Goal: Task Accomplishment & Management: Use online tool/utility

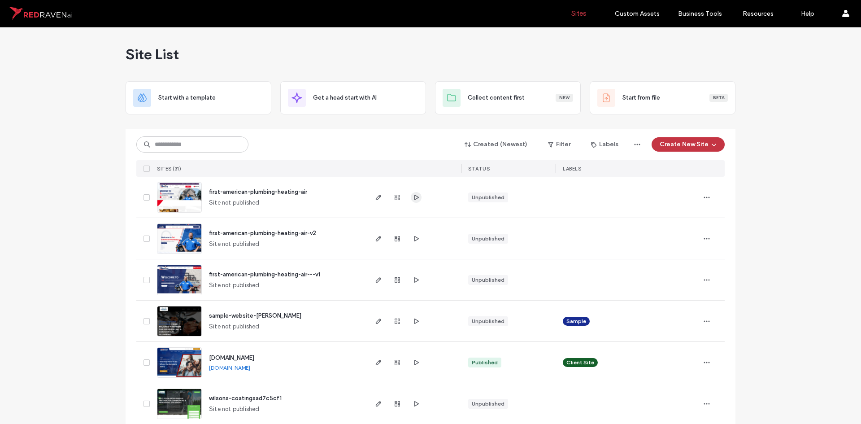
drag, startPoint x: 0, startPoint y: 0, endPoint x: 415, endPoint y: 197, distance: 460.0
click at [415, 197] on use "button" at bounding box center [417, 196] width 4 height 5
click at [413, 281] on icon "button" at bounding box center [416, 279] width 7 height 7
click at [373, 278] on span "button" at bounding box center [378, 280] width 11 height 11
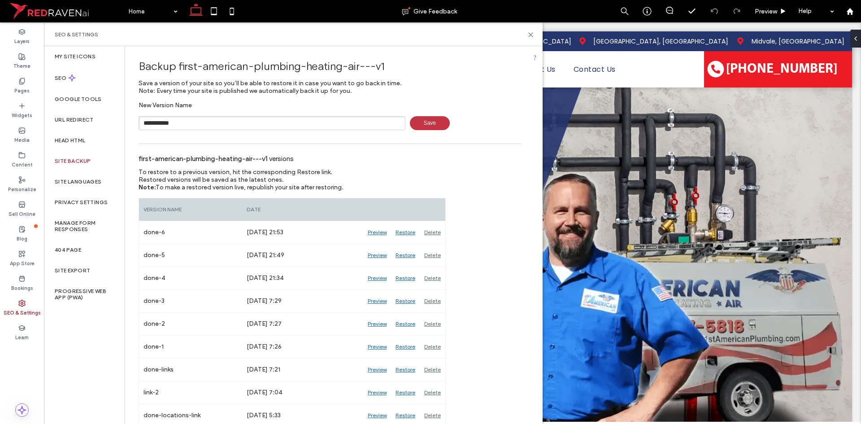
type input "**********"
drag, startPoint x: 532, startPoint y: 35, endPoint x: 485, endPoint y: 13, distance: 51.4
click at [532, 35] on icon at bounding box center [531, 34] width 7 height 7
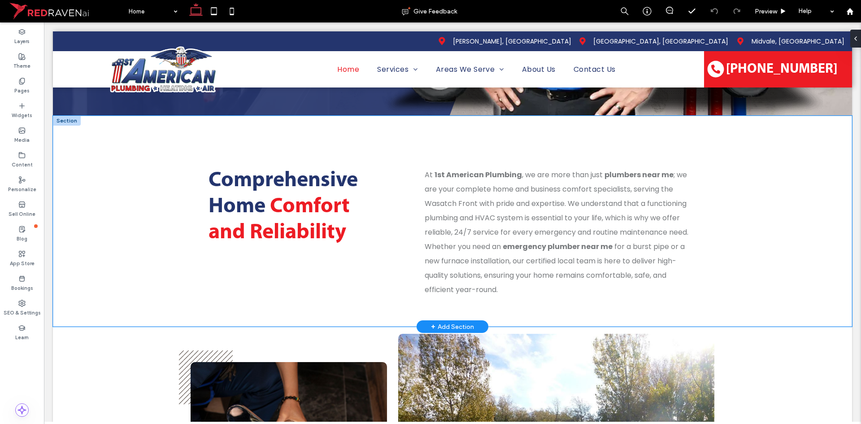
scroll to position [314, 0]
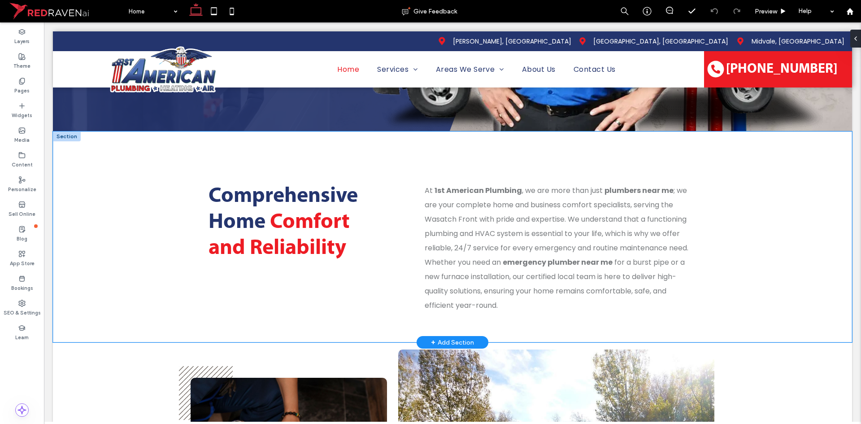
click at [147, 140] on div "Comprehensive Home Comfort and Reliability At 1st American Plumbing , we are mo…" at bounding box center [453, 236] width 800 height 211
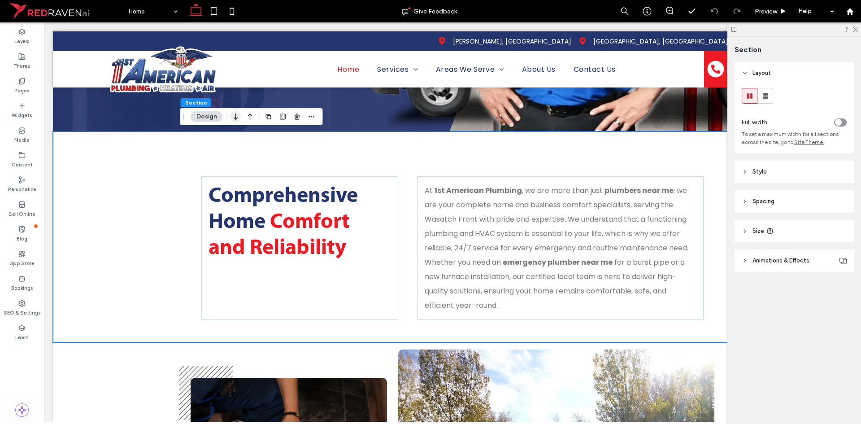
click at [234, 117] on icon "button" at bounding box center [236, 117] width 11 height 16
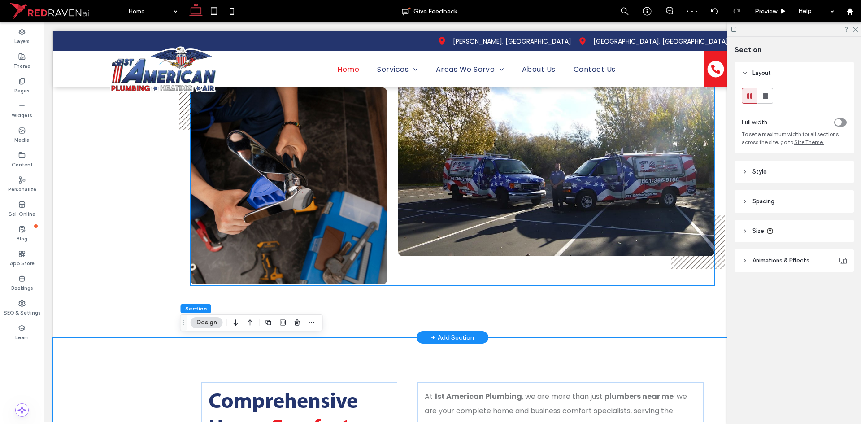
scroll to position [304, 0]
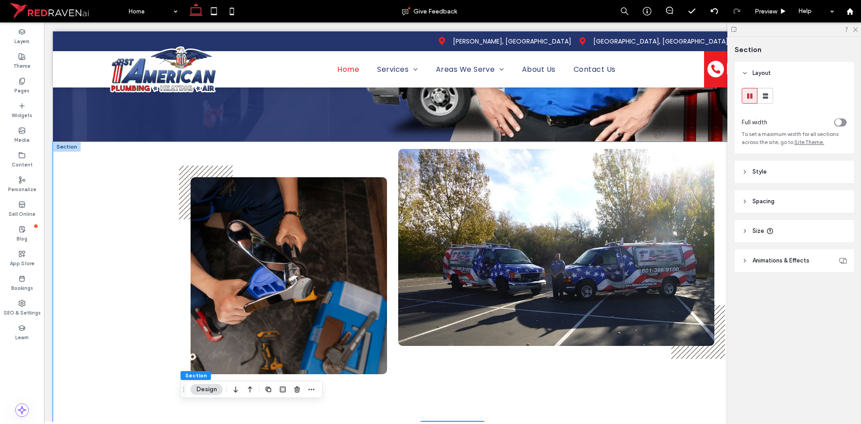
click at [119, 155] on div at bounding box center [453, 284] width 800 height 285
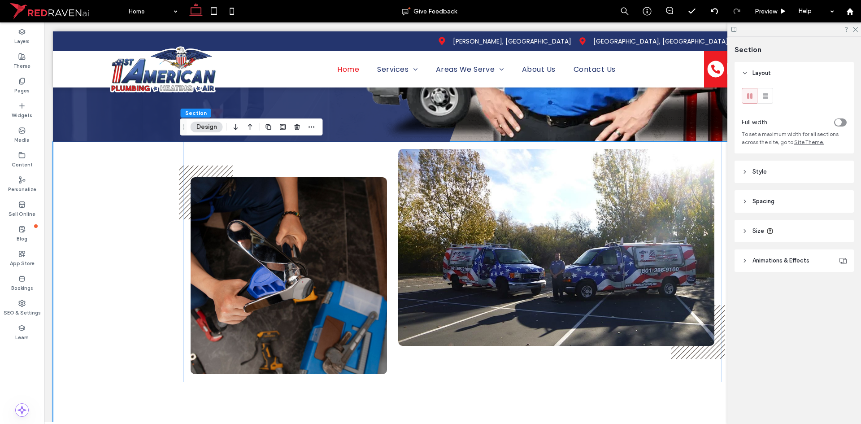
click at [791, 177] on header "Style" at bounding box center [794, 172] width 119 height 22
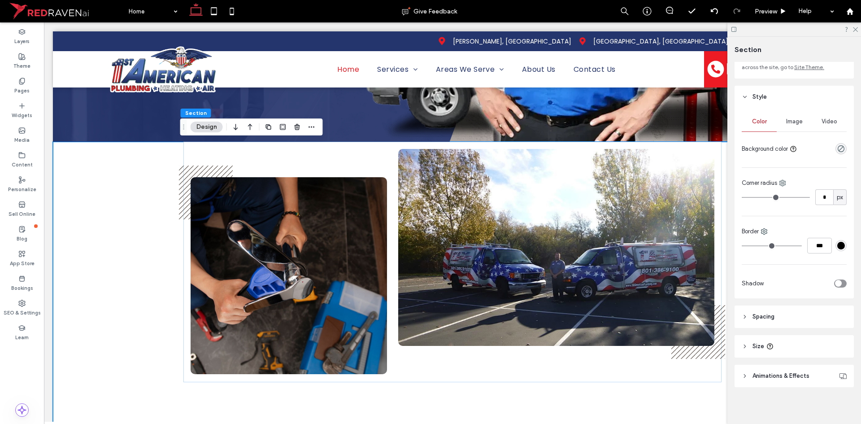
scroll to position [78, 0]
click at [794, 313] on header "Spacing" at bounding box center [794, 314] width 119 height 22
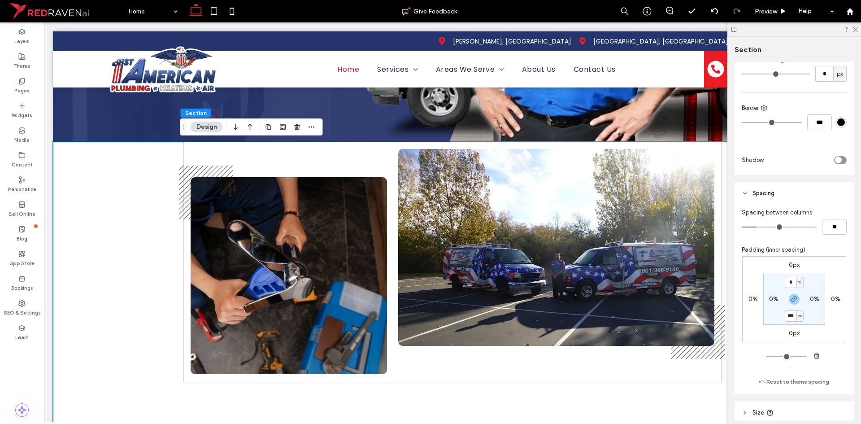
scroll to position [212, 0]
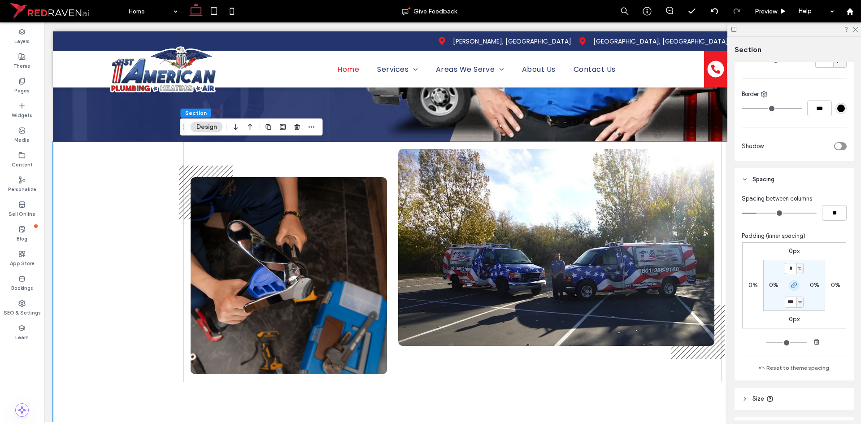
click at [793, 287] on icon "button" at bounding box center [794, 285] width 7 height 7
click at [791, 299] on label "100px" at bounding box center [794, 302] width 17 height 8
click at [791, 267] on label "0%" at bounding box center [794, 269] width 9 height 8
type input "*"
type input "***"
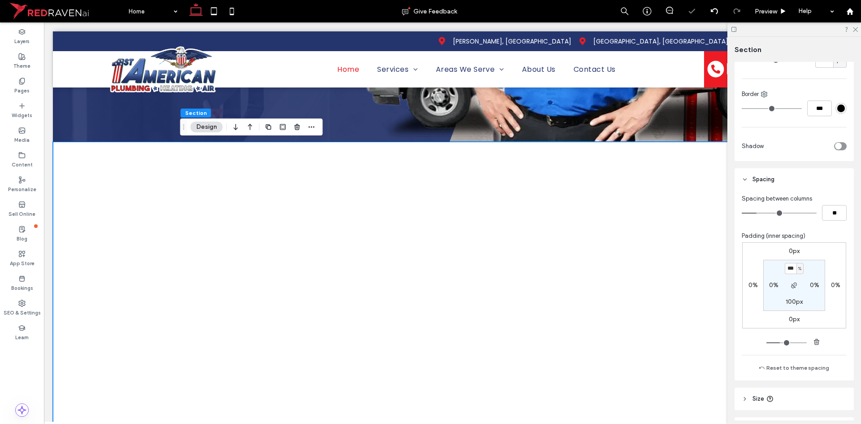
click at [799, 271] on span "%" at bounding box center [800, 268] width 3 height 9
click at [797, 284] on span "px" at bounding box center [795, 282] width 6 height 9
type input "***"
type input "****"
type input "***"
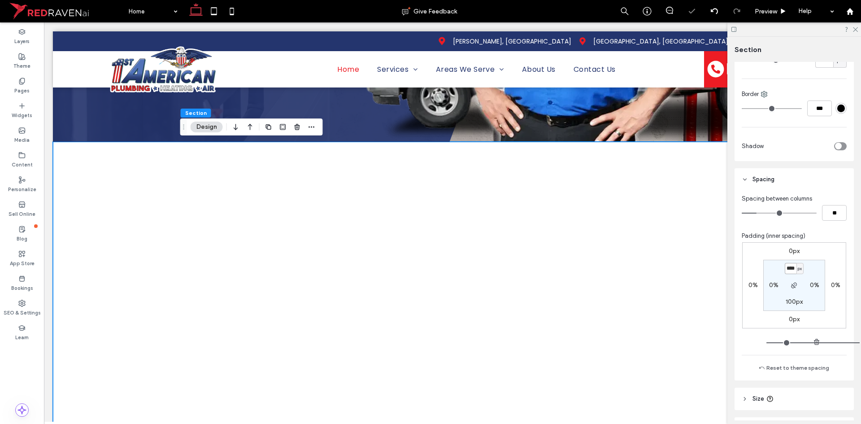
click at [790, 270] on input "****" at bounding box center [791, 268] width 12 height 11
type input "***"
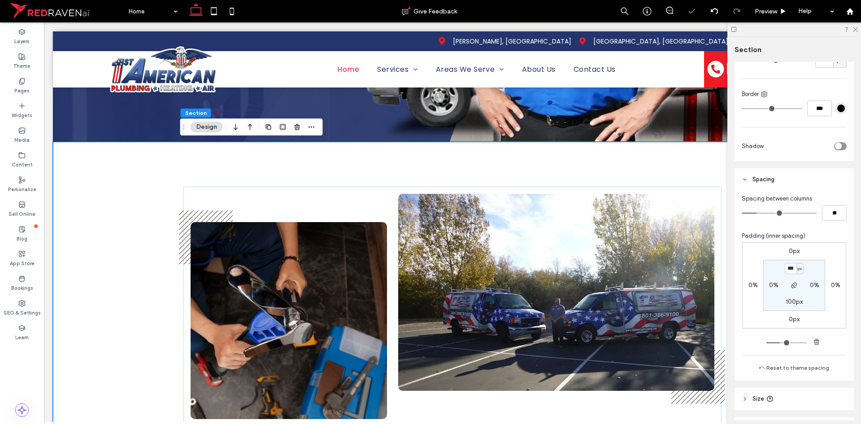
click at [792, 301] on label "100px" at bounding box center [794, 302] width 17 height 8
type input "*"
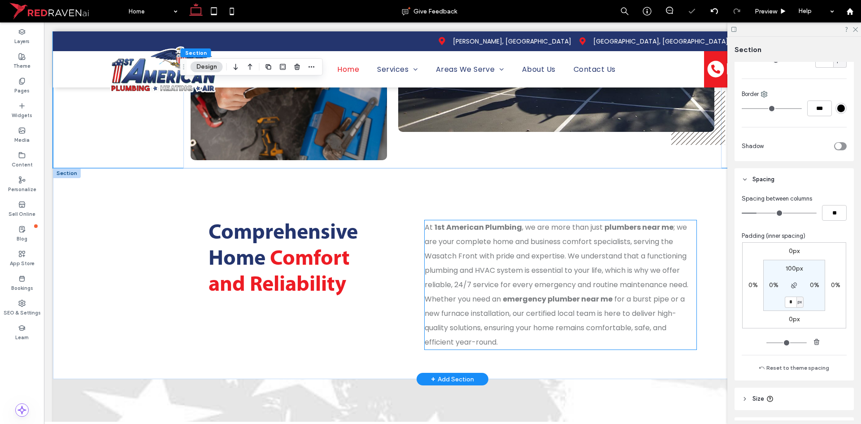
scroll to position [618, 0]
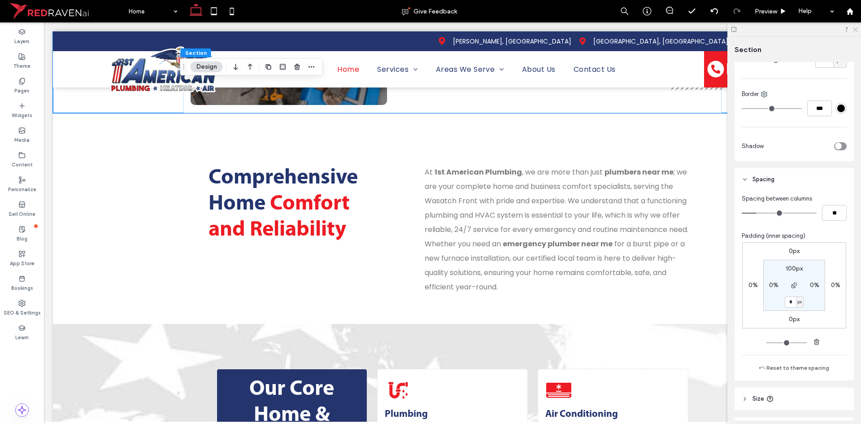
drag, startPoint x: 859, startPoint y: 30, endPoint x: 852, endPoint y: 30, distance: 6.3
click at [859, 29] on div at bounding box center [795, 29] width 134 height 14
click at [717, 12] on icon at bounding box center [714, 11] width 7 height 7
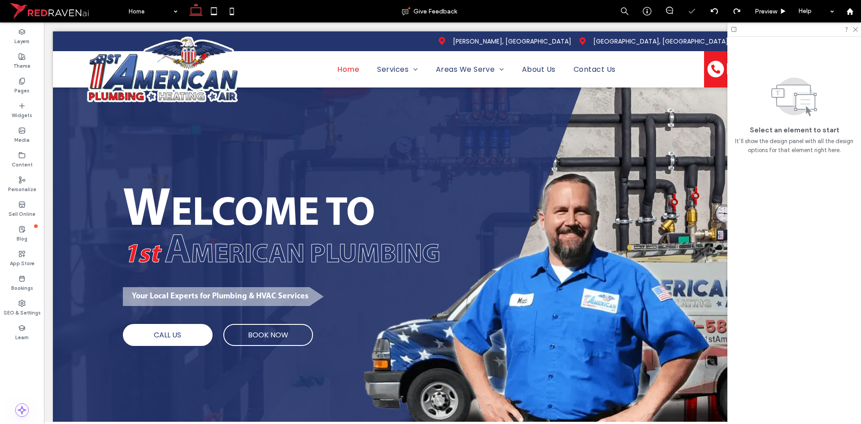
scroll to position [0, 0]
click at [855, 30] on icon at bounding box center [855, 29] width 6 height 6
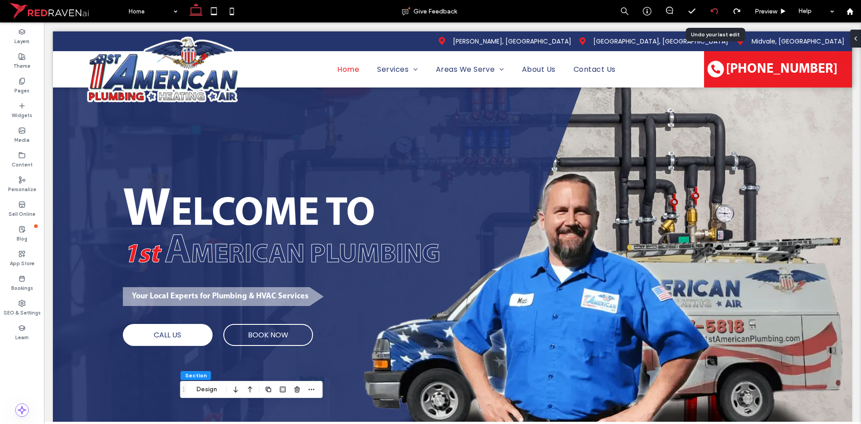
click at [715, 14] on icon at bounding box center [714, 11] width 7 height 7
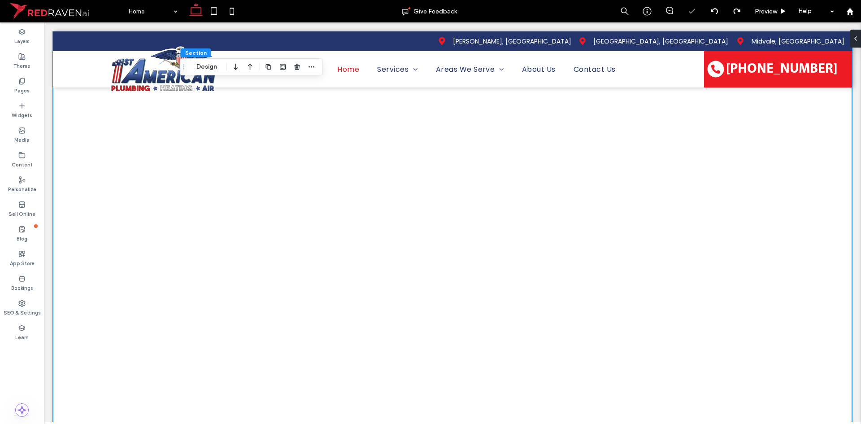
type input "***"
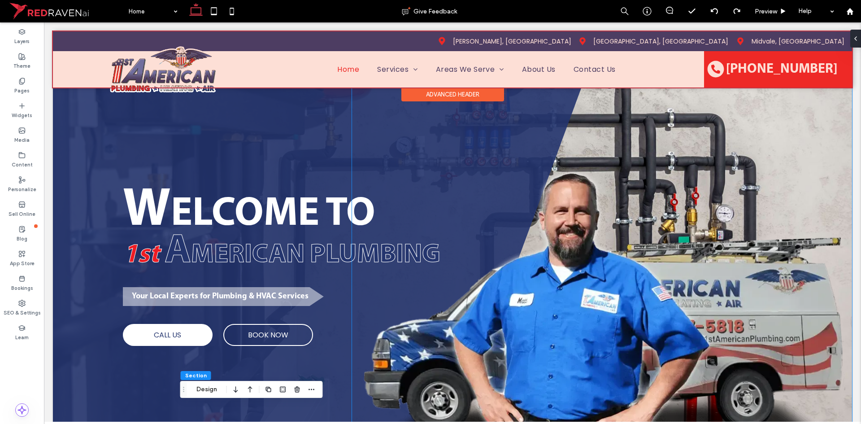
scroll to position [179, 0]
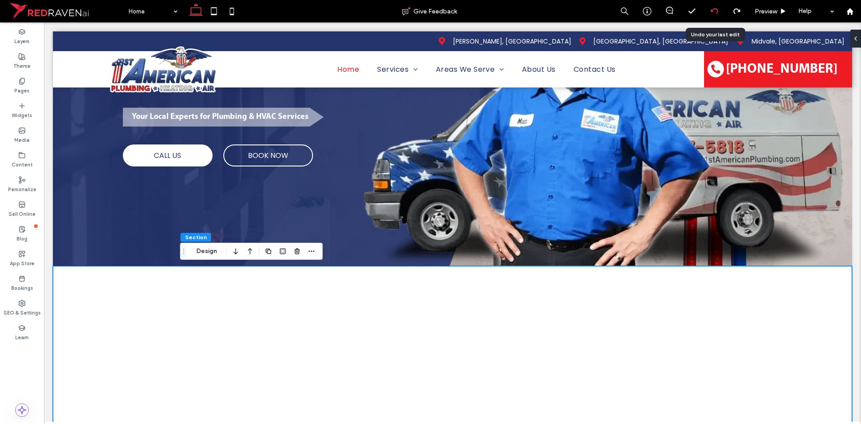
click at [717, 14] on icon at bounding box center [714, 11] width 7 height 7
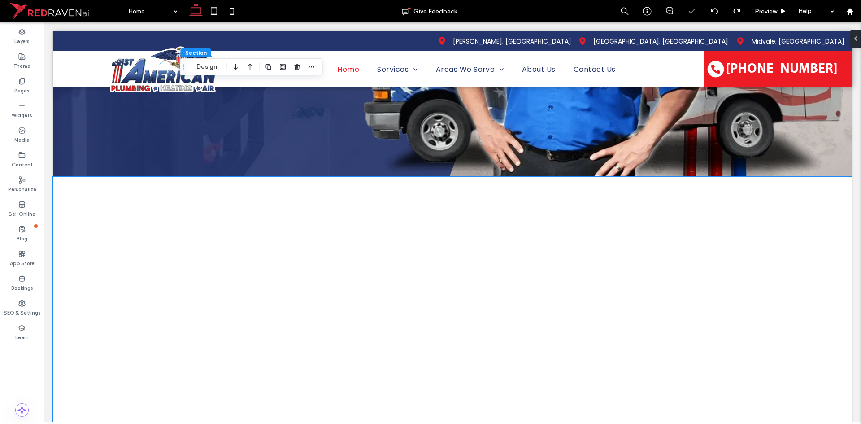
scroll to position [449, 0]
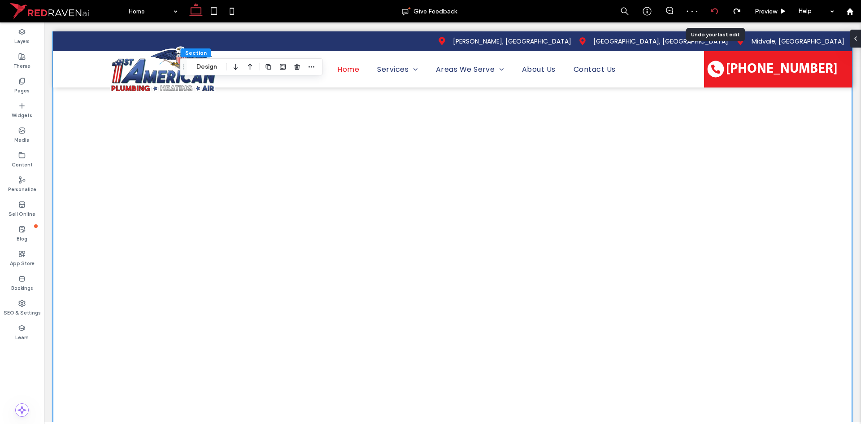
drag, startPoint x: 714, startPoint y: 13, endPoint x: 723, endPoint y: 19, distance: 10.1
click at [715, 13] on icon at bounding box center [714, 11] width 7 height 7
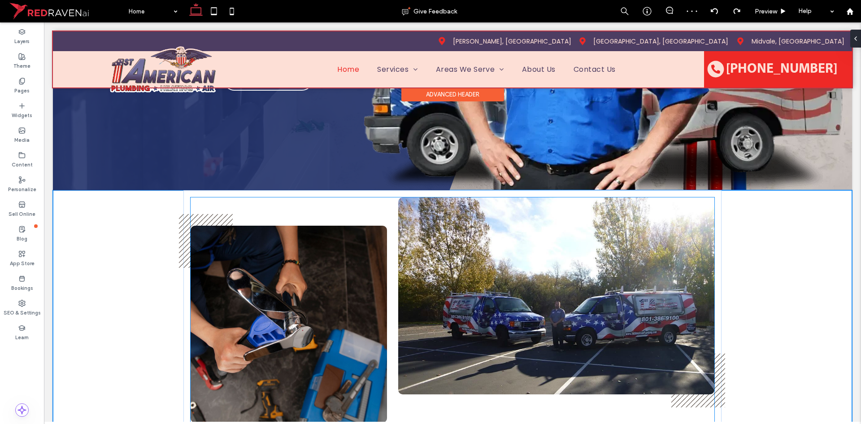
scroll to position [359, 0]
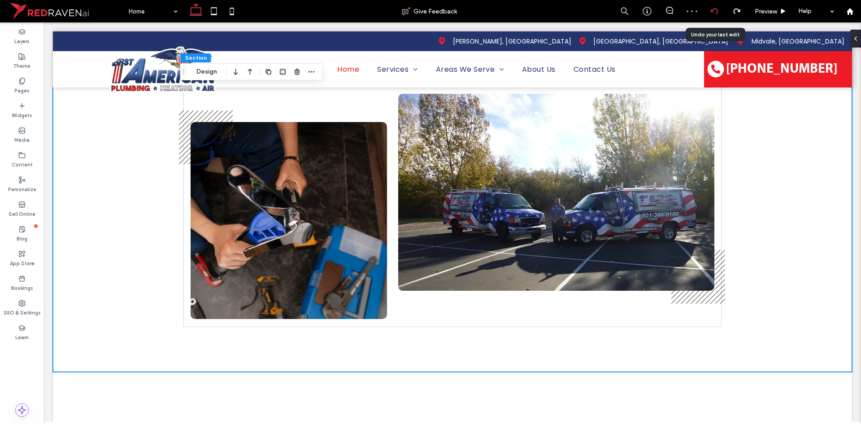
click at [711, 11] on icon at bounding box center [714, 11] width 7 height 7
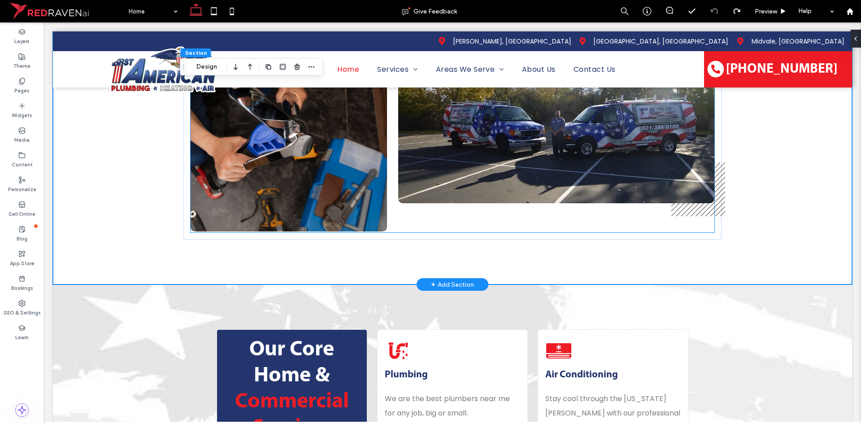
scroll to position [667, 0]
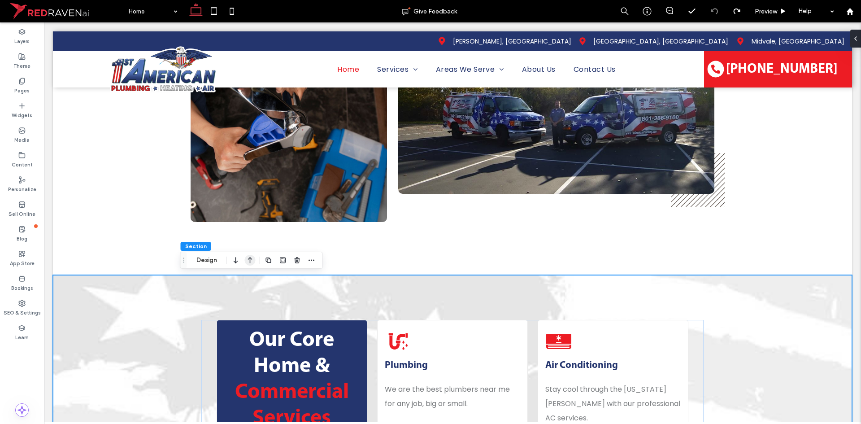
click at [249, 261] on icon "button" at bounding box center [250, 260] width 11 height 16
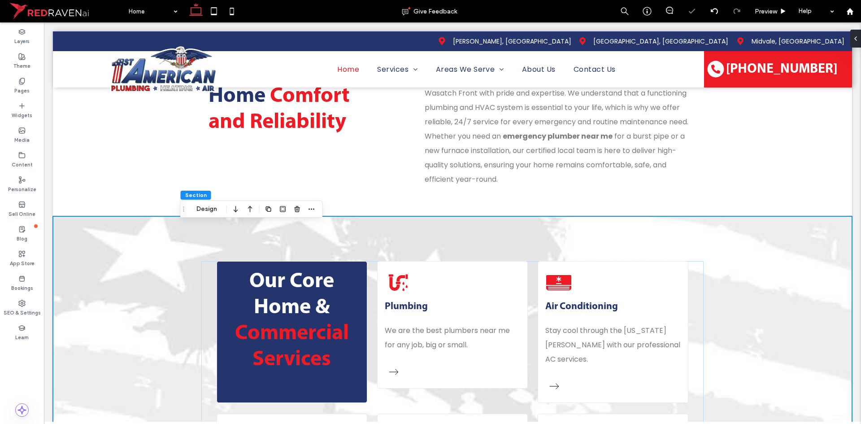
scroll to position [433, 0]
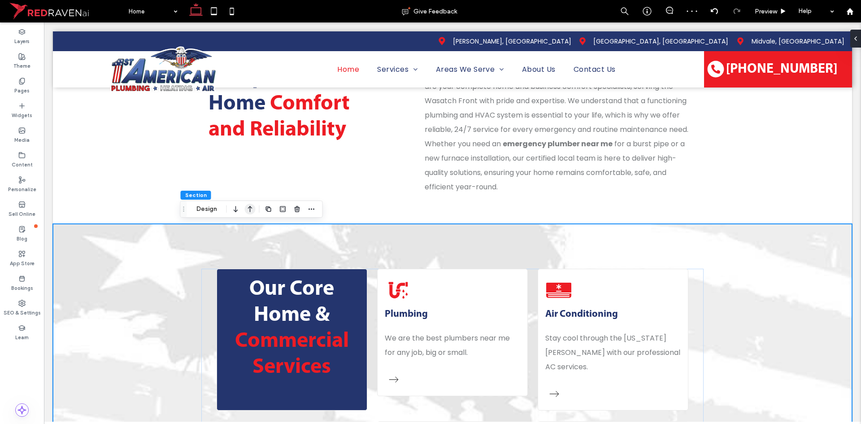
click at [246, 209] on icon "button" at bounding box center [250, 209] width 11 height 16
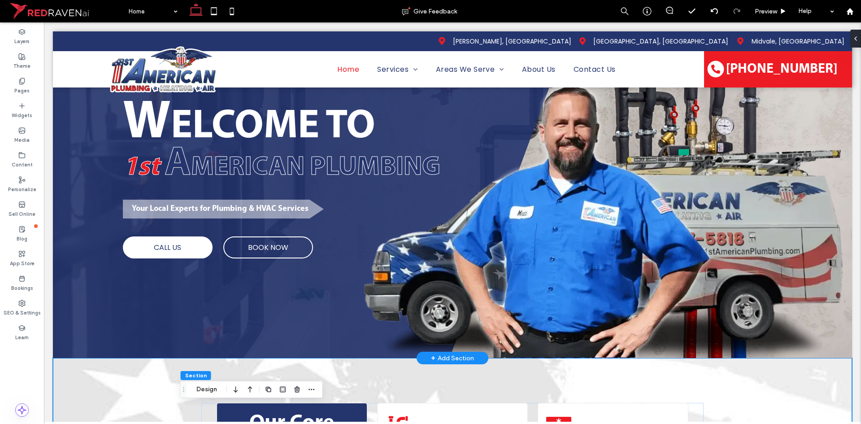
scroll to position [0, 0]
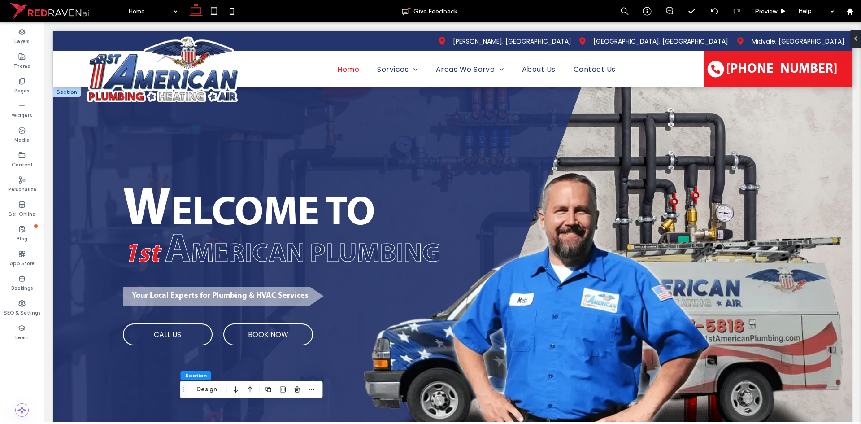
click at [188, 335] on link "CALL US" at bounding box center [168, 334] width 90 height 22
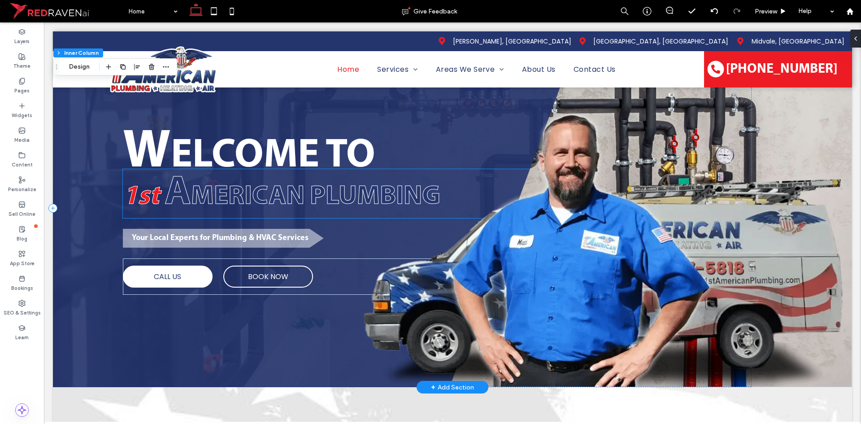
scroll to position [90, 0]
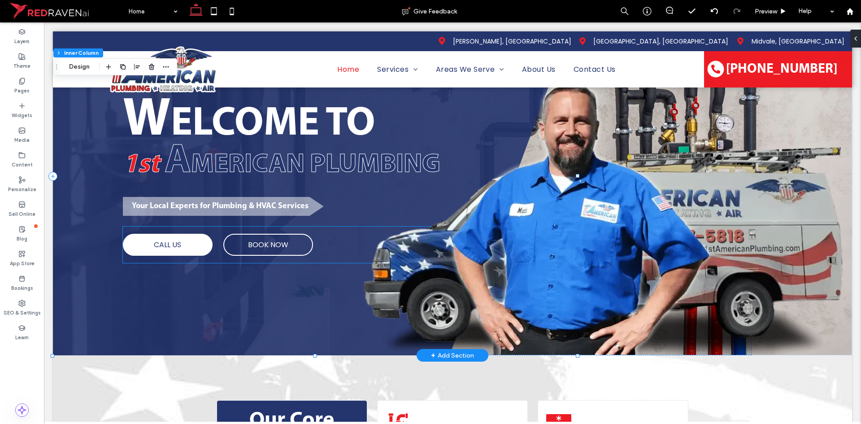
click at [210, 233] on div "CALL US BOOK NOW" at bounding box center [349, 245] width 452 height 36
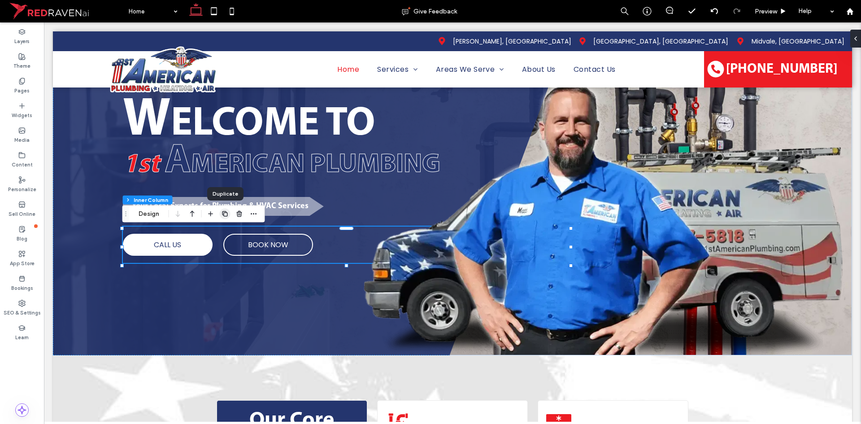
click at [225, 213] on use "button" at bounding box center [224, 213] width 5 height 5
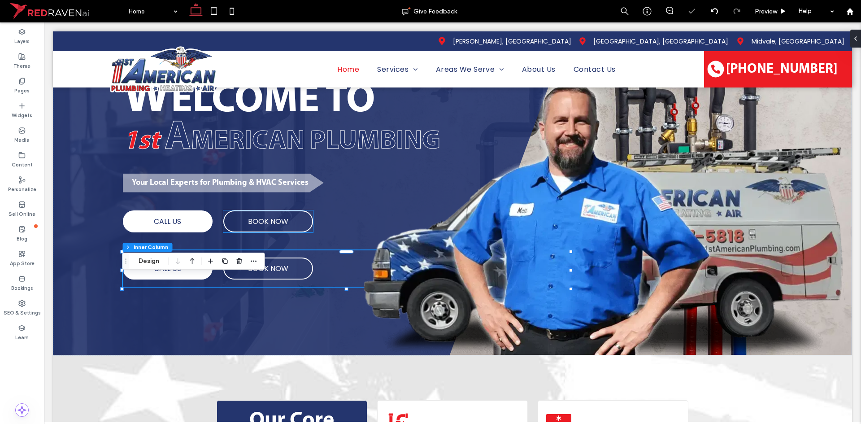
scroll to position [66, 0]
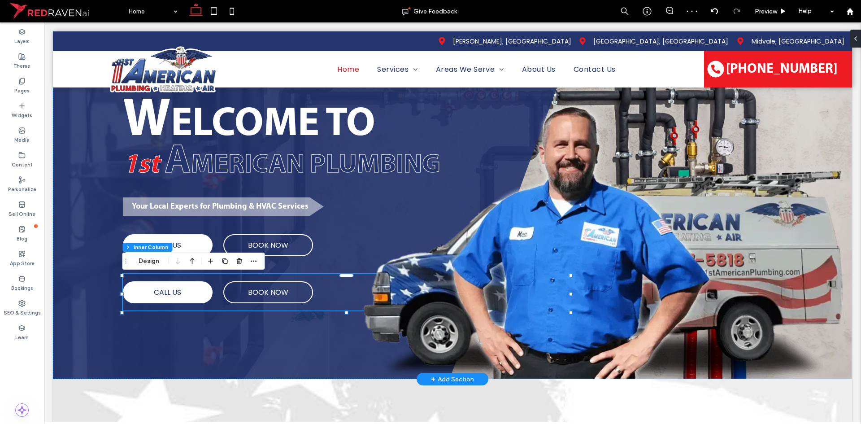
click at [209, 283] on div "CALL US BOOK NOW" at bounding box center [349, 292] width 452 height 36
click at [375, 209] on img at bounding box center [602, 232] width 499 height 291
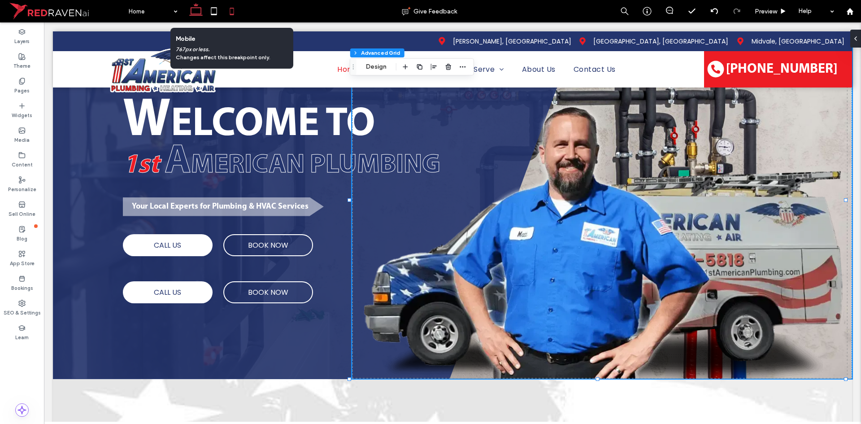
click at [232, 14] on use at bounding box center [232, 11] width 4 height 7
type input "**"
type input "****"
type input "***"
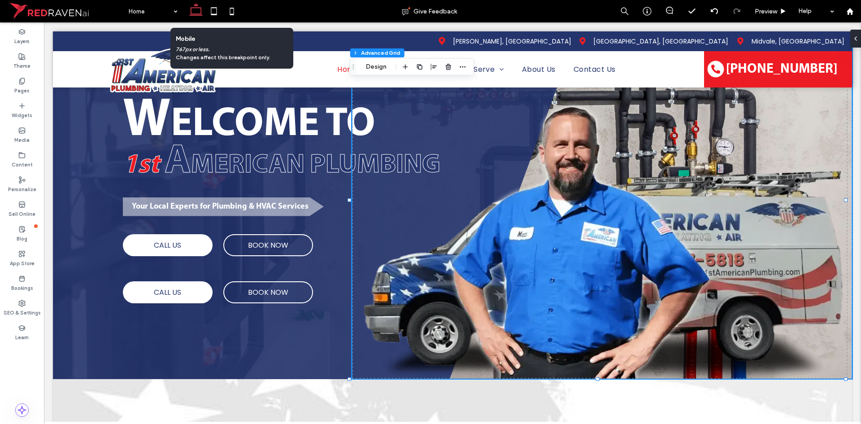
scroll to position [10, 0]
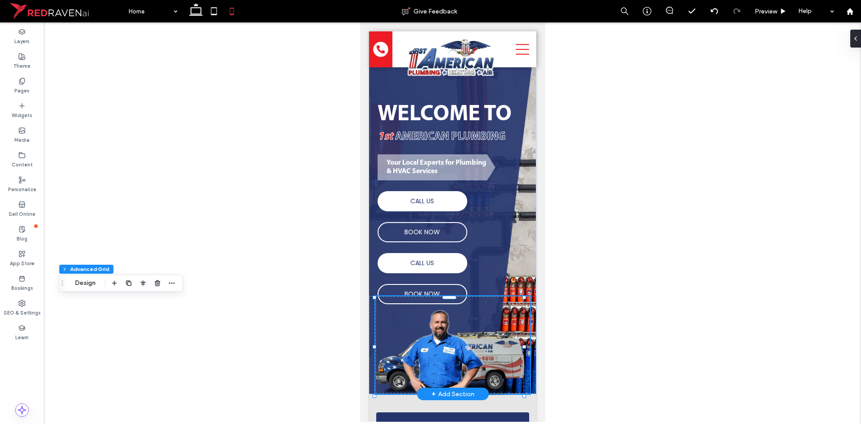
click at [423, 118] on span "ELCOME TO" at bounding box center [454, 114] width 114 height 23
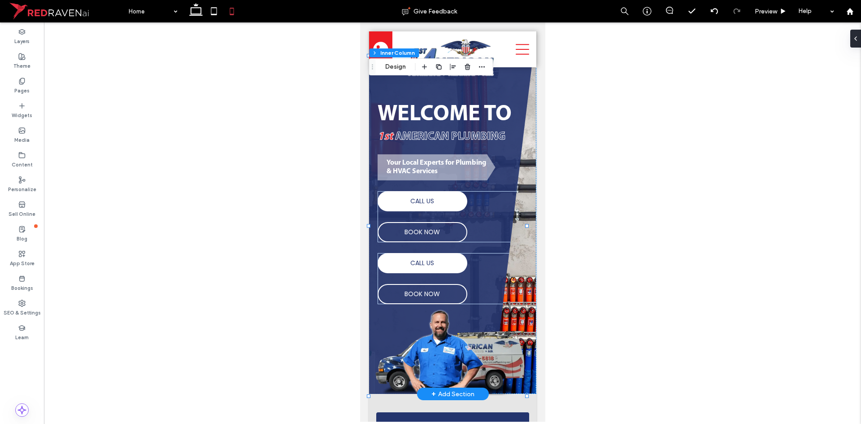
click at [423, 118] on span "ELCOME TO" at bounding box center [454, 114] width 114 height 23
click at [423, 118] on div "W ELCOME TO ﻿" at bounding box center [453, 114] width 153 height 27
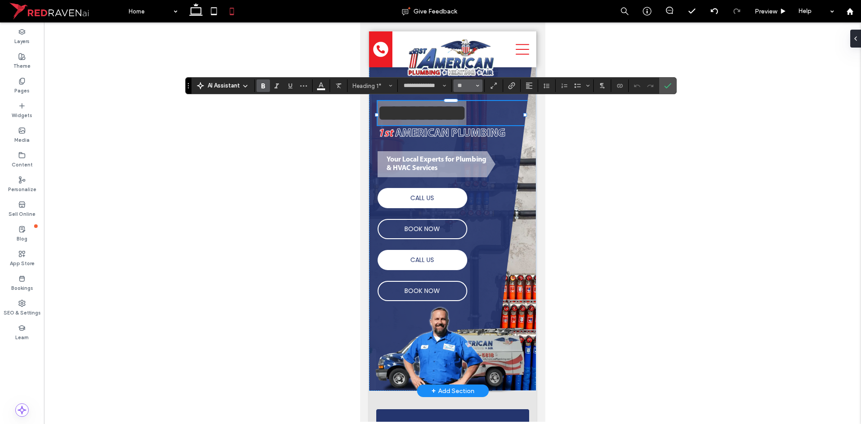
click at [479, 87] on span "Size" at bounding box center [478, 86] width 4 height 12
type input "**"
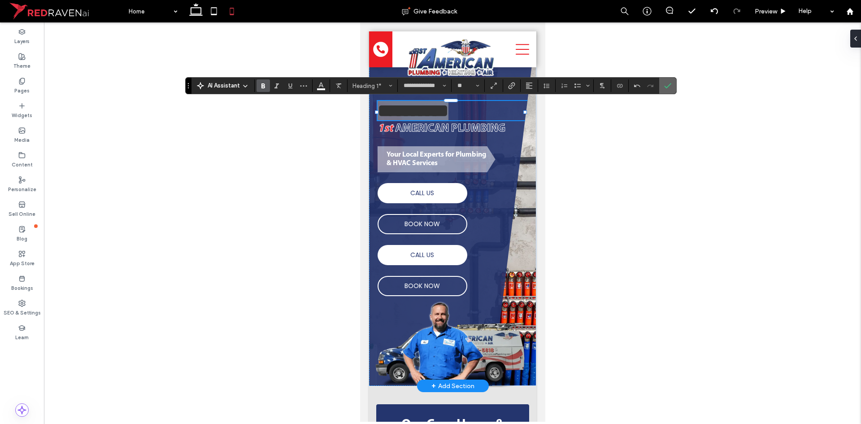
click at [665, 83] on icon "Confirm" at bounding box center [667, 85] width 7 height 7
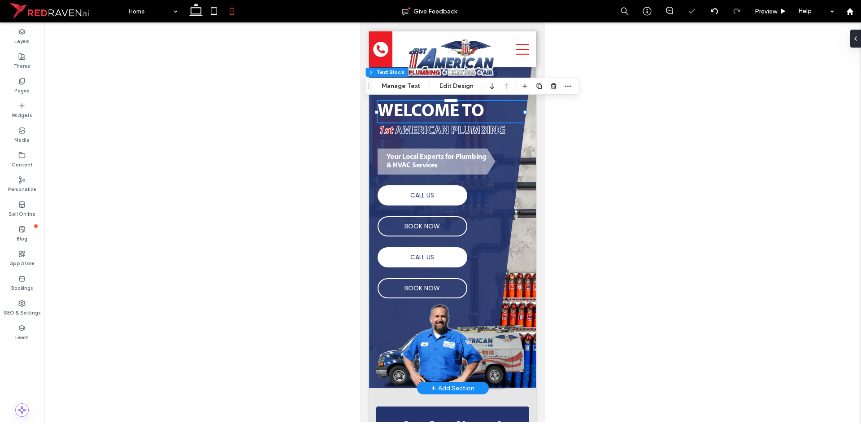
click at [634, 169] on div at bounding box center [452, 221] width 817 height 399
click at [562, 121] on div at bounding box center [452, 221] width 817 height 399
click at [523, 151] on div "W ELCOME TO 1st A MERICAN PLUMBING Your Local Experts for Plumbing & HVAC Servi…" at bounding box center [452, 222] width 167 height 331
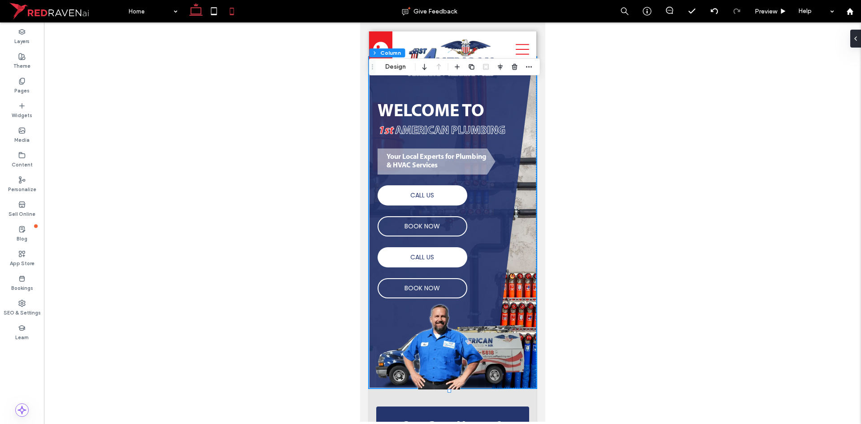
click at [195, 11] on icon at bounding box center [196, 11] width 18 height 18
type input "**"
type input "*****"
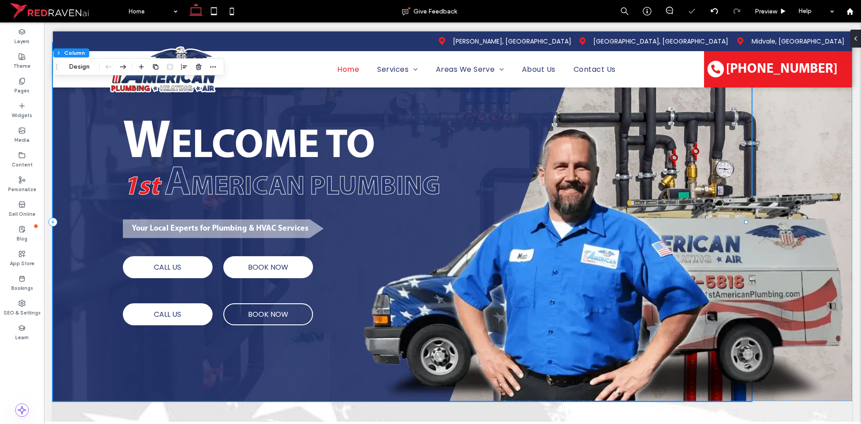
click at [245, 269] on link "BOOK NOW" at bounding box center [268, 267] width 90 height 22
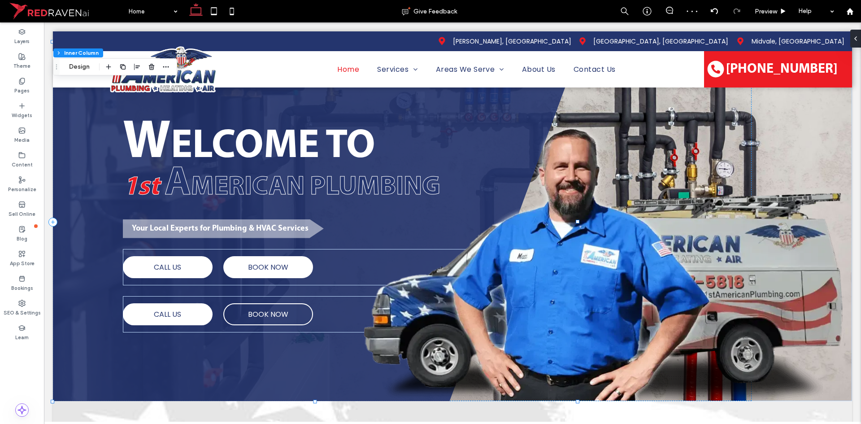
click at [245, 268] on link "BOOK NOW" at bounding box center [268, 267] width 90 height 22
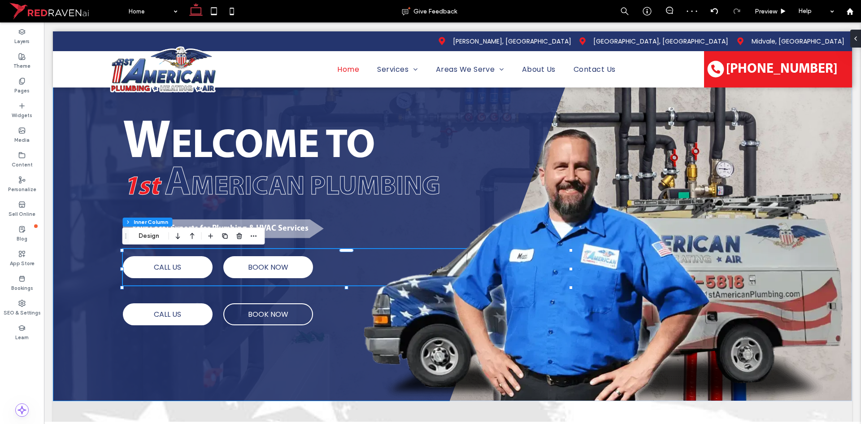
click at [245, 268] on link "BOOK NOW" at bounding box center [268, 267] width 90 height 22
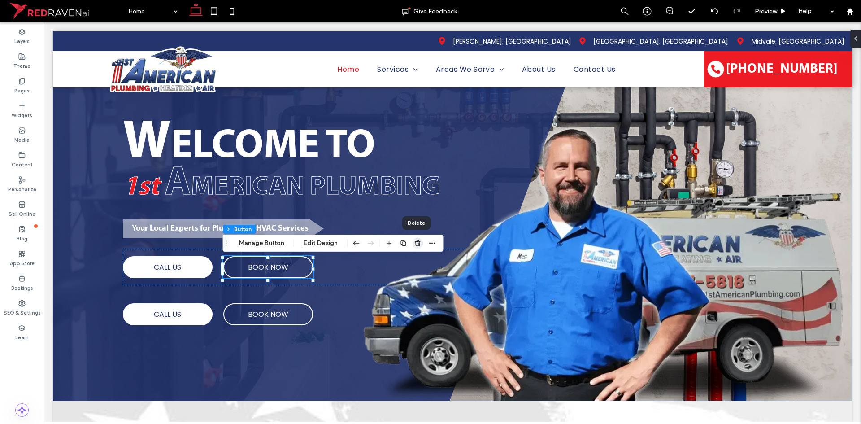
click at [415, 245] on use "button" at bounding box center [417, 243] width 5 height 6
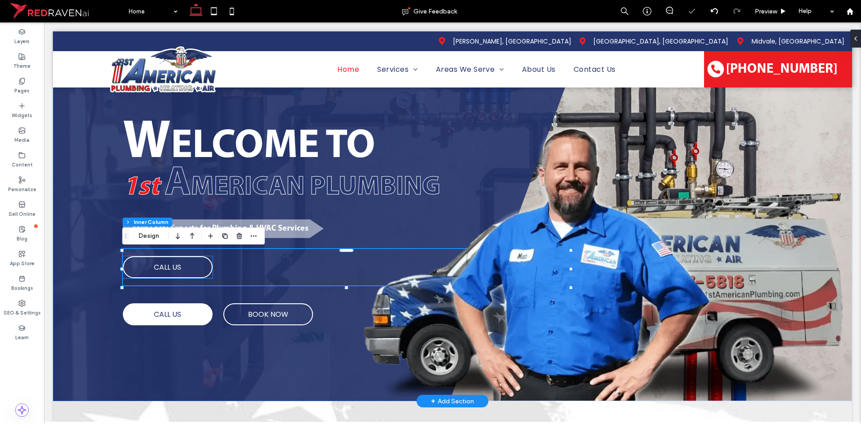
click at [210, 269] on link "CALL US" at bounding box center [168, 267] width 90 height 22
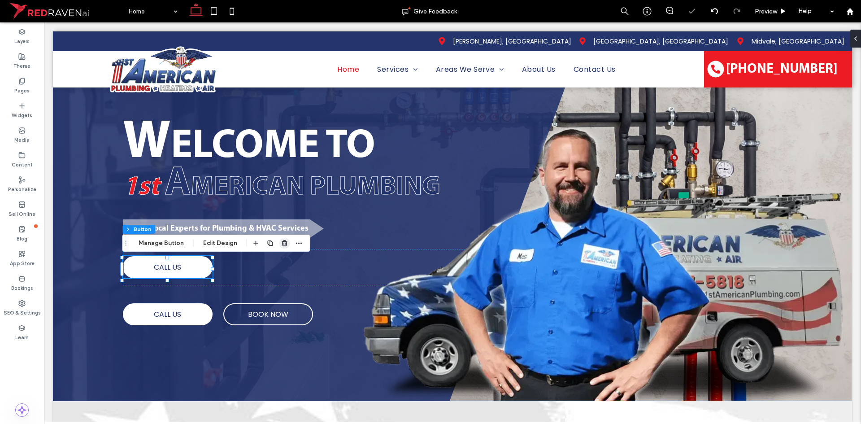
click at [281, 244] on icon "button" at bounding box center [284, 243] width 7 height 7
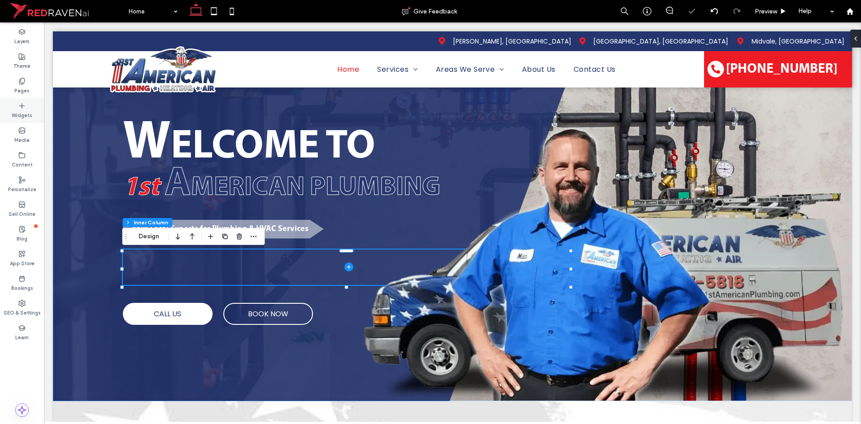
click at [16, 107] on div "Widgets" at bounding box center [22, 110] width 44 height 25
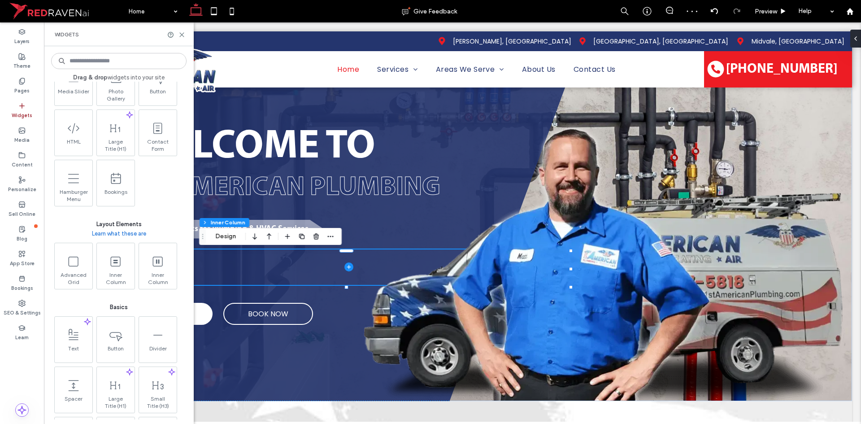
scroll to position [314, 0]
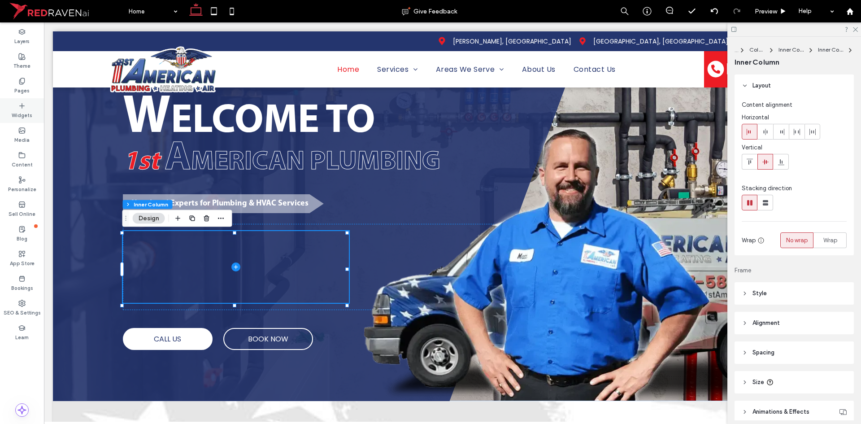
click at [19, 111] on label "Widgets" at bounding box center [22, 114] width 21 height 10
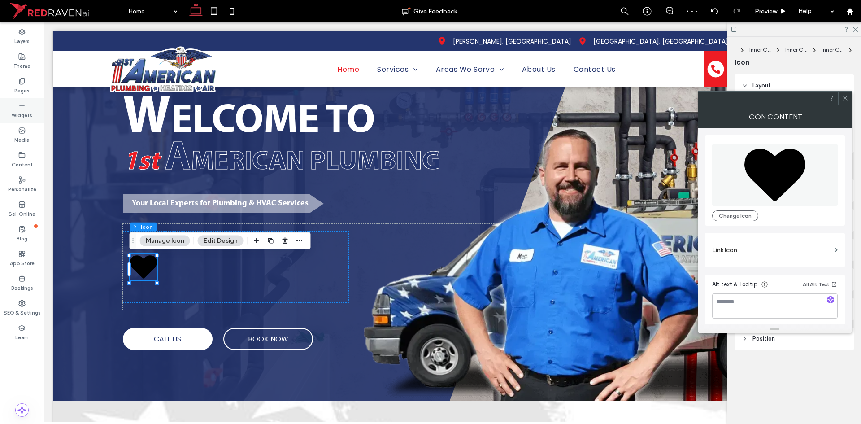
click at [25, 114] on label "Widgets" at bounding box center [22, 114] width 21 height 10
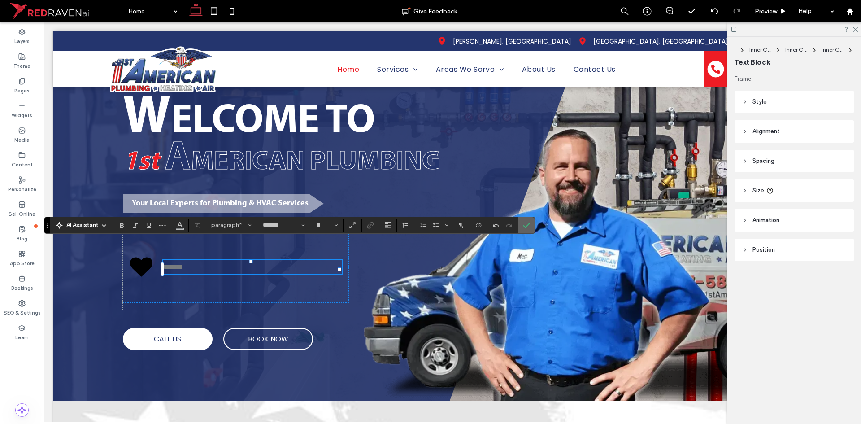
click at [525, 224] on icon "Confirm" at bounding box center [526, 225] width 7 height 7
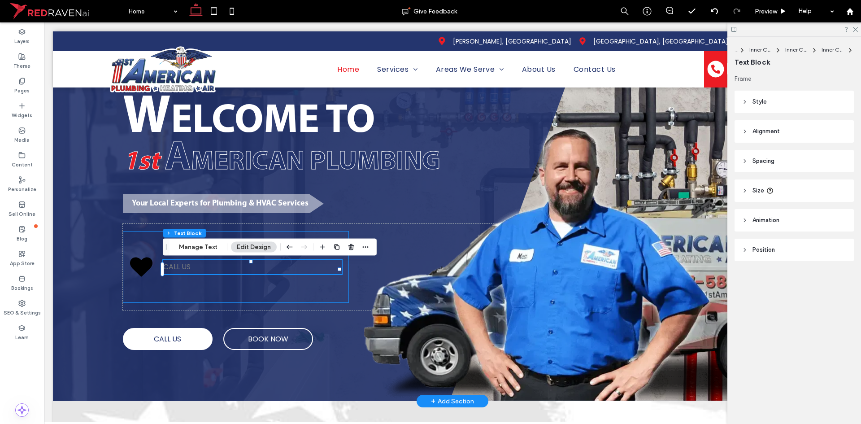
click at [290, 296] on div "CALL US" at bounding box center [236, 267] width 226 height 72
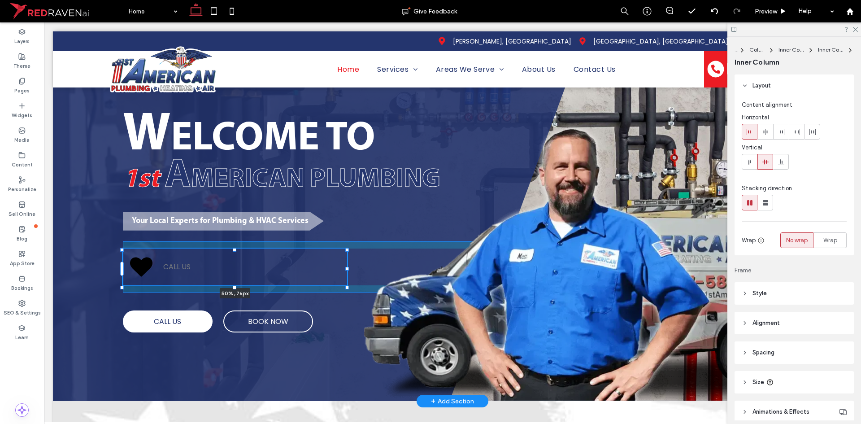
scroll to position [68, 0]
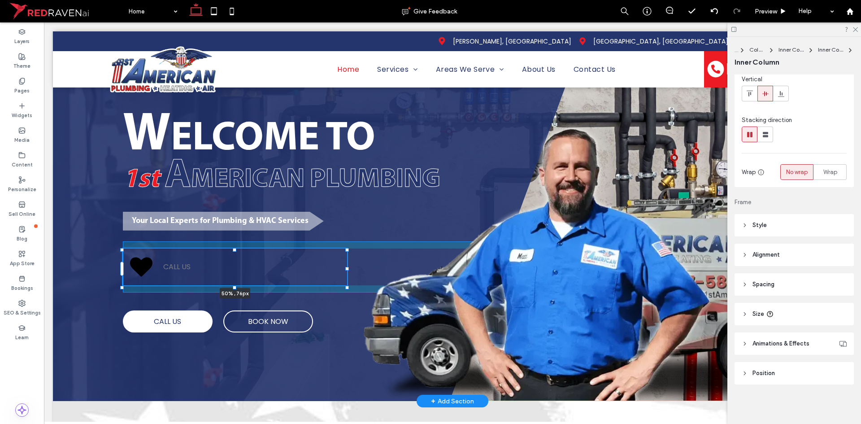
drag, startPoint x: 234, startPoint y: 305, endPoint x: 236, endPoint y: 262, distance: 42.7
click at [235, 263] on div "W ELCOME TO 1st A MERICAN PLUMBING Your Local Experts for Plumbing & HVAC Servi…" at bounding box center [453, 222] width 800 height 358
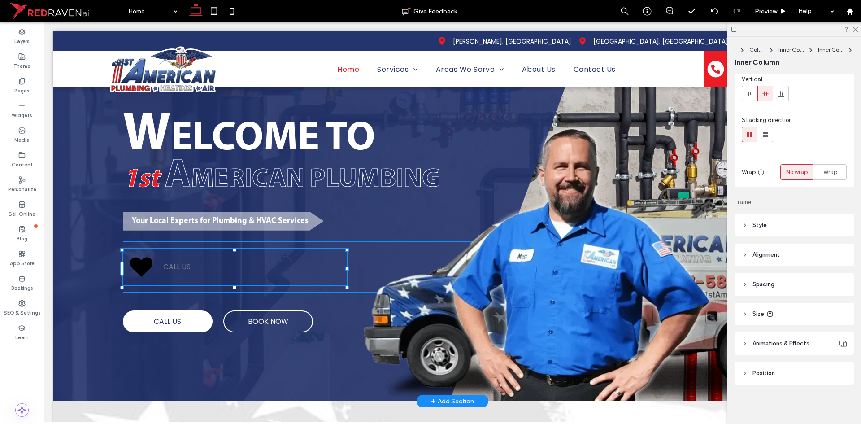
type input "**"
click at [269, 262] on p "CALL US" at bounding box center [252, 267] width 178 height 14
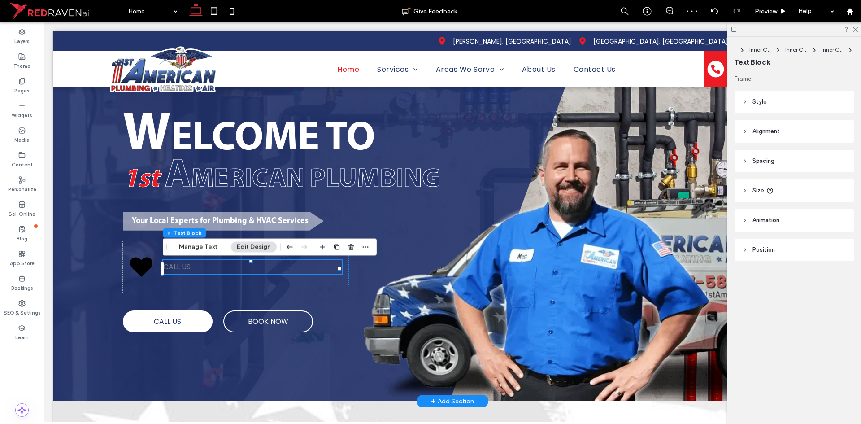
scroll to position [44, 0]
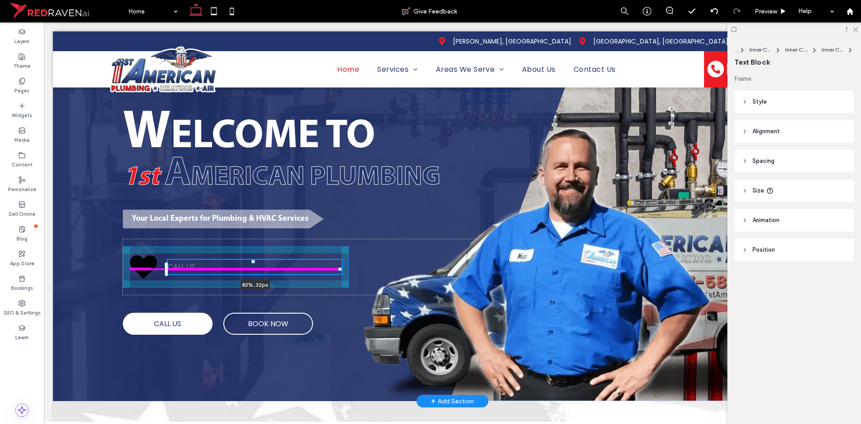
drag, startPoint x: 339, startPoint y: 267, endPoint x: 625, endPoint y: 247, distance: 286.1
click at [167, 262] on div at bounding box center [167, 262] width 0 height 0
type input "**"
type input "****"
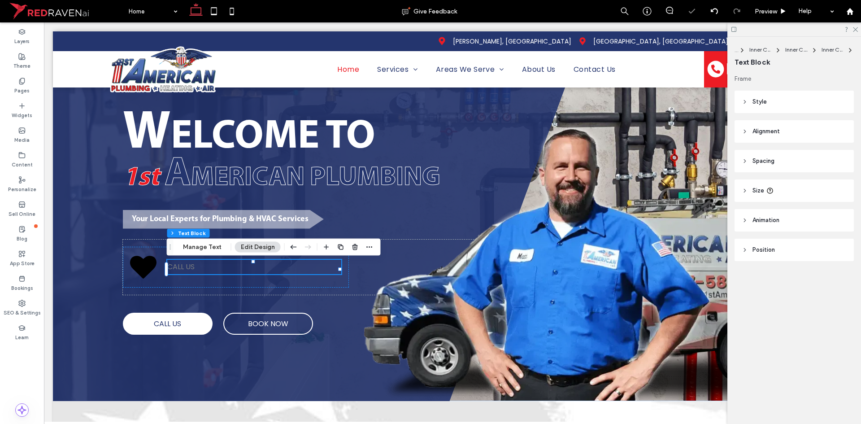
click at [787, 190] on header "Size" at bounding box center [794, 190] width 119 height 22
click at [841, 214] on span "%" at bounding box center [840, 213] width 5 height 9
click at [841, 288] on span "A" at bounding box center [841, 292] width 4 height 9
type input "*"
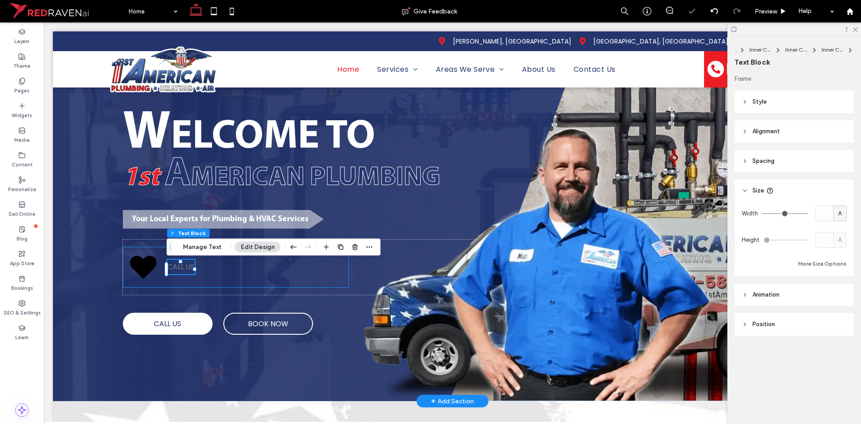
click at [309, 279] on div "CALL US 84% , 32px" at bounding box center [236, 267] width 226 height 41
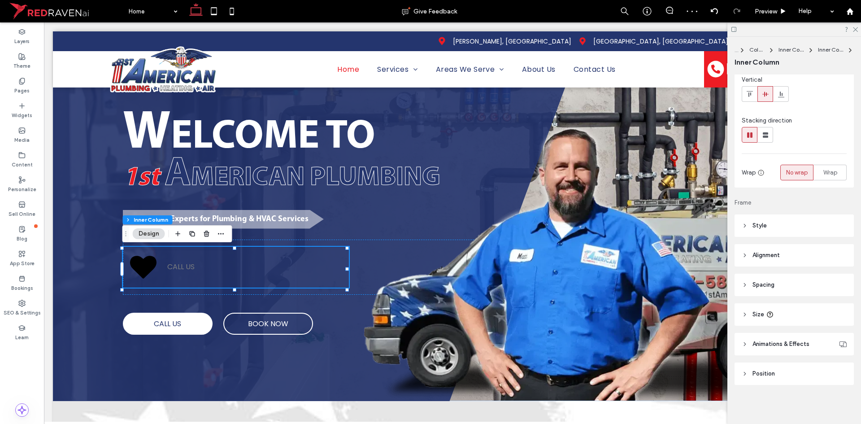
scroll to position [68, 0]
click at [795, 231] on header "Style" at bounding box center [794, 225] width 119 height 22
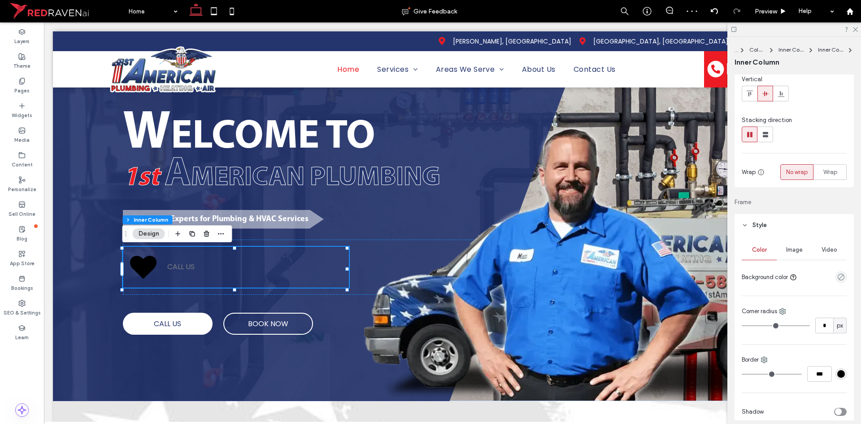
click at [804, 230] on header "Style" at bounding box center [794, 225] width 119 height 22
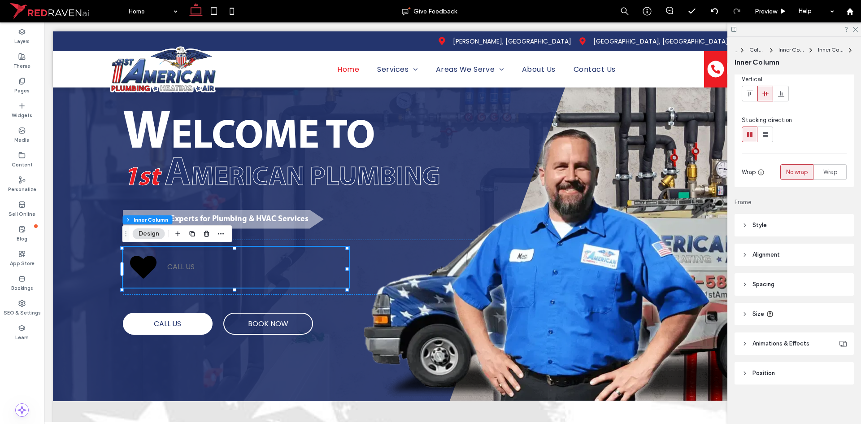
click at [788, 316] on header "Size" at bounding box center [794, 314] width 119 height 22
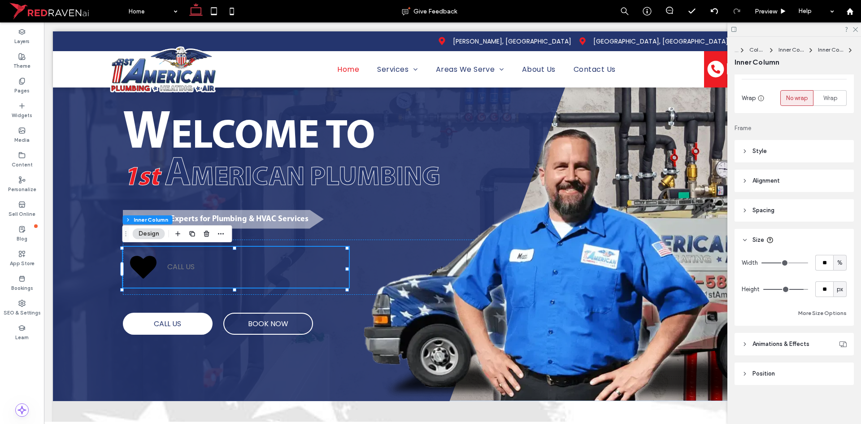
scroll to position [143, 0]
click at [825, 261] on input "**" at bounding box center [825, 262] width 18 height 16
drag, startPoint x: 836, startPoint y: 260, endPoint x: 839, endPoint y: 269, distance: 8.9
click at [838, 260] on span "%" at bounding box center [840, 262] width 5 height 9
click at [839, 278] on span "px" at bounding box center [836, 278] width 6 height 9
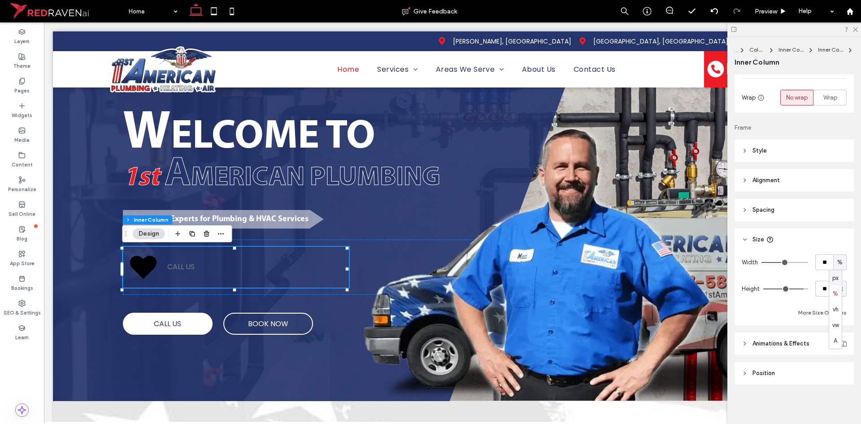
type input "***"
click at [824, 262] on input "*****" at bounding box center [825, 262] width 18 height 16
type input "***"
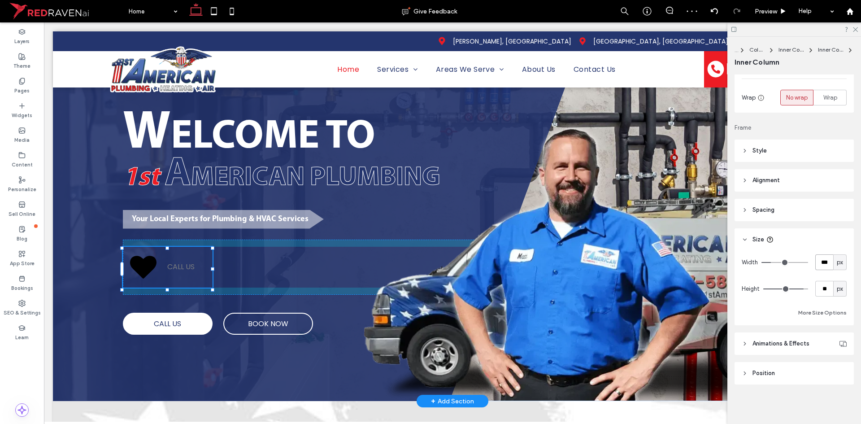
drag, startPoint x: 167, startPoint y: 289, endPoint x: 167, endPoint y: 280, distance: 9.4
click at [167, 280] on div "W ELCOME TO 1st A MERICAN PLUMBING Your Local Experts for Plumbing & HVAC Servi…" at bounding box center [453, 222] width 800 height 358
type input "**"
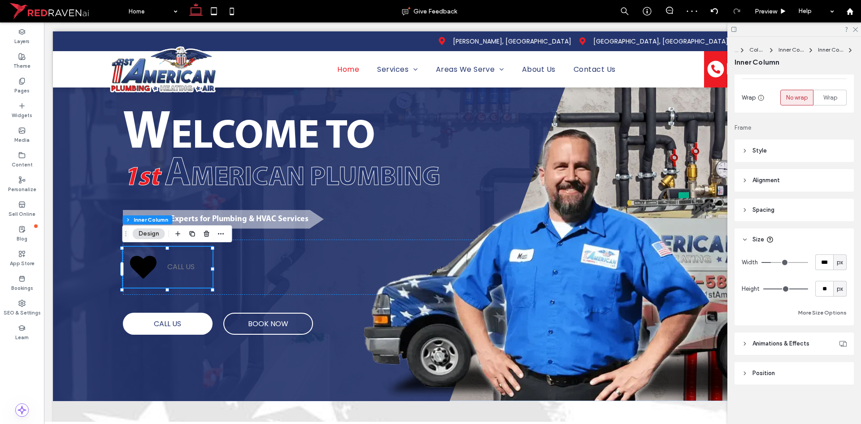
click at [797, 153] on header "Style" at bounding box center [794, 151] width 119 height 22
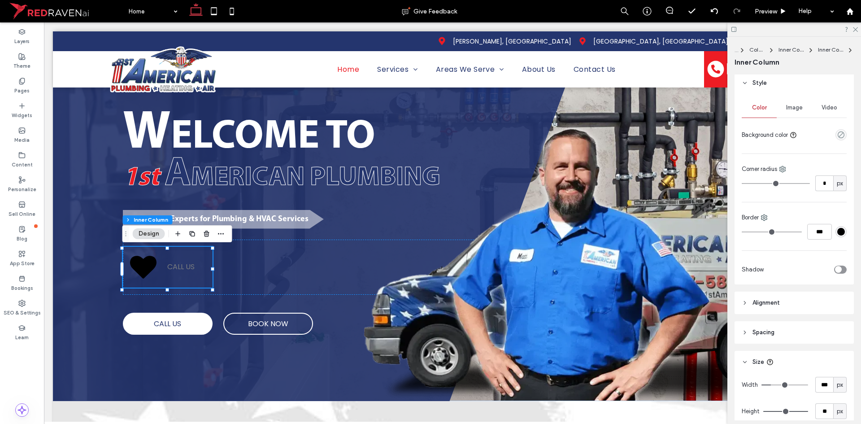
scroll to position [288, 0]
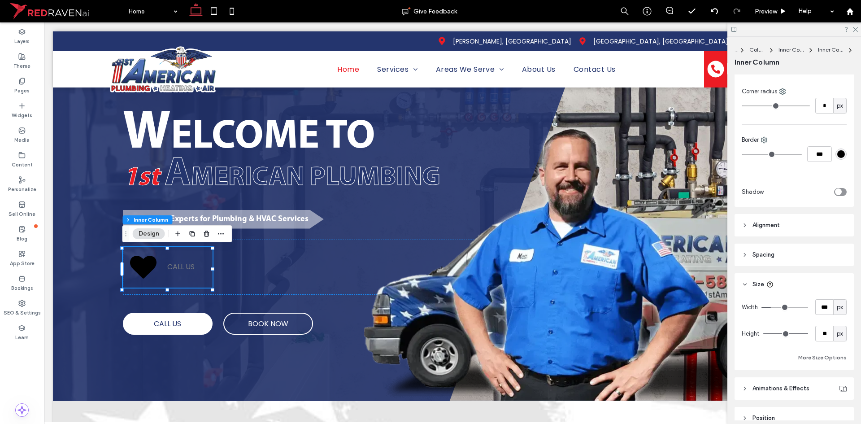
click at [797, 257] on header "Spacing" at bounding box center [794, 255] width 119 height 22
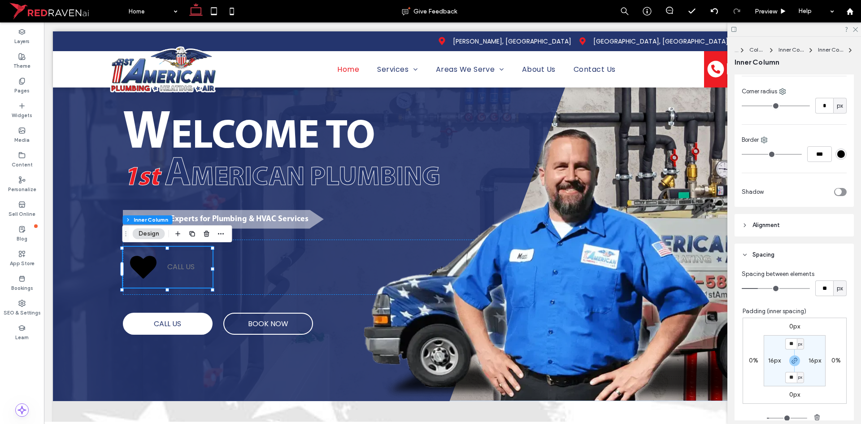
scroll to position [333, 0]
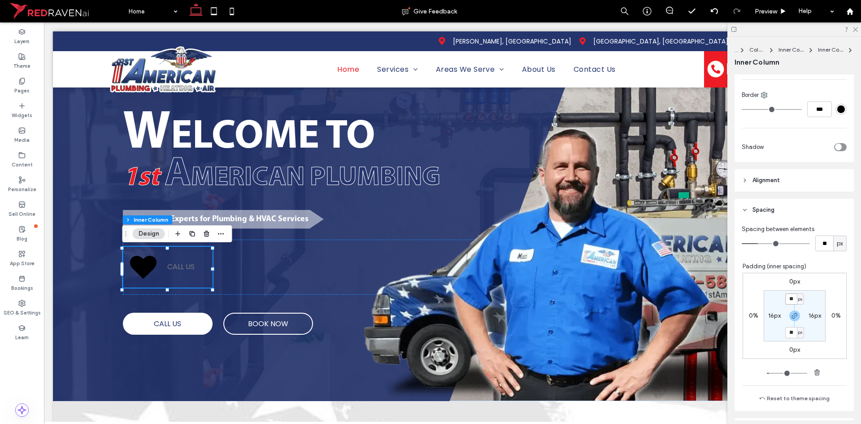
click at [789, 297] on input "**" at bounding box center [792, 298] width 12 height 11
click at [148, 265] on icon at bounding box center [143, 267] width 26 height 23
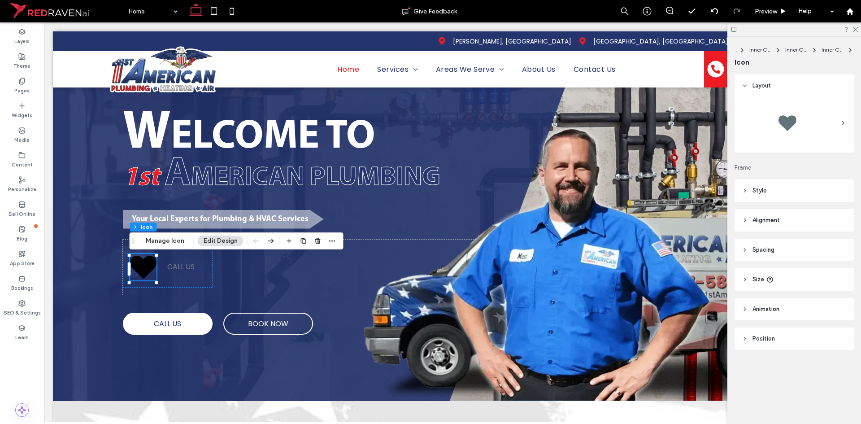
click at [799, 130] on div at bounding box center [787, 123] width 36 height 36
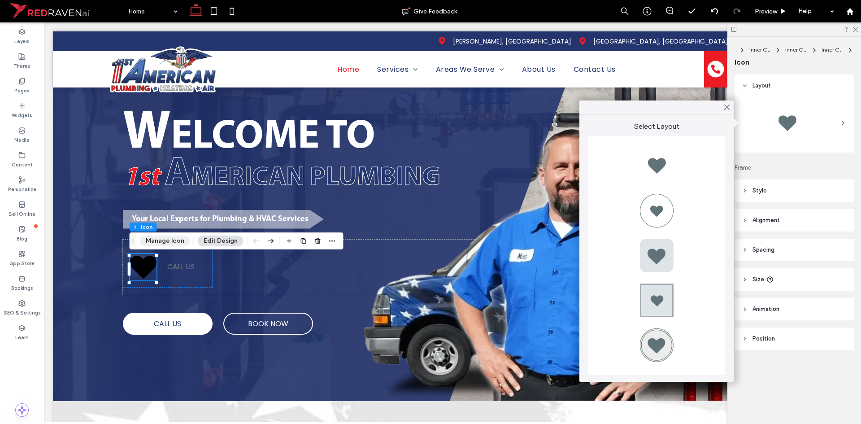
click at [181, 236] on button "Manage Icon" at bounding box center [165, 241] width 50 height 11
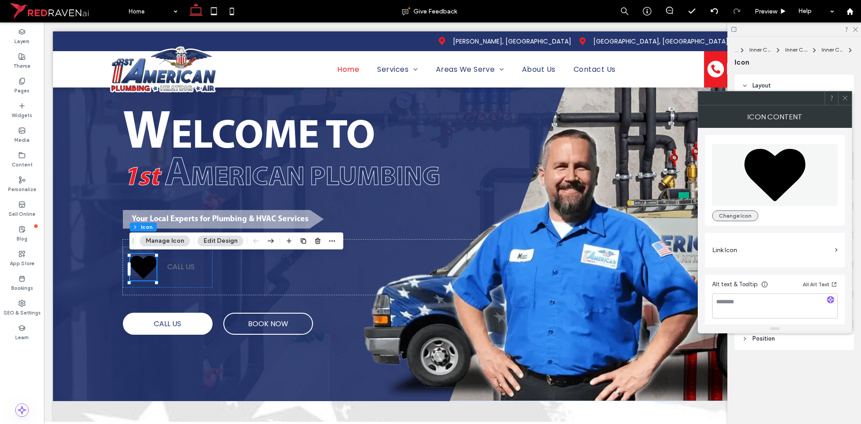
click at [726, 218] on button "Change Icon" at bounding box center [735, 215] width 46 height 11
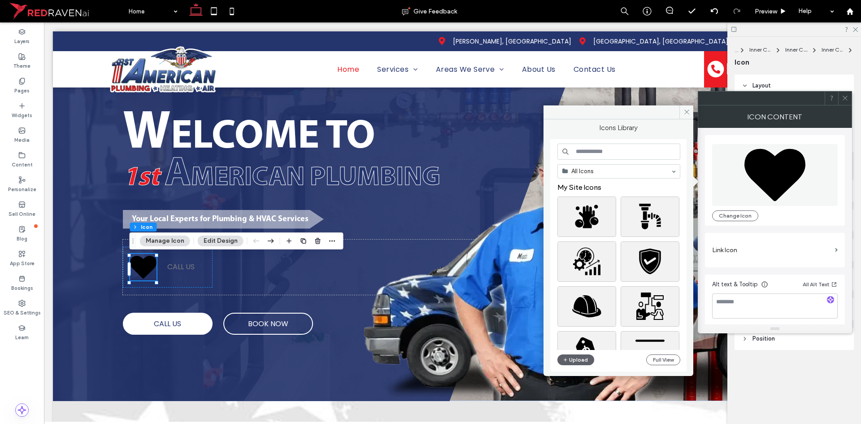
click at [593, 152] on input at bounding box center [619, 152] width 123 height 16
type input "****"
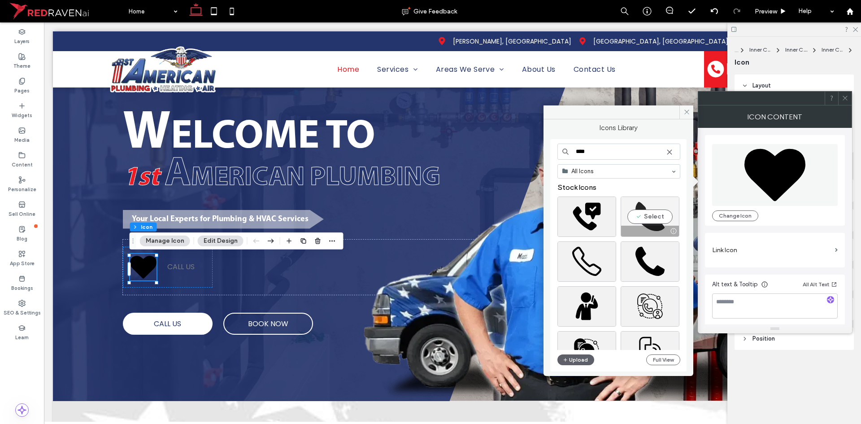
click at [647, 213] on div "Select" at bounding box center [650, 217] width 59 height 40
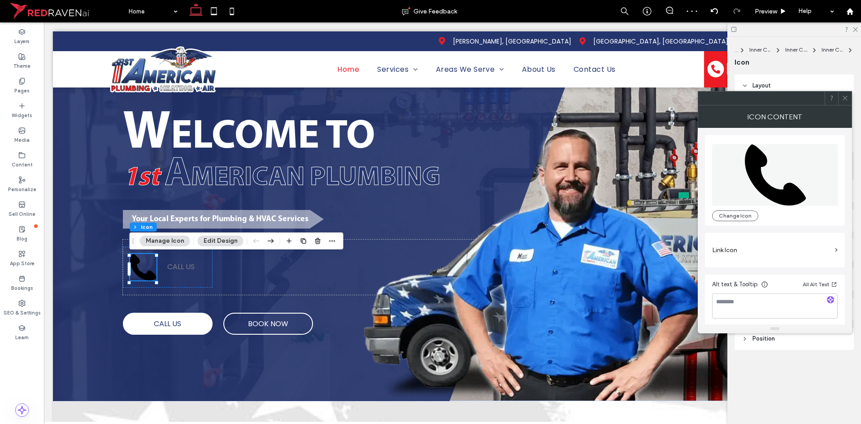
click at [848, 96] on icon at bounding box center [845, 98] width 7 height 7
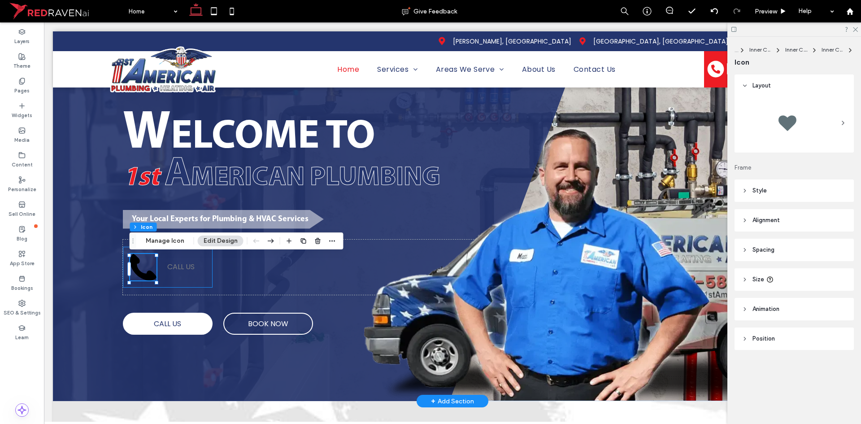
click at [199, 283] on div "CALL US" at bounding box center [168, 267] width 90 height 41
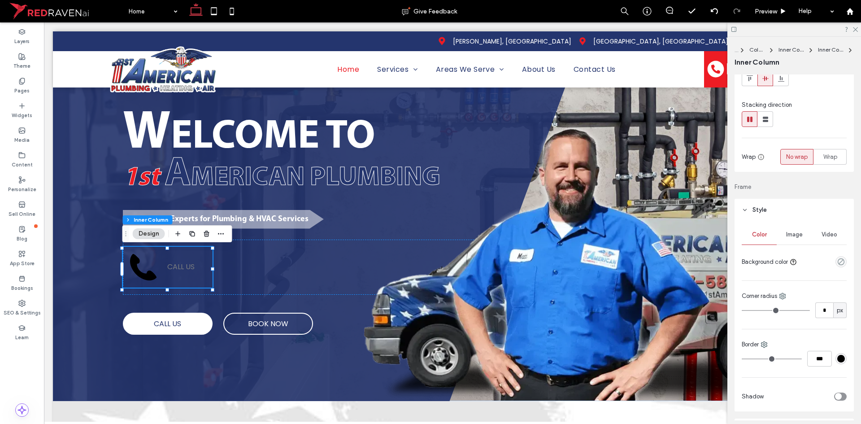
scroll to position [90, 0]
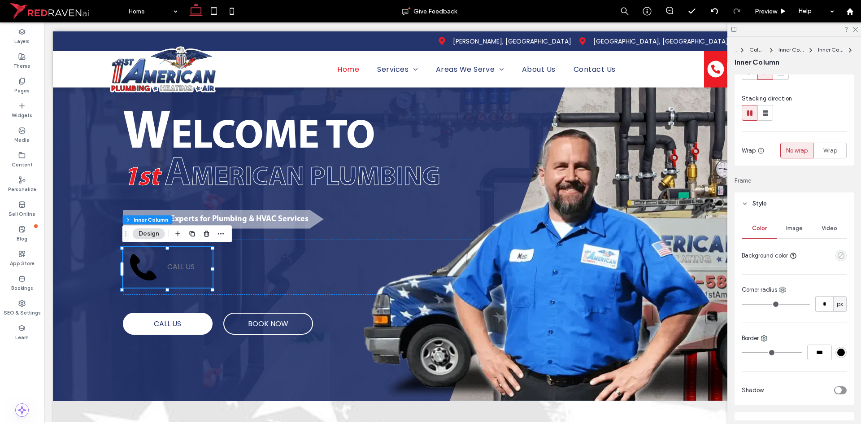
click at [838, 257] on use "empty color" at bounding box center [841, 255] width 7 height 7
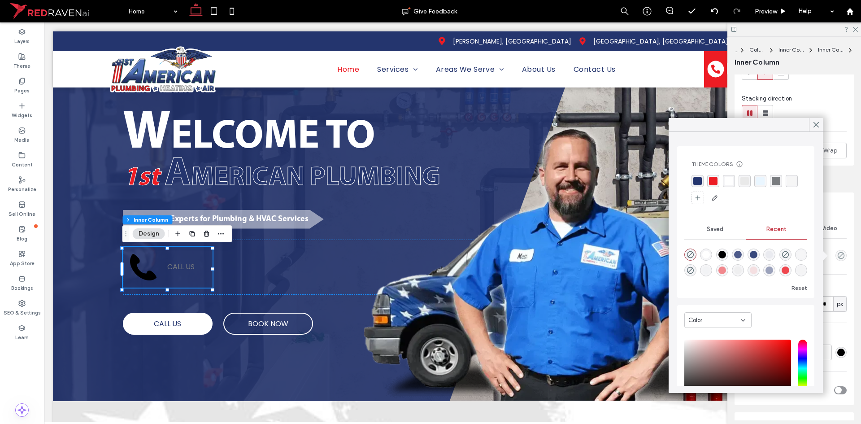
click at [729, 181] on div "rgba(255, 255, 255, 1)" at bounding box center [729, 181] width 9 height 9
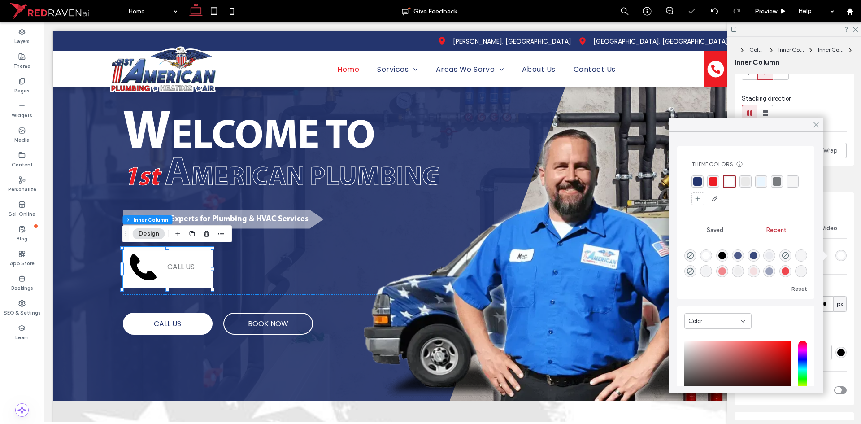
click at [817, 124] on use at bounding box center [816, 124] width 4 height 5
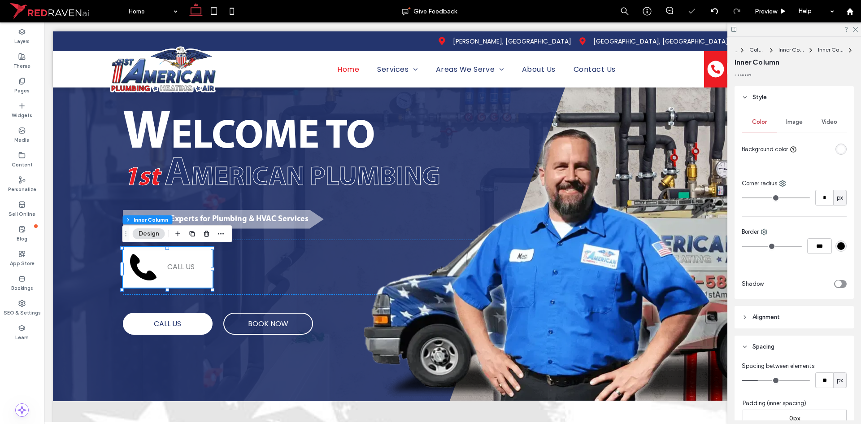
scroll to position [224, 0]
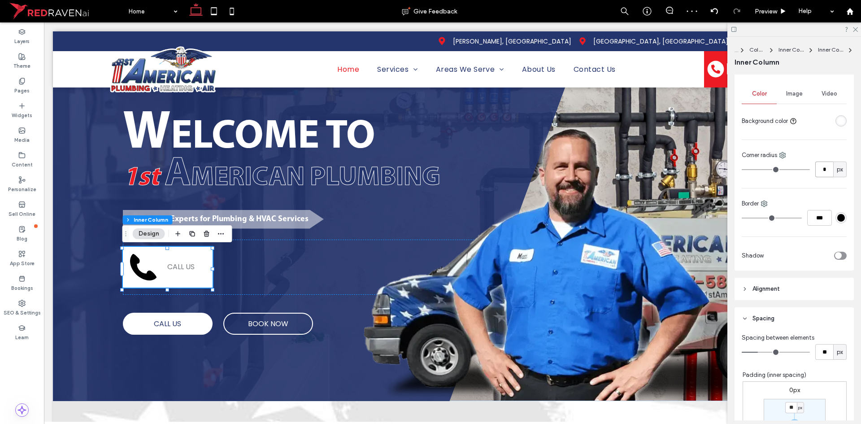
drag, startPoint x: 821, startPoint y: 166, endPoint x: 734, endPoint y: 203, distance: 94.7
click at [791, 177] on div "* px" at bounding box center [794, 170] width 105 height 16
type input "**"
click at [142, 274] on icon at bounding box center [143, 267] width 26 height 26
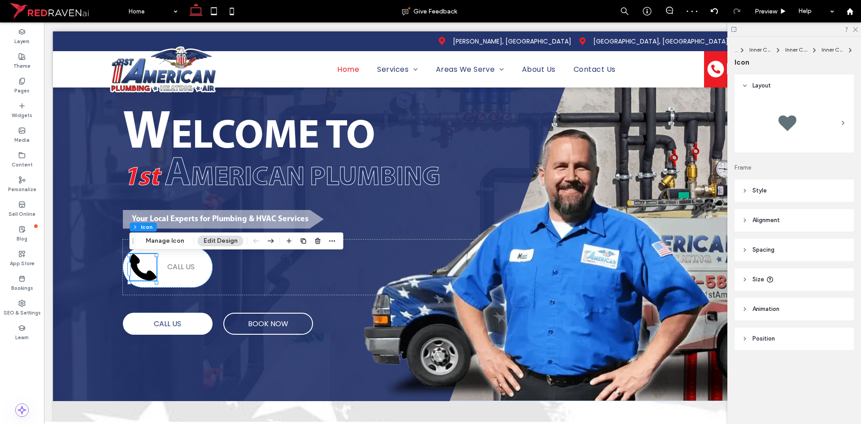
click at [787, 190] on header "Style" at bounding box center [794, 190] width 119 height 22
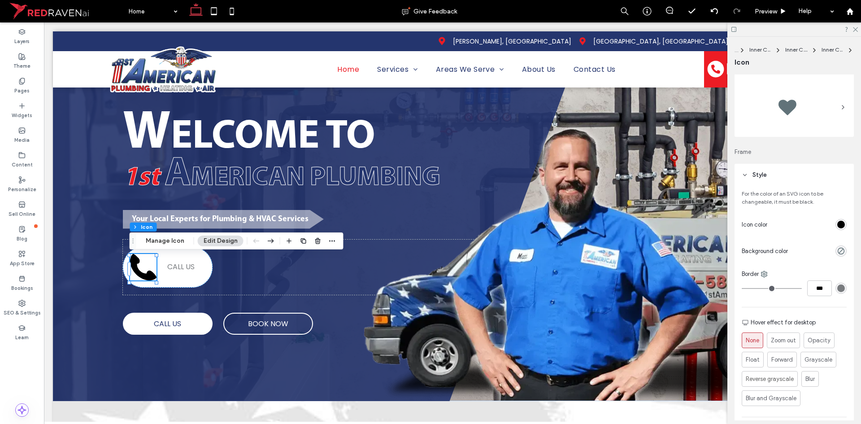
scroll to position [0, 0]
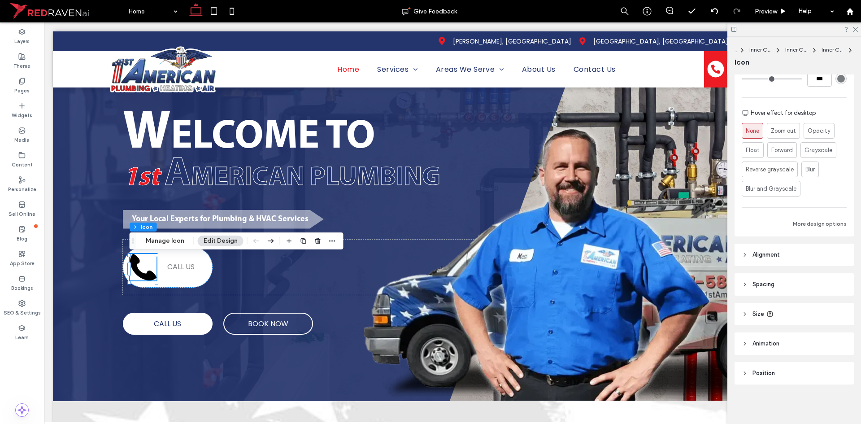
click at [794, 315] on header "Size" at bounding box center [794, 314] width 119 height 22
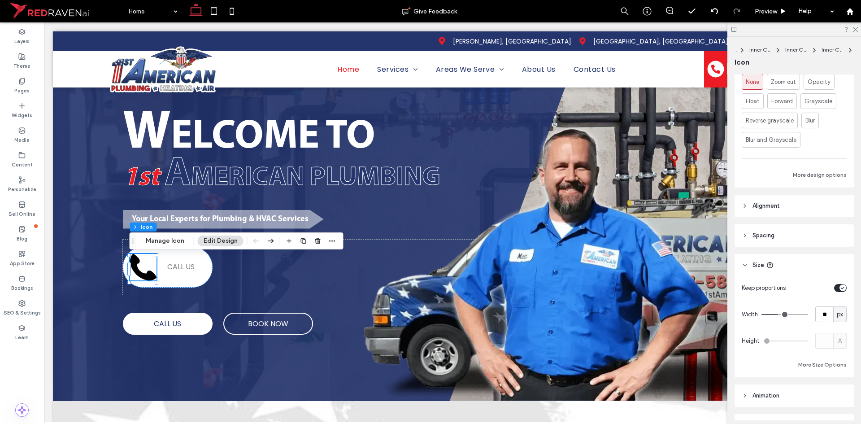
scroll to position [276, 0]
click at [821, 313] on input "**" at bounding box center [825, 313] width 18 height 16
type input "**"
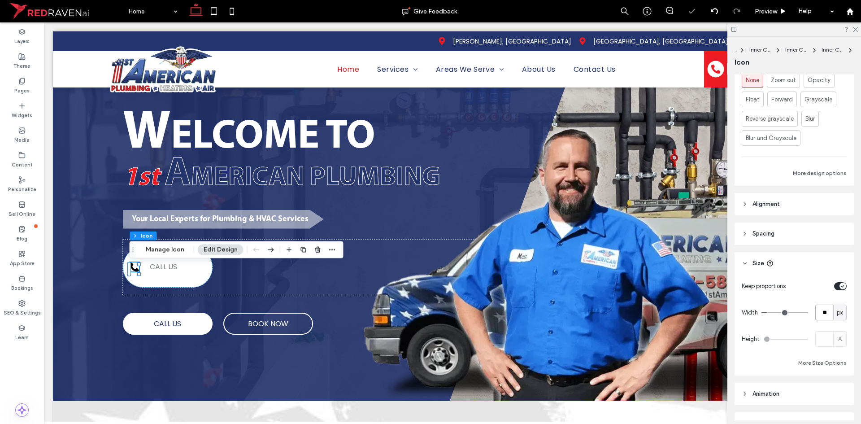
drag, startPoint x: 824, startPoint y: 309, endPoint x: 737, endPoint y: 336, distance: 91.2
click at [749, 326] on div "Keep proportions Width ** px Height A More Size Options" at bounding box center [794, 323] width 105 height 90
type input "**"
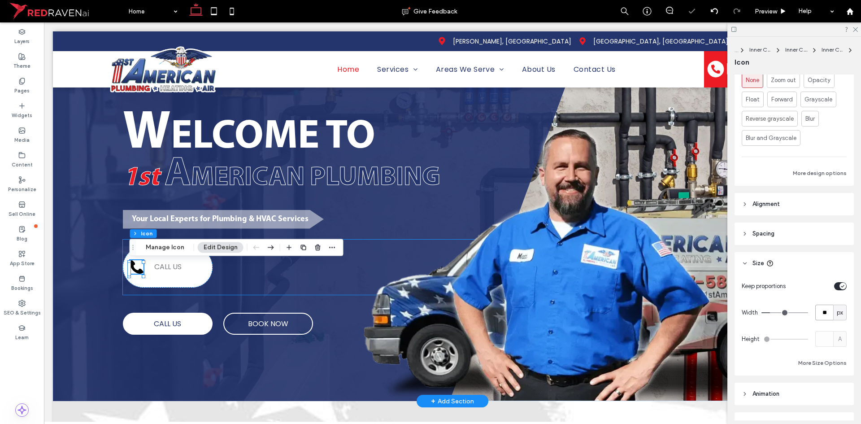
click at [280, 274] on div "CALL US" at bounding box center [349, 267] width 452 height 55
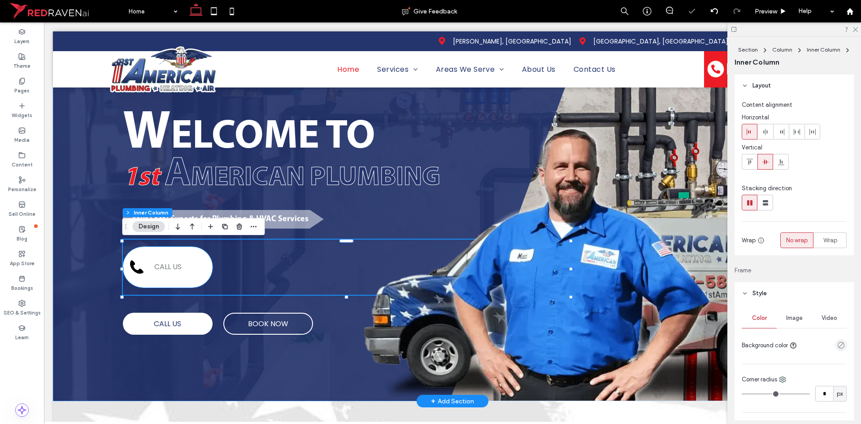
click at [197, 276] on div "CALL US" at bounding box center [168, 267] width 90 height 41
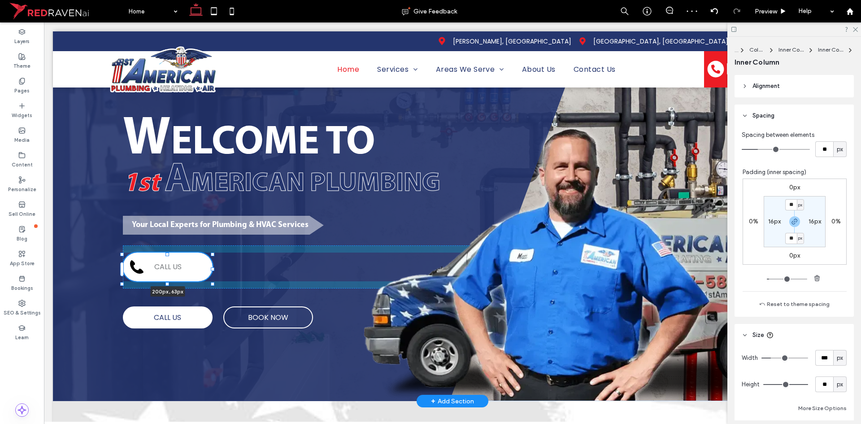
scroll to position [428, 0]
drag, startPoint x: 166, startPoint y: 289, endPoint x: 170, endPoint y: 270, distance: 20.2
click at [170, 270] on div "W ELCOME TO 1st A MERICAN PLUMBING Your Local Experts for Plumbing & HVAC Servi…" at bounding box center [453, 222] width 800 height 358
type input "**"
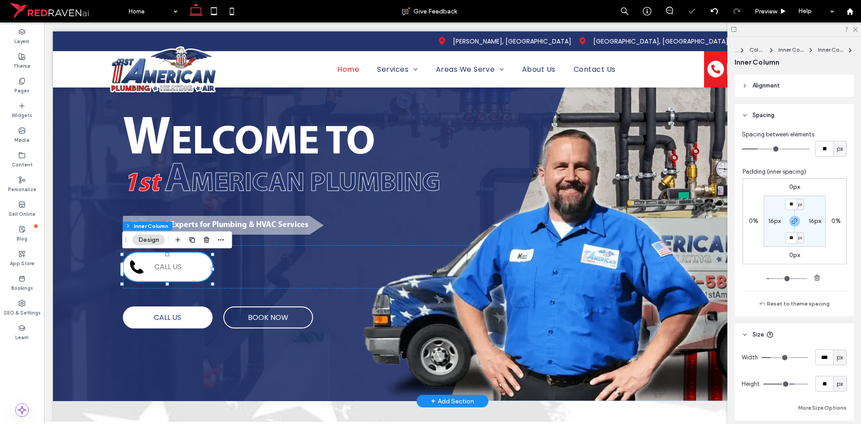
click at [190, 267] on div "CALL US 200px , 63px" at bounding box center [168, 267] width 90 height 29
click at [201, 275] on div "CALL US" at bounding box center [168, 267] width 90 height 29
click at [791, 205] on input "**" at bounding box center [792, 204] width 12 height 11
type input "*"
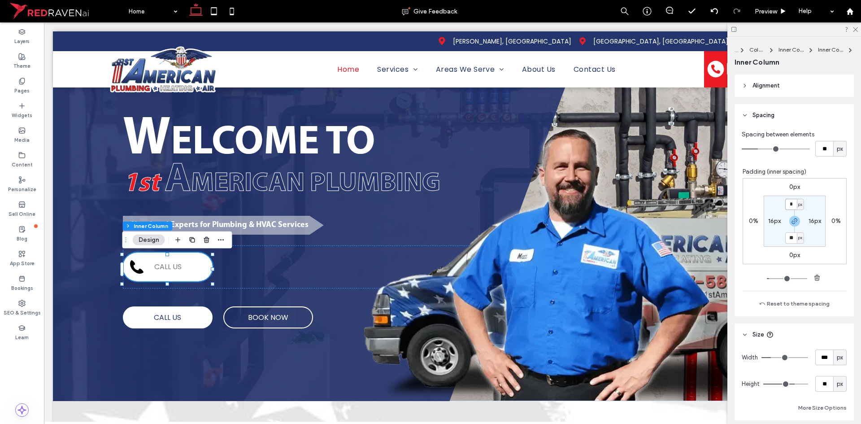
type input "*"
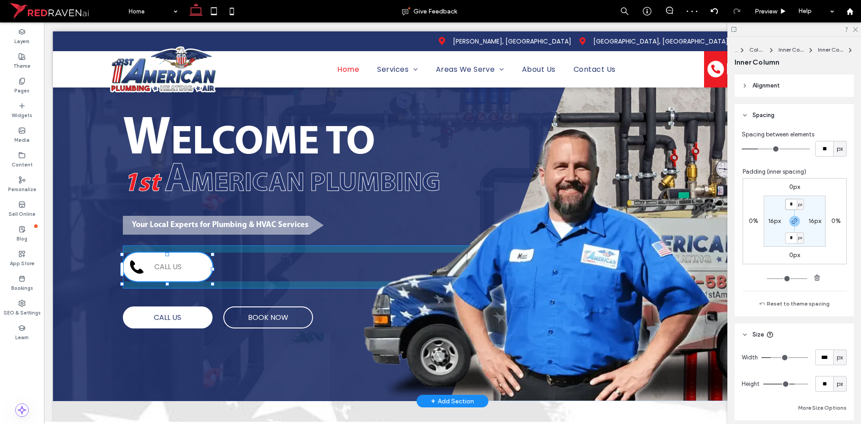
drag, startPoint x: 168, startPoint y: 282, endPoint x: 168, endPoint y: 271, distance: 11.2
click at [168, 271] on div "W ELCOME TO 1st A MERICAN PLUMBING Your Local Experts for Plumbing & HVAC Servi…" at bounding box center [453, 222] width 800 height 358
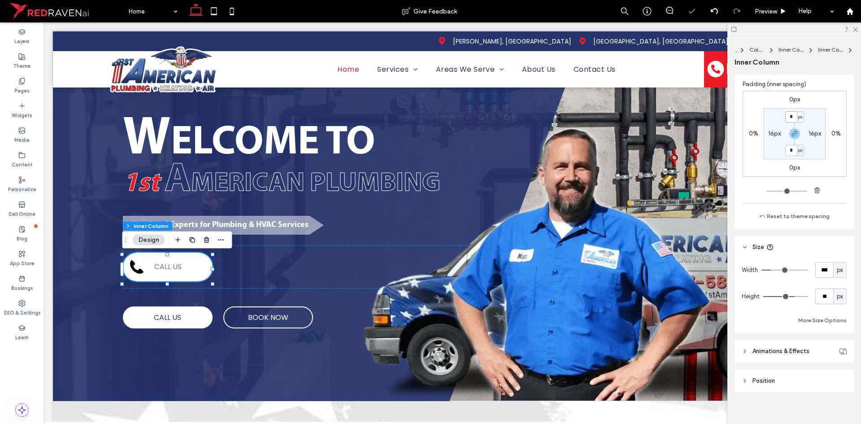
scroll to position [517, 0]
type input "**"
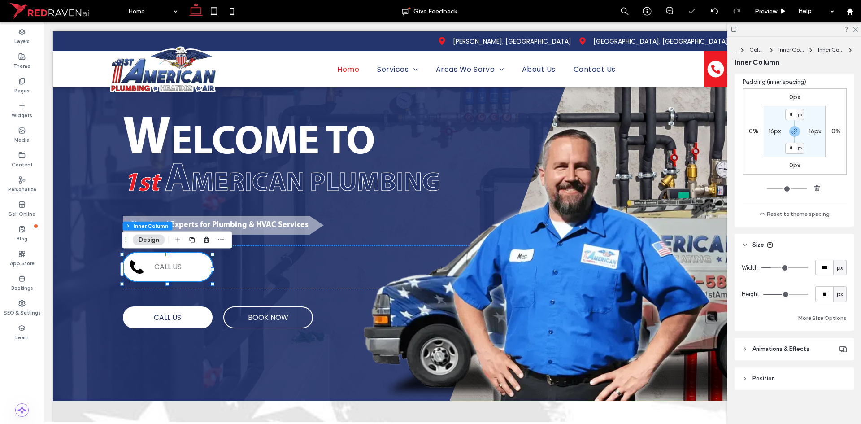
type input "**"
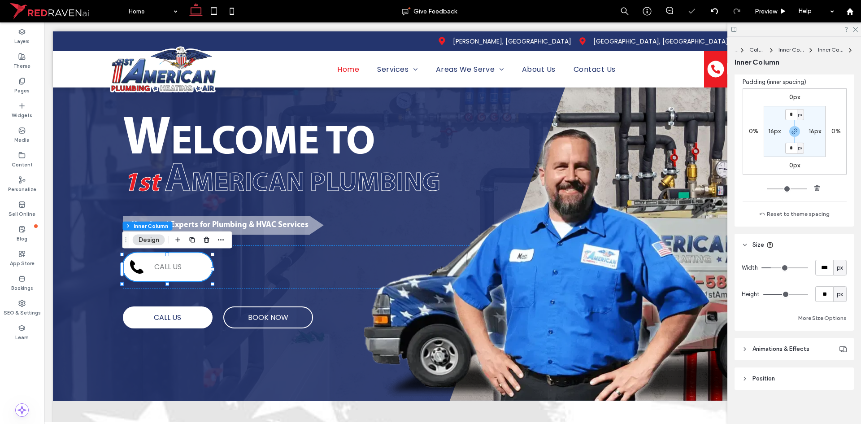
type input "**"
drag, startPoint x: 788, startPoint y: 294, endPoint x: 780, endPoint y: 296, distance: 8.4
type input "**"
click at [780, 295] on input "range" at bounding box center [786, 294] width 45 height 1
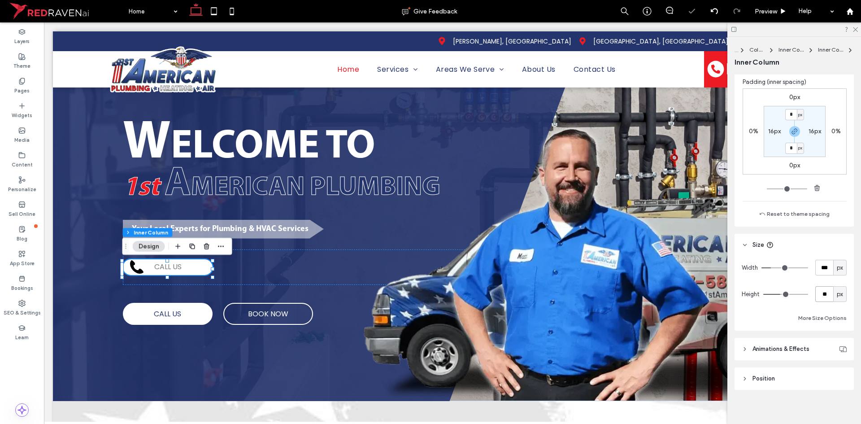
click at [786, 293] on div "Height ** px" at bounding box center [794, 294] width 105 height 16
type input "**"
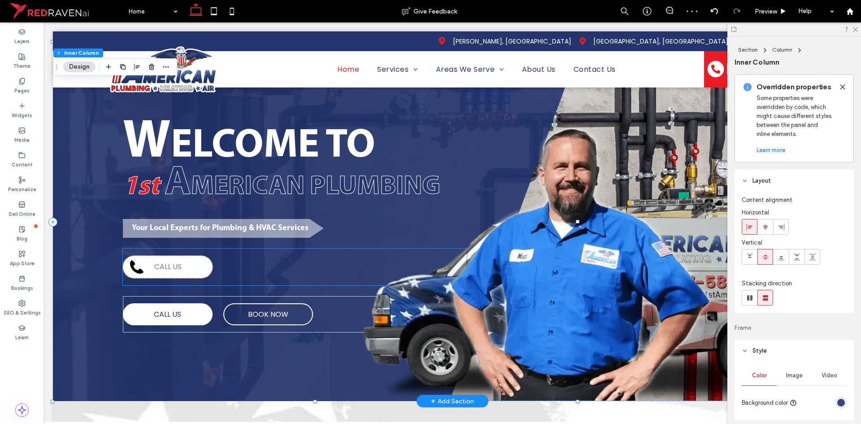
click at [133, 269] on icon at bounding box center [136, 266] width 13 height 13
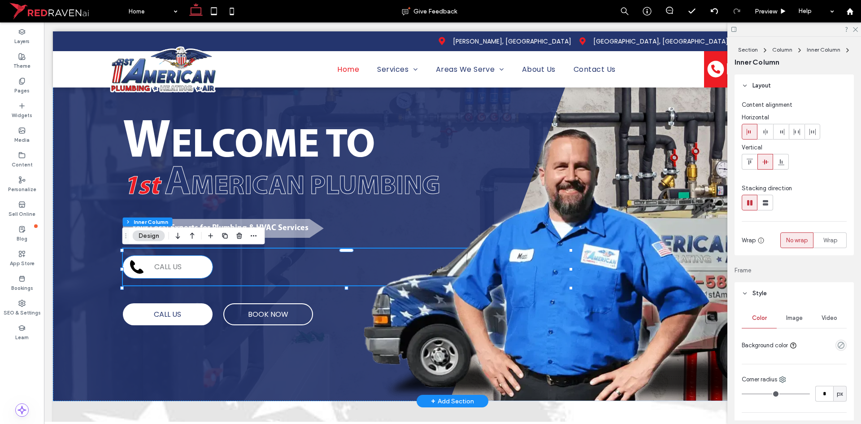
click at [136, 269] on icon at bounding box center [136, 266] width 13 height 13
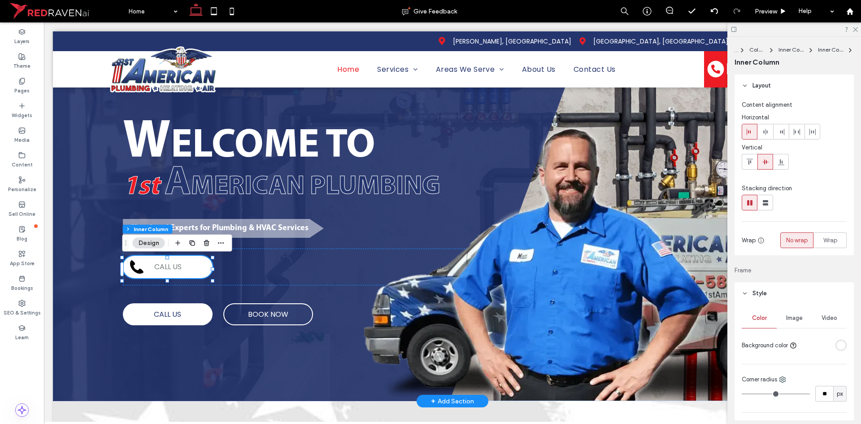
click at [136, 269] on icon at bounding box center [136, 266] width 13 height 13
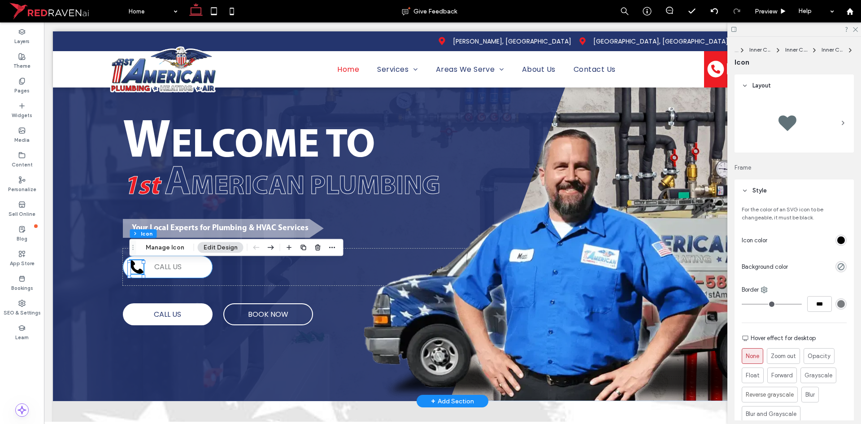
click at [203, 271] on div "CALL US" at bounding box center [168, 267] width 90 height 22
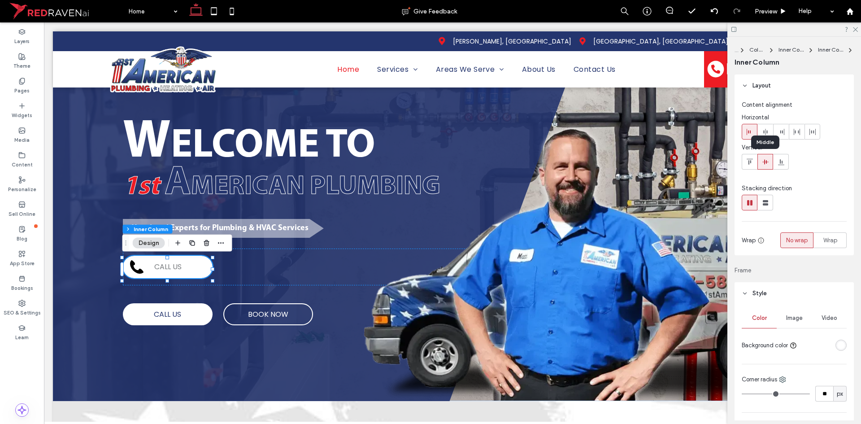
click at [767, 165] on icon at bounding box center [765, 161] width 7 height 7
click at [750, 134] on icon at bounding box center [750, 131] width 7 height 7
click at [136, 271] on icon at bounding box center [136, 266] width 13 height 13
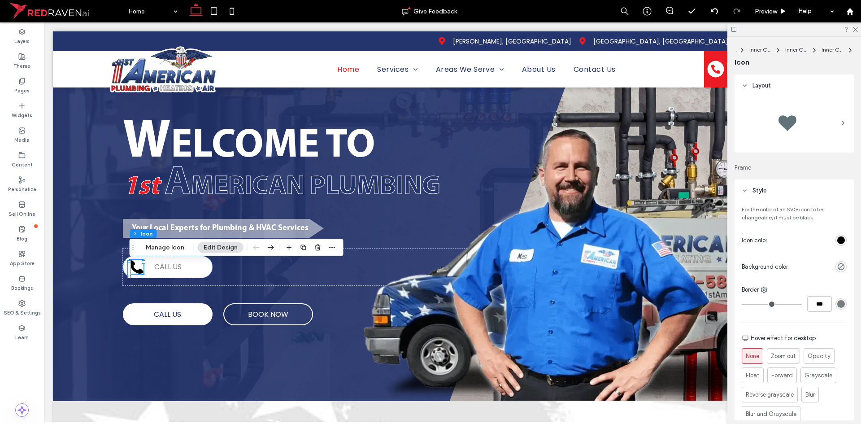
click at [822, 135] on div at bounding box center [794, 123] width 105 height 45
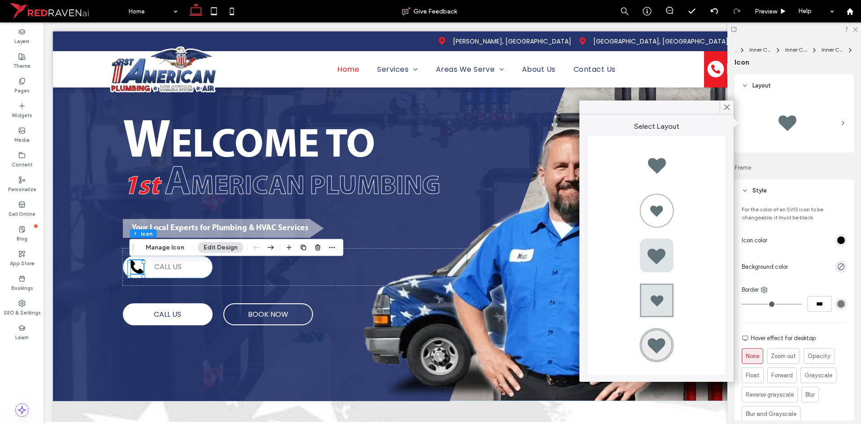
click at [655, 202] on div at bounding box center [657, 210] width 36 height 36
type input "*"
type input "***"
click at [728, 108] on use at bounding box center [727, 107] width 4 height 5
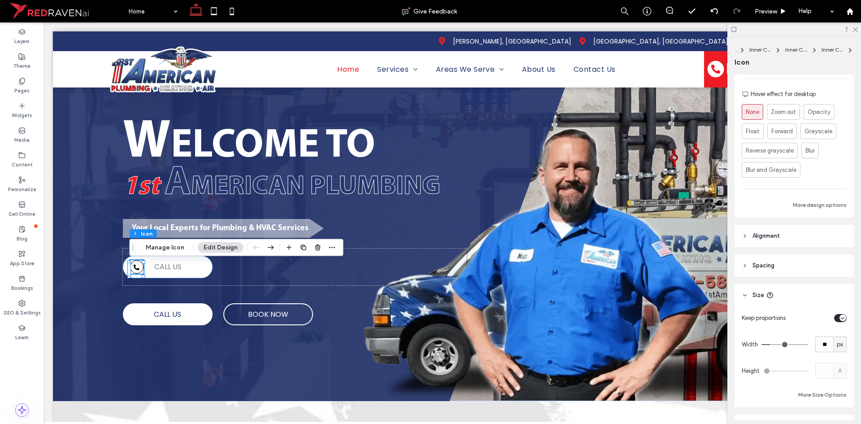
scroll to position [314, 0]
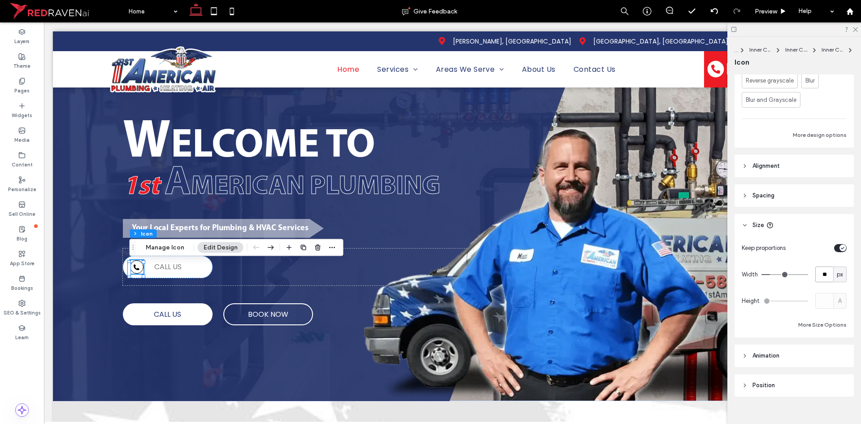
click at [822, 277] on input "**" at bounding box center [825, 275] width 18 height 16
type input "**"
type input "****"
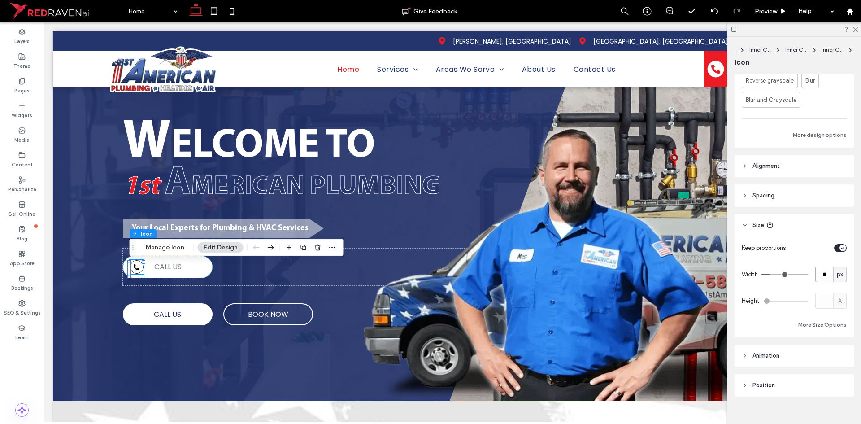
type input "**"
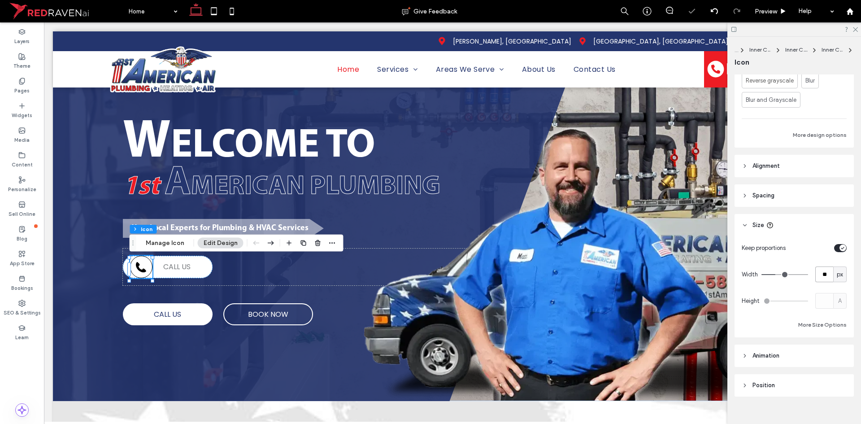
type input "*"
type input "**"
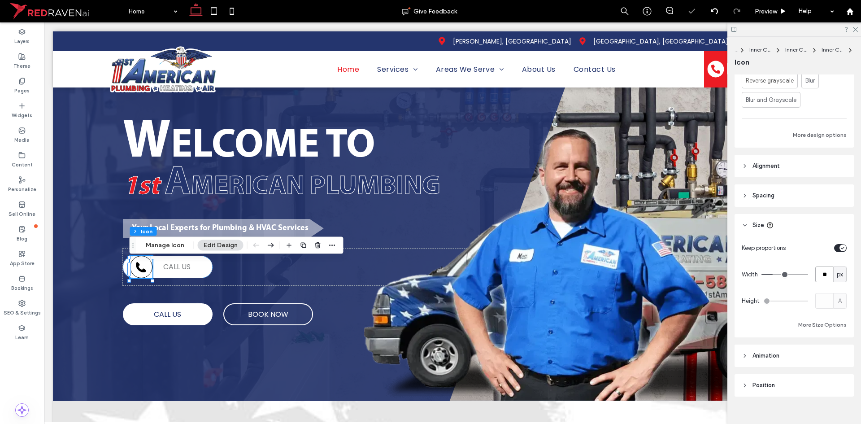
type input "**"
click at [317, 271] on div "CALL US" at bounding box center [349, 267] width 452 height 37
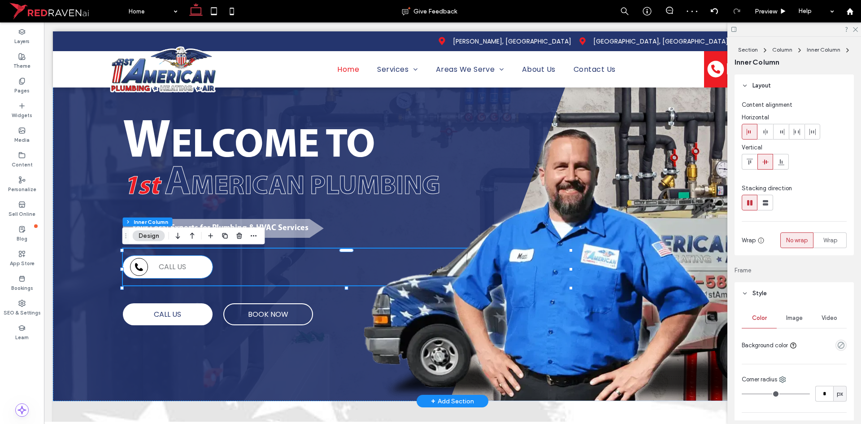
click at [200, 275] on div "CALL US" at bounding box center [168, 267] width 90 height 22
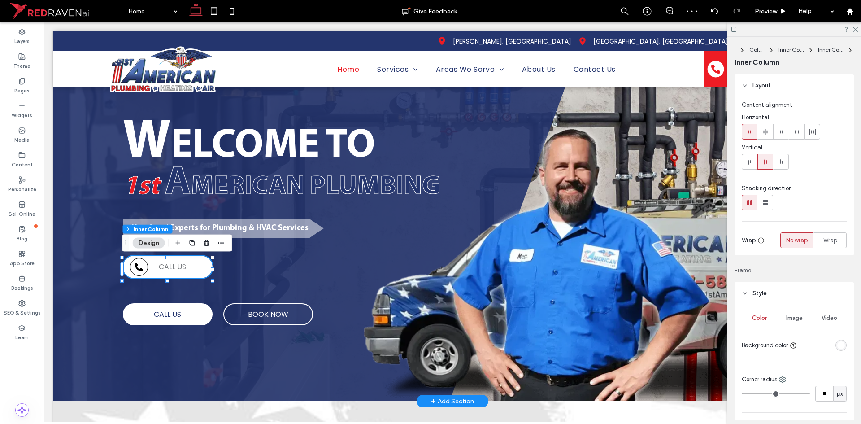
click at [200, 275] on div "CALL US" at bounding box center [168, 267] width 90 height 22
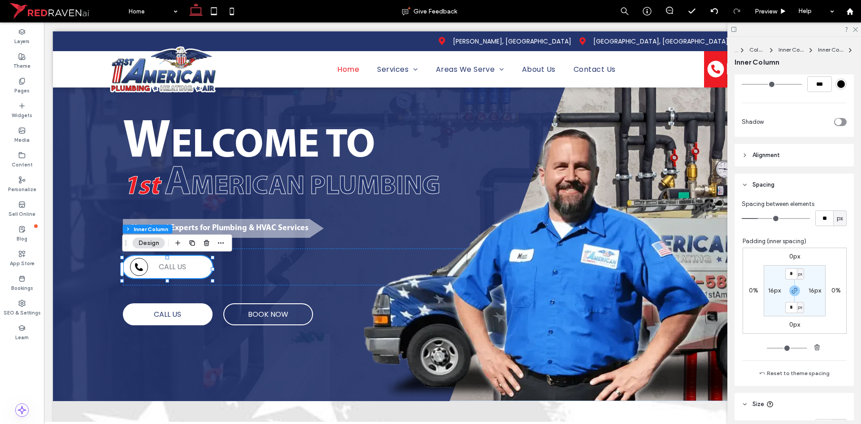
scroll to position [359, 0]
click at [769, 288] on label "16px" at bounding box center [775, 290] width 13 height 8
type input "**"
type input "*"
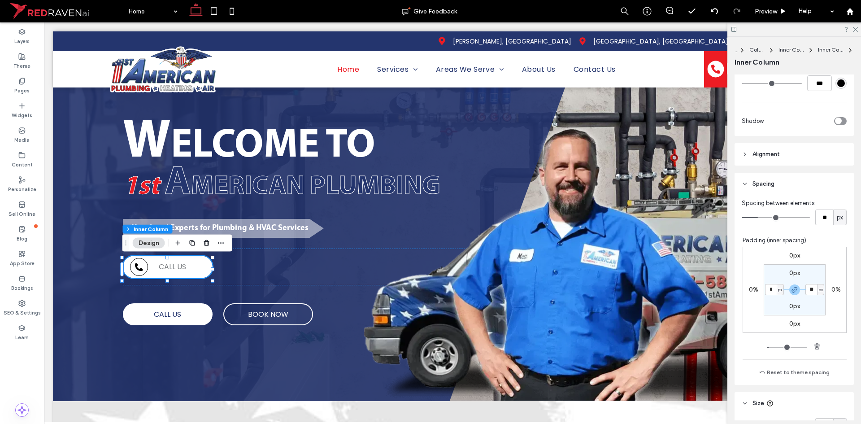
type input "*"
click at [79, 271] on div "W ELCOME TO 1st A MERICAN PLUMBING Your Local Experts for Plumbing & HVAC Servi…" at bounding box center [317, 221] width 529 height 359
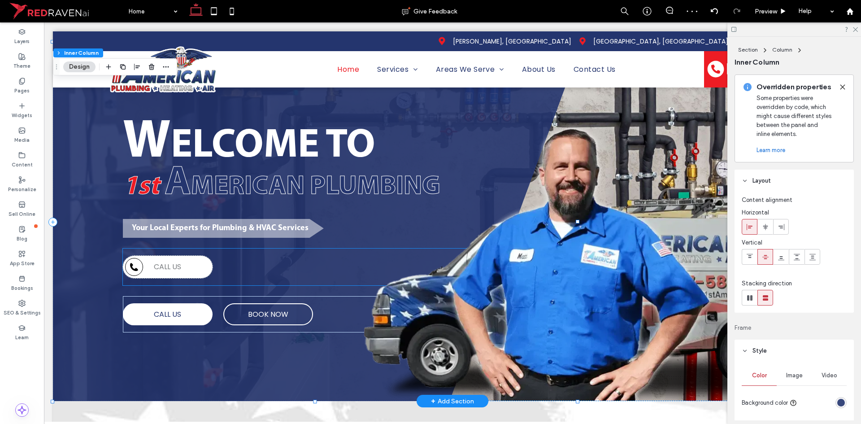
click at [137, 271] on icon at bounding box center [134, 267] width 8 height 8
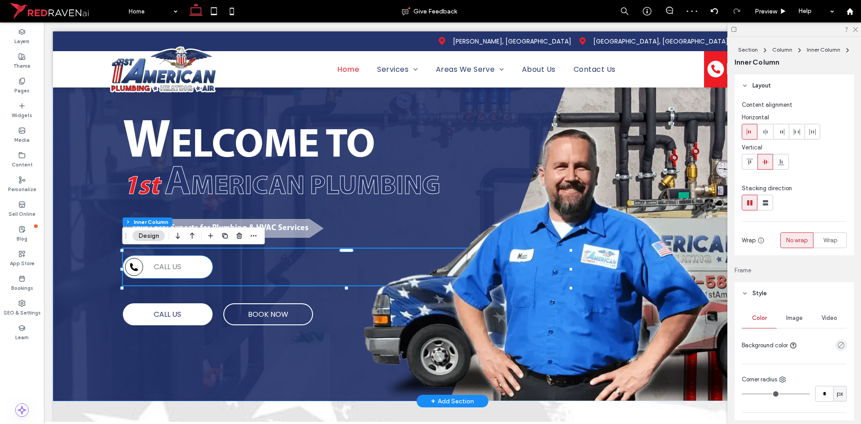
click at [139, 271] on div at bounding box center [134, 267] width 18 height 18
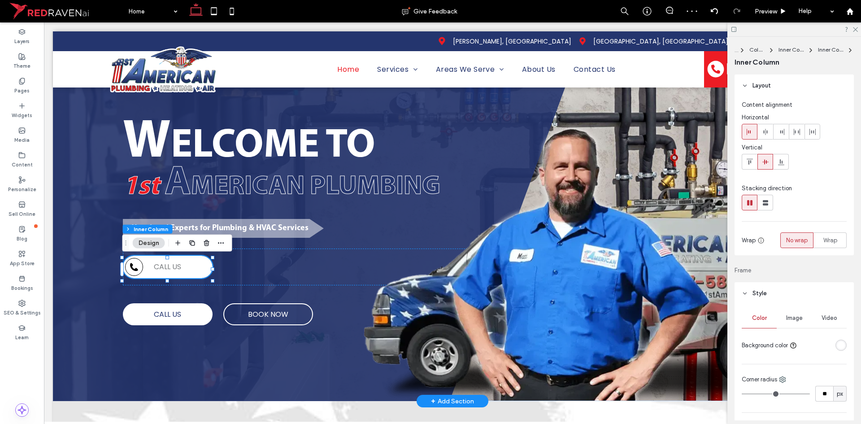
click at [140, 270] on div at bounding box center [134, 267] width 18 height 18
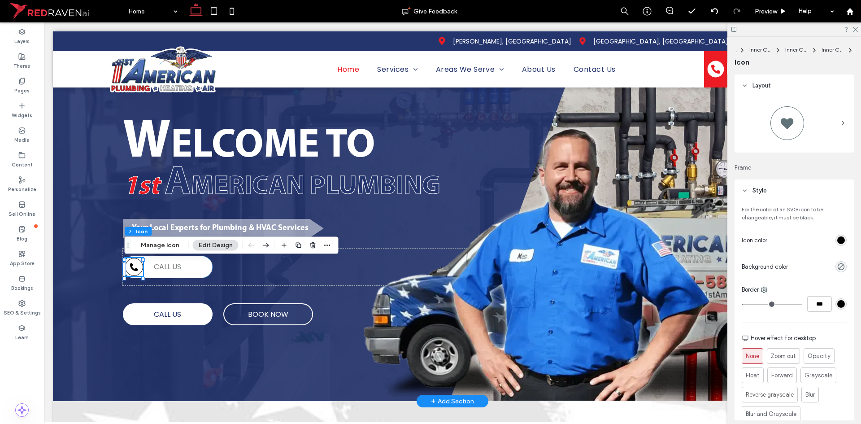
click at [82, 271] on div "W ELCOME TO 1st A MERICAN PLUMBING Your Local Experts for Plumbing & HVAC Servi…" at bounding box center [317, 221] width 529 height 359
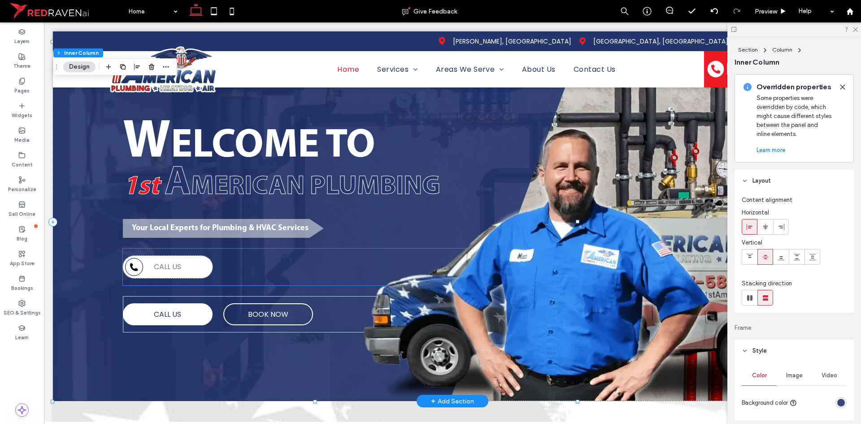
click at [178, 269] on span "CALL US" at bounding box center [167, 267] width 27 height 10
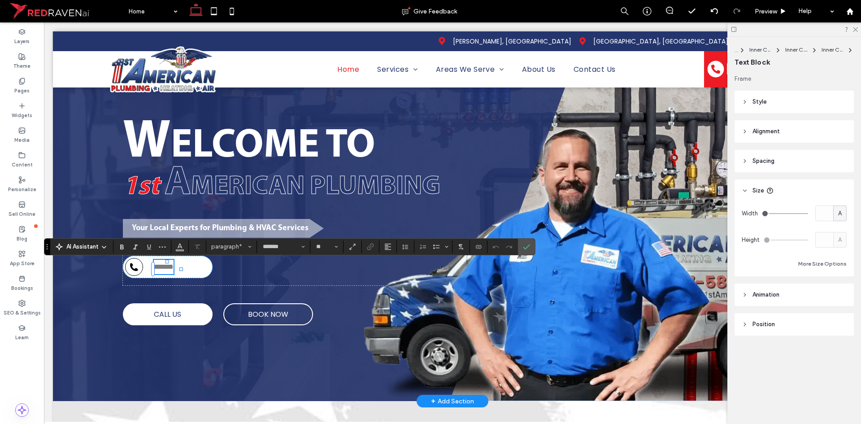
click at [166, 263] on span "*******" at bounding box center [164, 266] width 20 height 7
click at [135, 247] on use "Italic" at bounding box center [135, 247] width 4 height 5
click at [120, 245] on icon "Bold" at bounding box center [121, 246] width 7 height 7
click at [184, 249] on button "Color" at bounding box center [179, 246] width 13 height 13
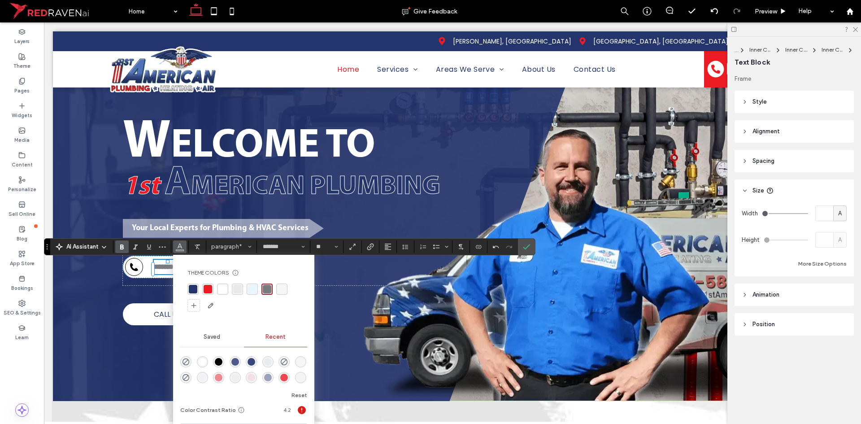
click at [193, 290] on div "rgba(36, 53, 110, 1)" at bounding box center [193, 289] width 9 height 9
click at [519, 245] on section at bounding box center [526, 247] width 17 height 16
click at [522, 247] on label "Confirm" at bounding box center [526, 247] width 13 height 16
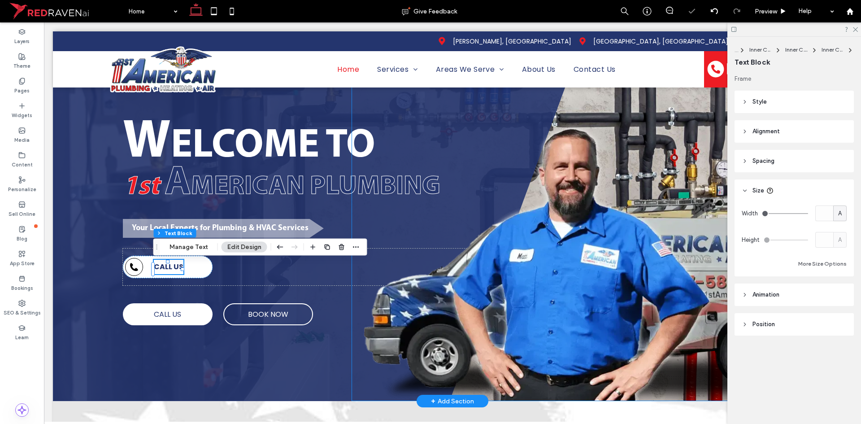
click at [399, 280] on img at bounding box center [602, 254] width 499 height 291
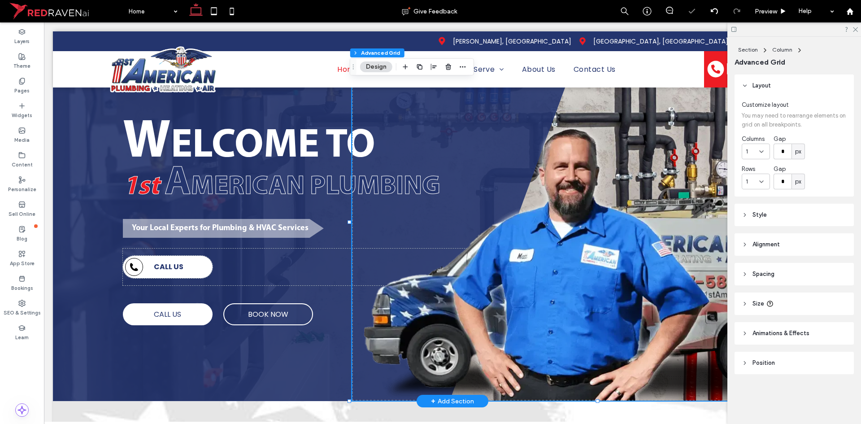
click at [204, 275] on div "CALL US" at bounding box center [168, 267] width 90 height 22
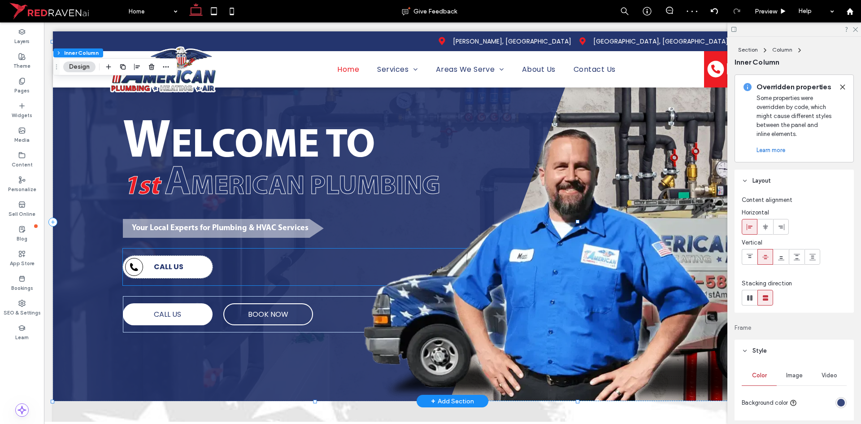
click at [176, 271] on strong "CALL US" at bounding box center [169, 267] width 30 height 10
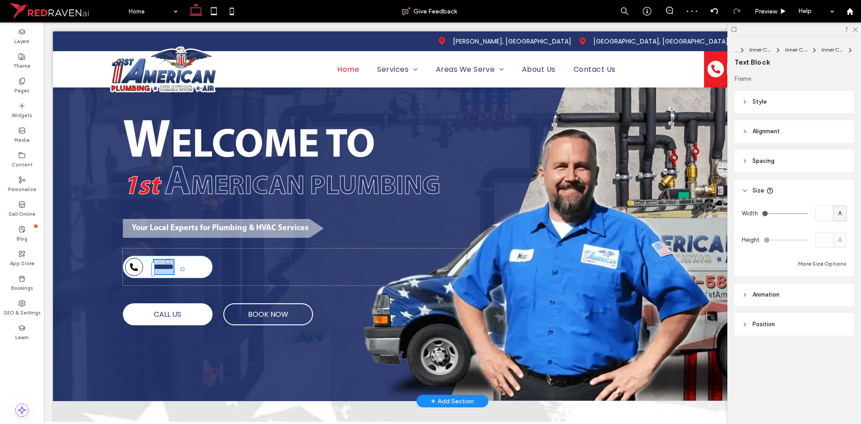
type input "*******"
type input "**"
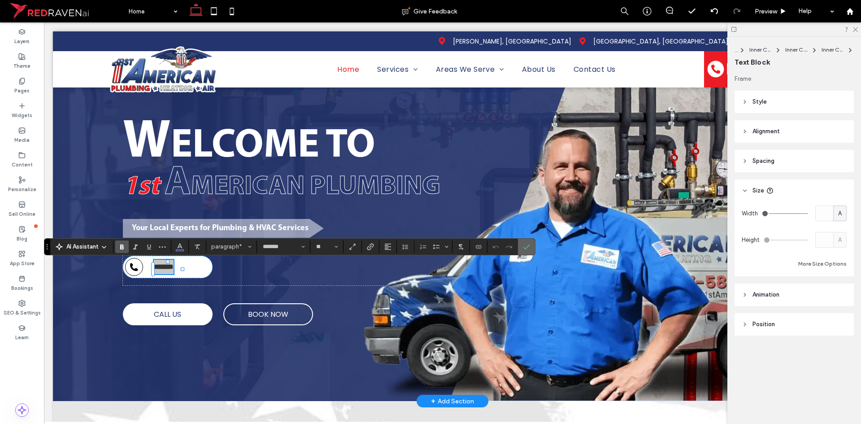
click at [522, 248] on label "Confirm" at bounding box center [526, 247] width 13 height 16
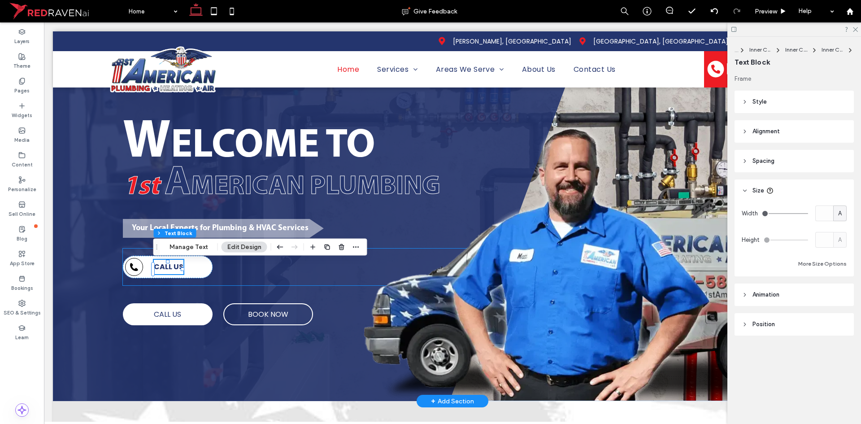
click at [266, 277] on div "CALL US" at bounding box center [349, 267] width 452 height 37
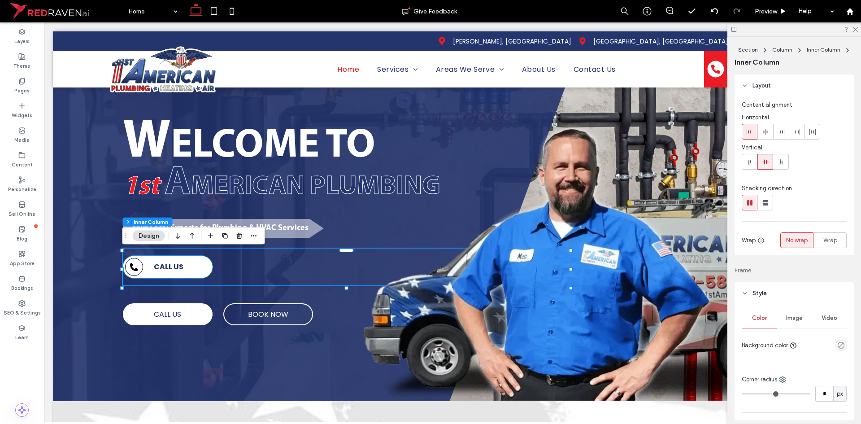
click at [135, 274] on div at bounding box center [134, 267] width 18 height 18
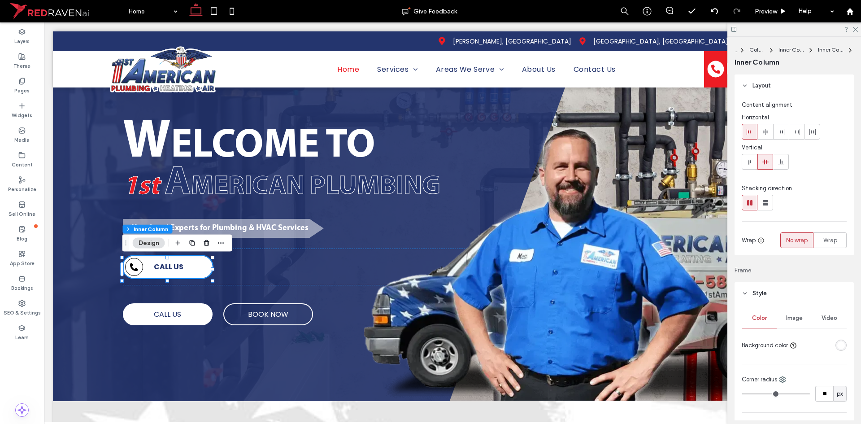
click at [138, 268] on div at bounding box center [134, 267] width 18 height 18
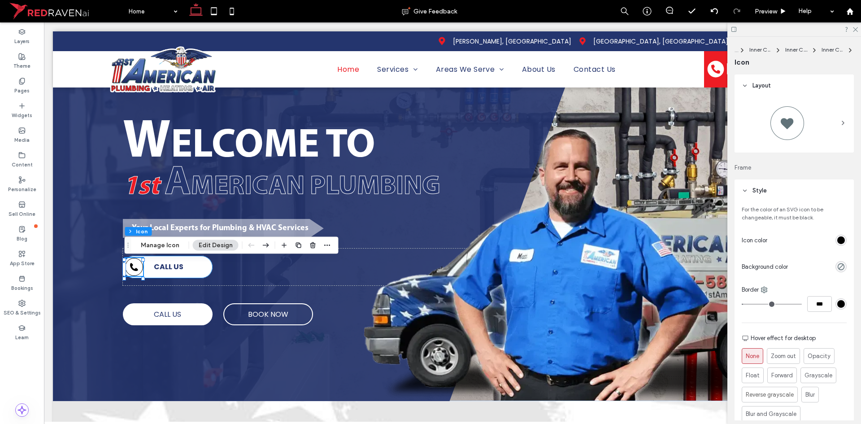
type input "**"
click at [838, 236] on div "rgb(0, 0, 0)" at bounding box center [842, 240] width 8 height 8
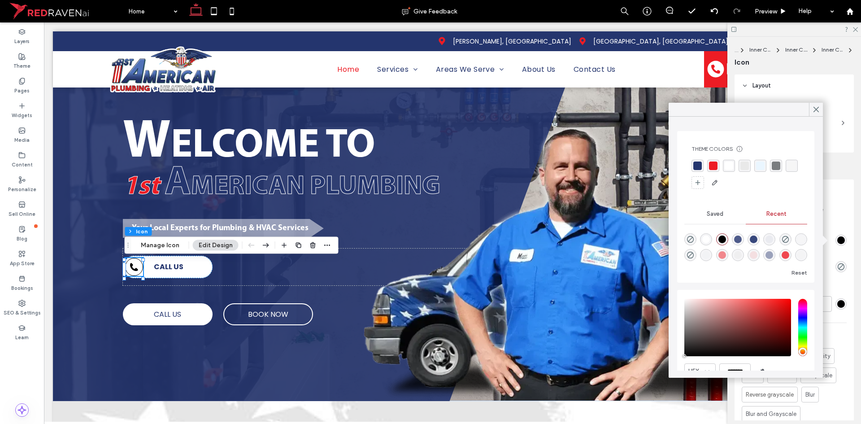
click at [713, 165] on div "rgba(237, 28, 36, 1)" at bounding box center [713, 166] width 9 height 9
click at [814, 111] on icon at bounding box center [817, 109] width 8 height 8
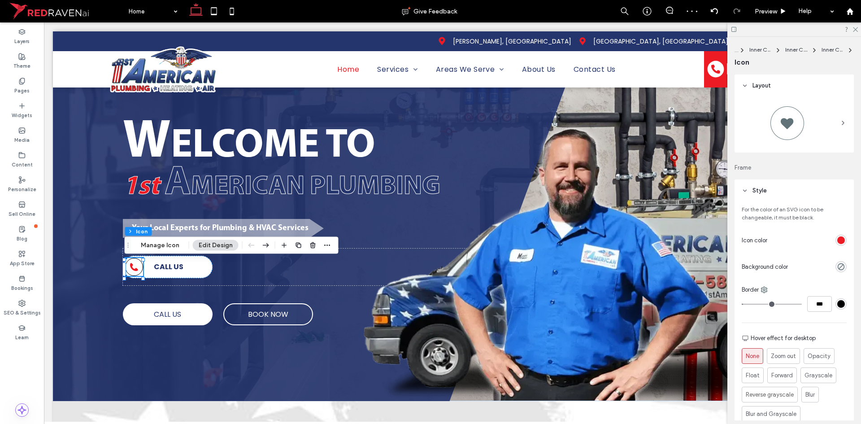
drag, startPoint x: 834, startPoint y: 303, endPoint x: 835, endPoint y: 286, distance: 16.7
click at [838, 303] on div "rgb(0, 0, 0)" at bounding box center [842, 304] width 8 height 8
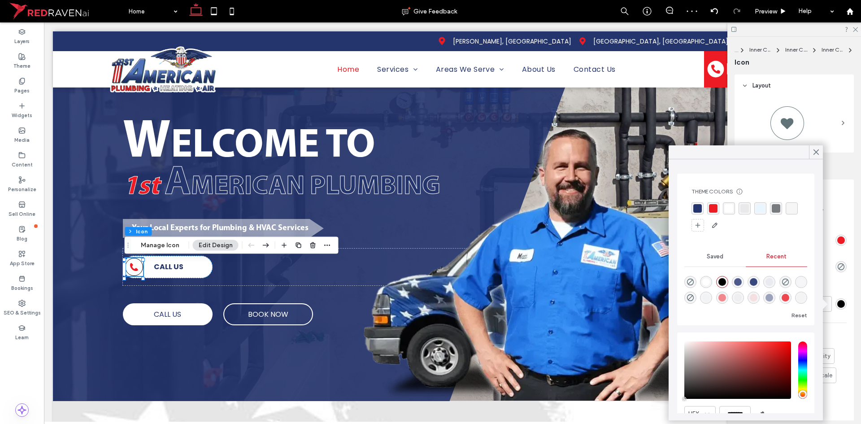
click at [712, 208] on div "rgba(237, 28, 36, 1)" at bounding box center [713, 208] width 9 height 9
click at [818, 154] on use at bounding box center [816, 152] width 4 height 5
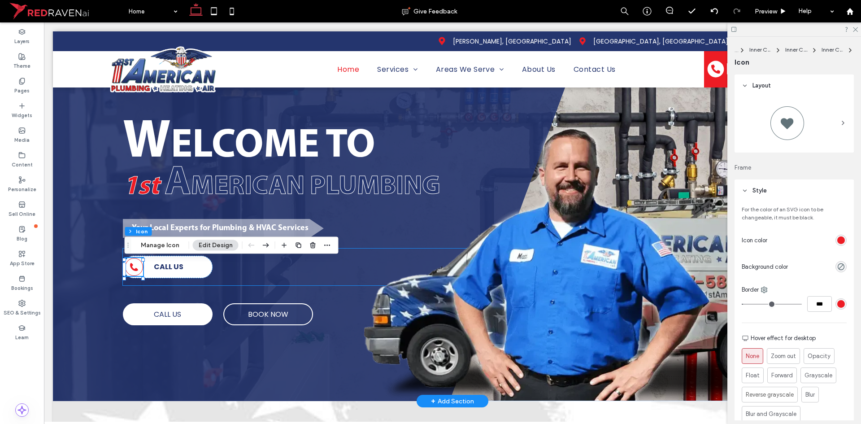
click at [260, 281] on div "CALL US" at bounding box center [349, 267] width 452 height 37
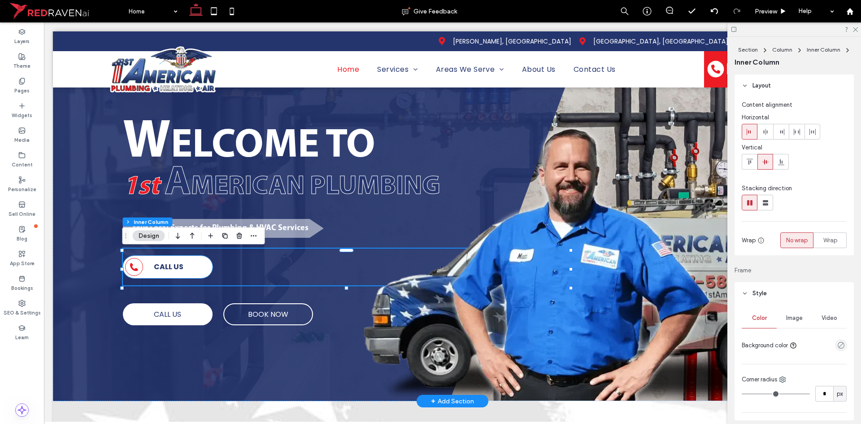
click at [201, 275] on div "CALL US" at bounding box center [168, 267] width 90 height 22
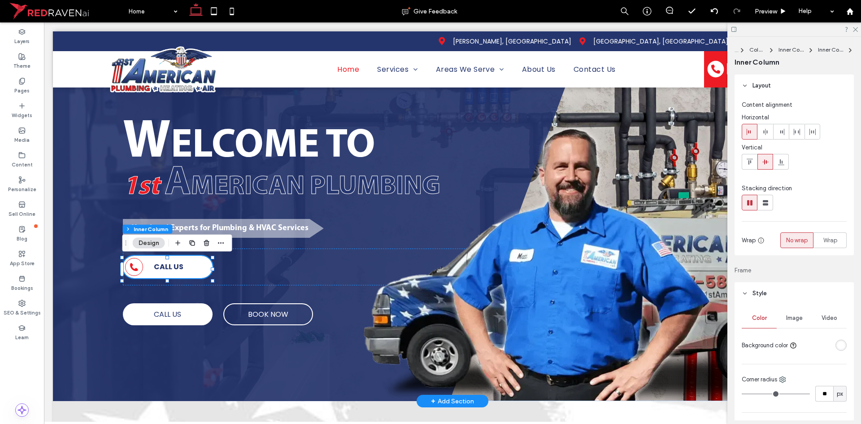
click at [242, 288] on div "W ELCOME TO 1st A MERICAN PLUMBING Your Local Experts for Plumbing & HVAC Servi…" at bounding box center [317, 221] width 529 height 359
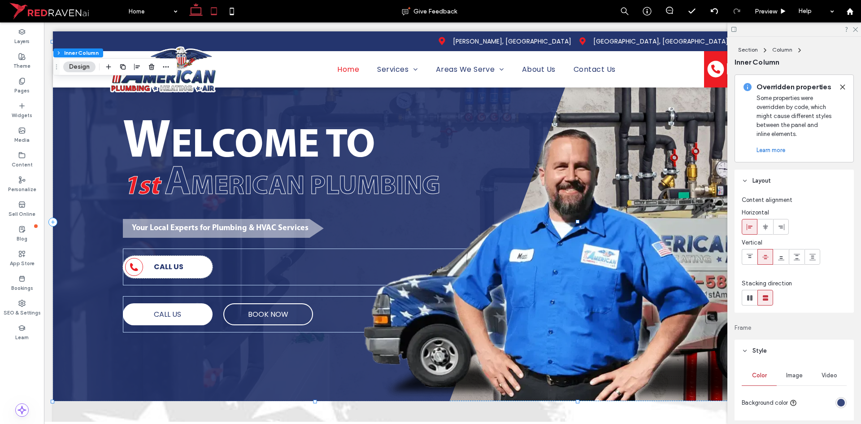
click at [218, 9] on icon at bounding box center [214, 11] width 18 height 18
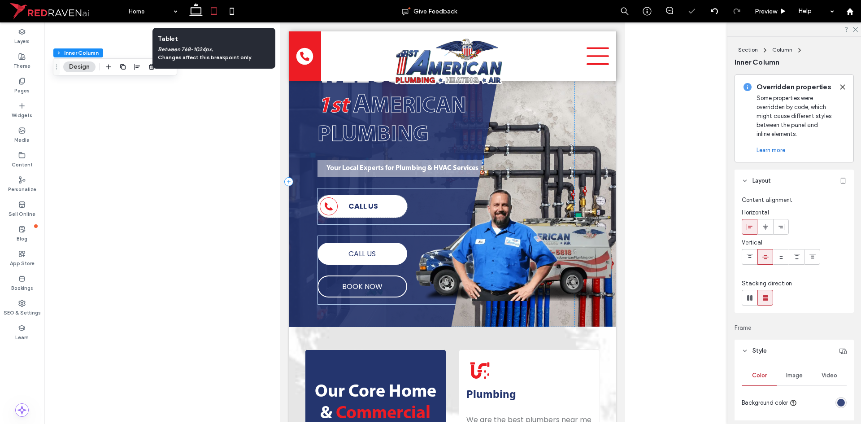
type input "**"
type input "***"
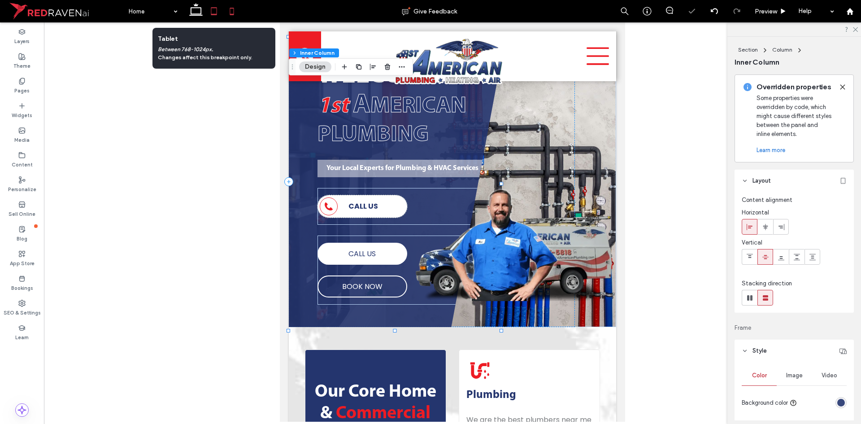
scroll to position [0, 0]
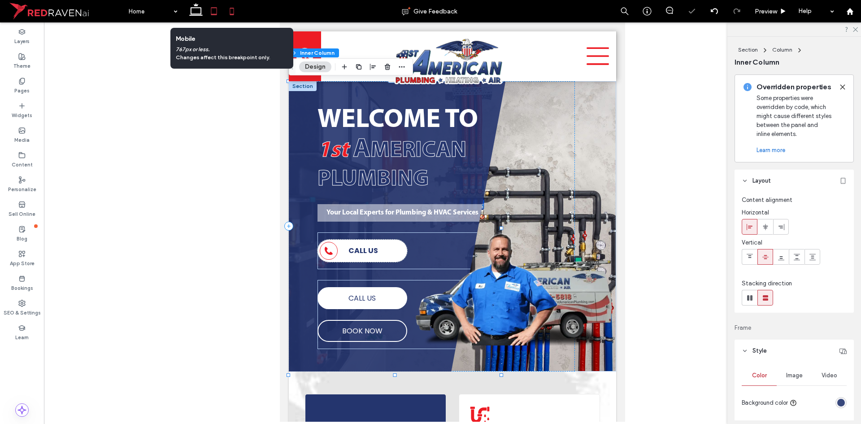
click at [235, 14] on icon at bounding box center [232, 11] width 18 height 18
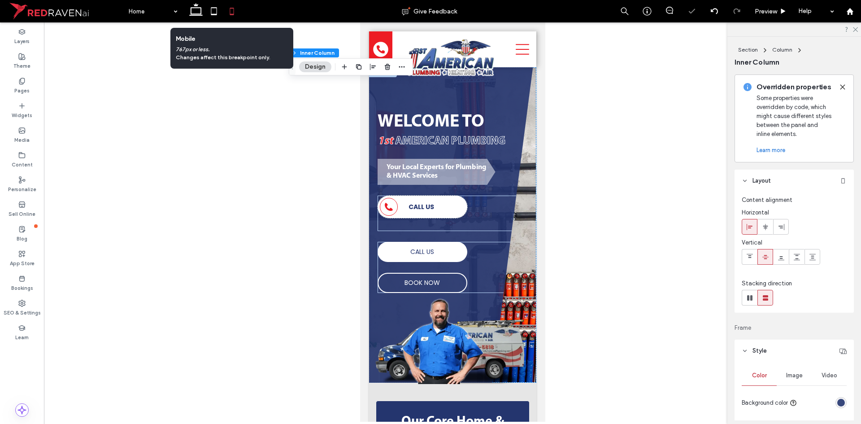
type input "***"
type input "**"
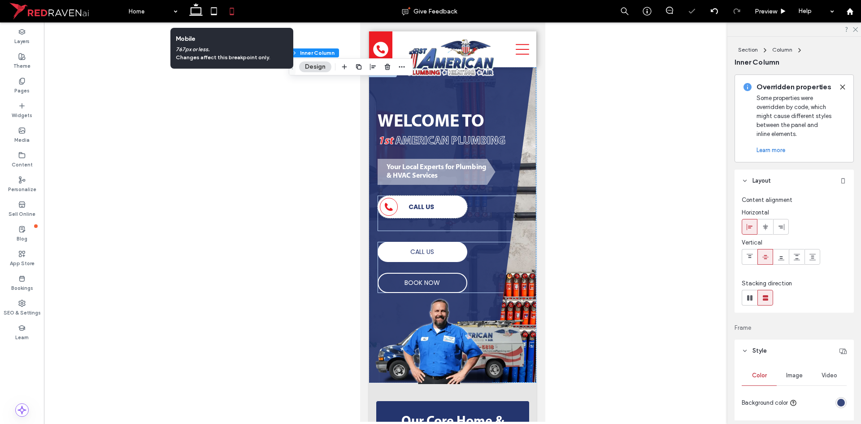
type input "***"
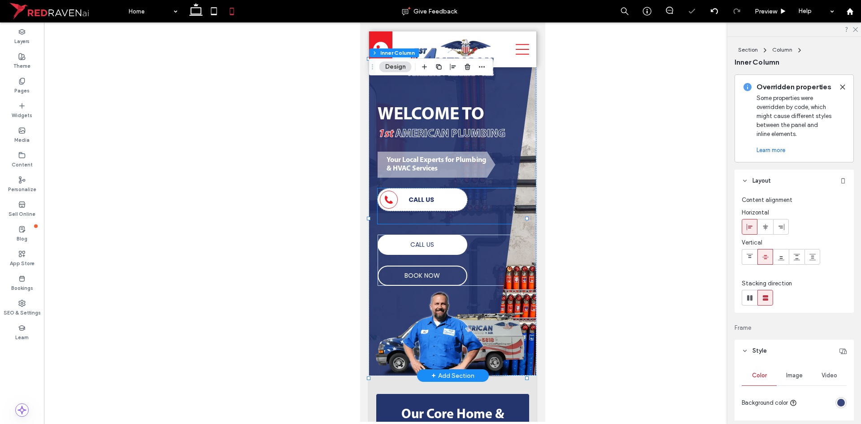
click at [413, 224] on div "CALL US" at bounding box center [454, 205] width 154 height 35
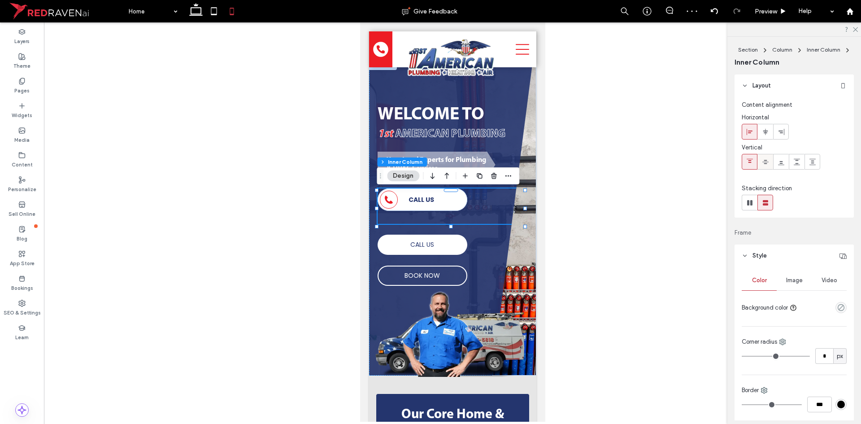
click at [767, 159] on icon at bounding box center [765, 161] width 7 height 7
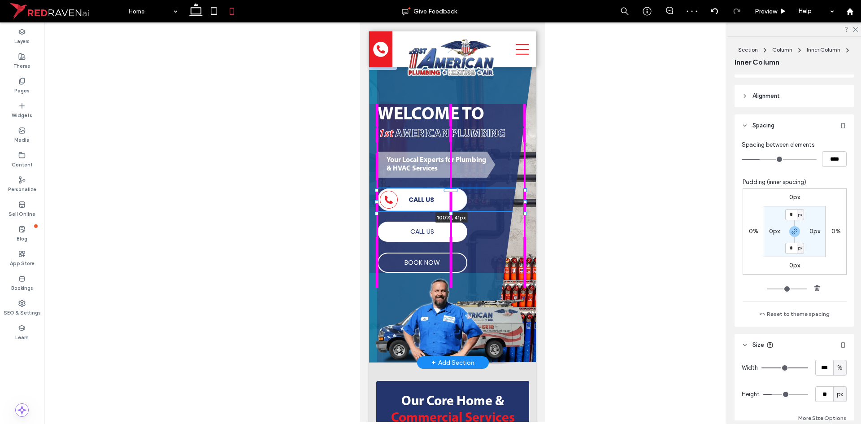
scroll to position [390, 0]
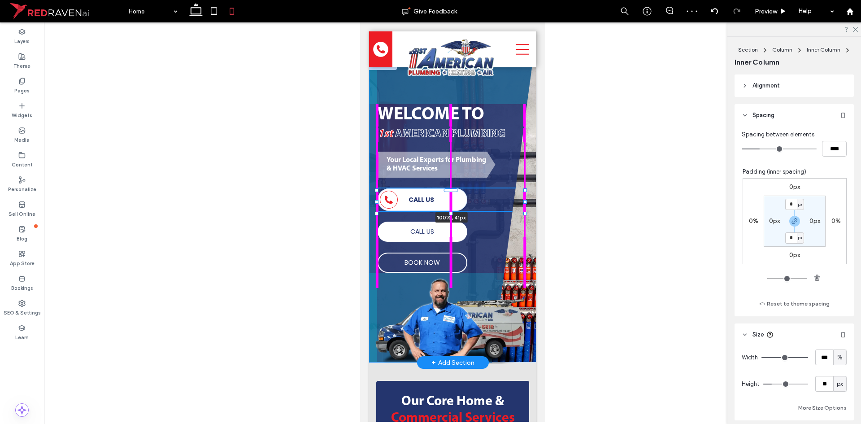
drag, startPoint x: 451, startPoint y: 226, endPoint x: 449, endPoint y: 214, distance: 11.9
click at [449, 214] on div at bounding box center [451, 214] width 4 height 4
type input "**"
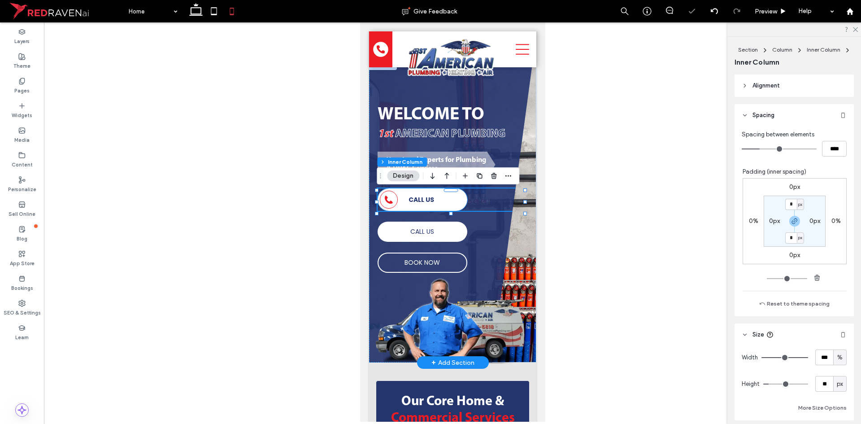
click at [458, 209] on div "CALL US" at bounding box center [422, 199] width 90 height 22
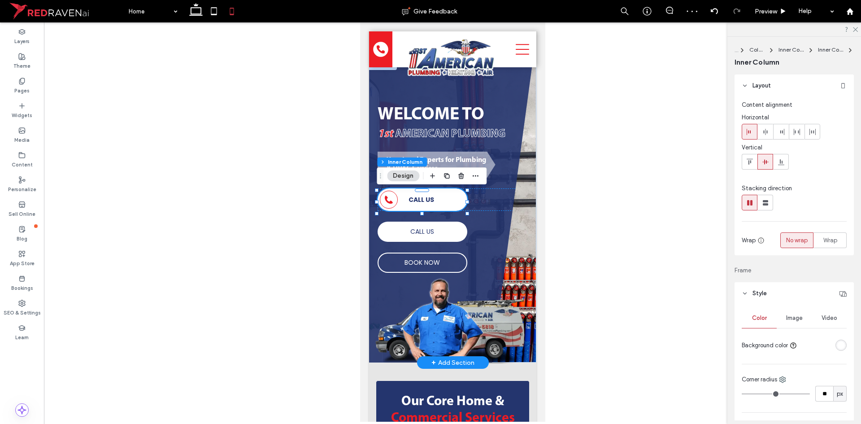
click at [434, 206] on div "CALL US" at bounding box center [422, 199] width 90 height 22
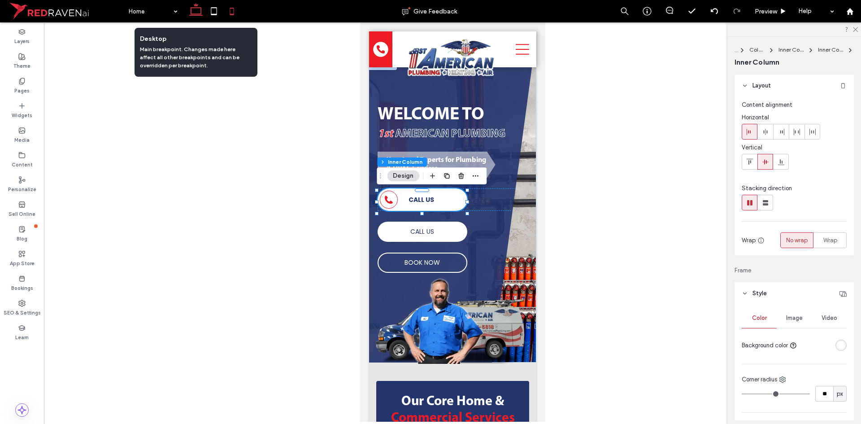
click at [194, 8] on use at bounding box center [195, 9] width 13 height 13
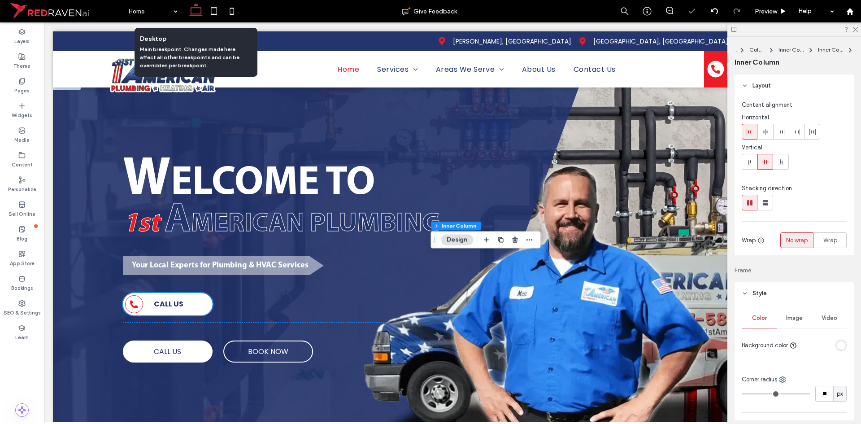
scroll to position [48, 0]
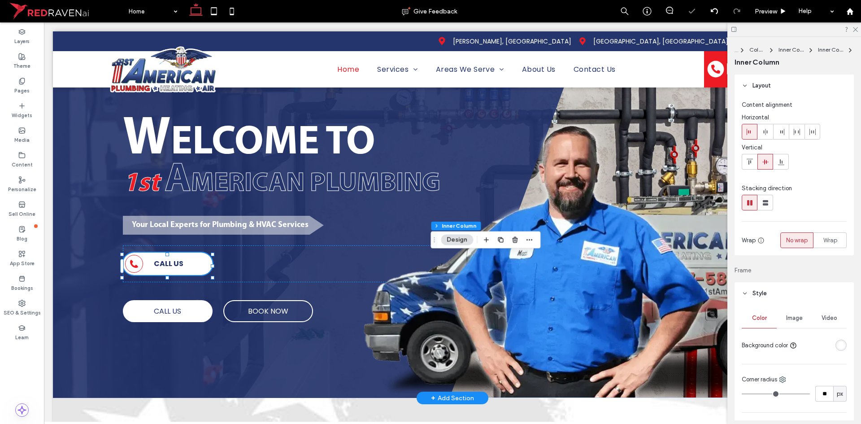
click at [190, 273] on div "CALL US" at bounding box center [168, 264] width 90 height 22
click at [499, 240] on icon "button" at bounding box center [501, 239] width 7 height 7
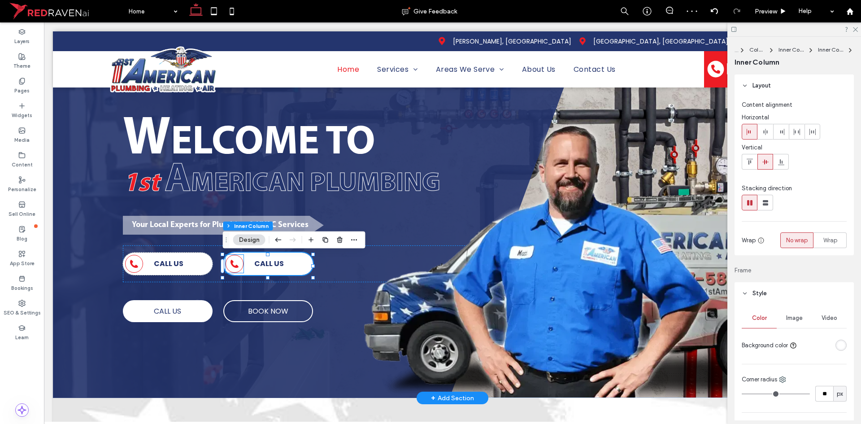
click at [242, 272] on div at bounding box center [235, 264] width 18 height 18
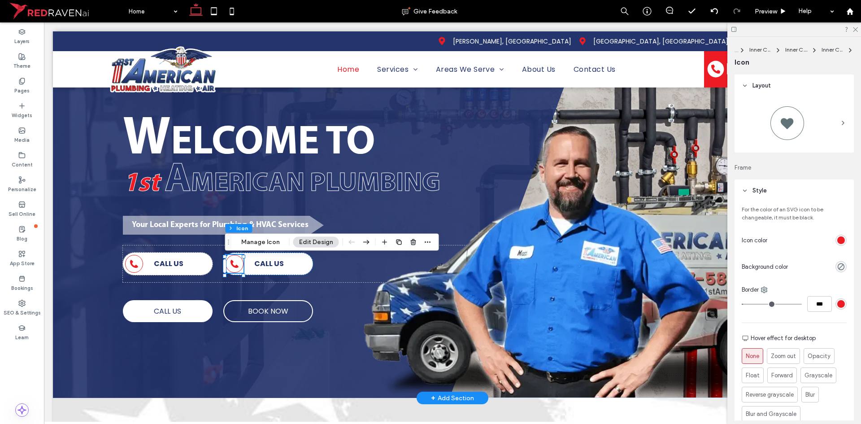
click at [240, 272] on div at bounding box center [235, 264] width 18 height 18
click at [260, 240] on button "Manage Icon" at bounding box center [261, 242] width 50 height 11
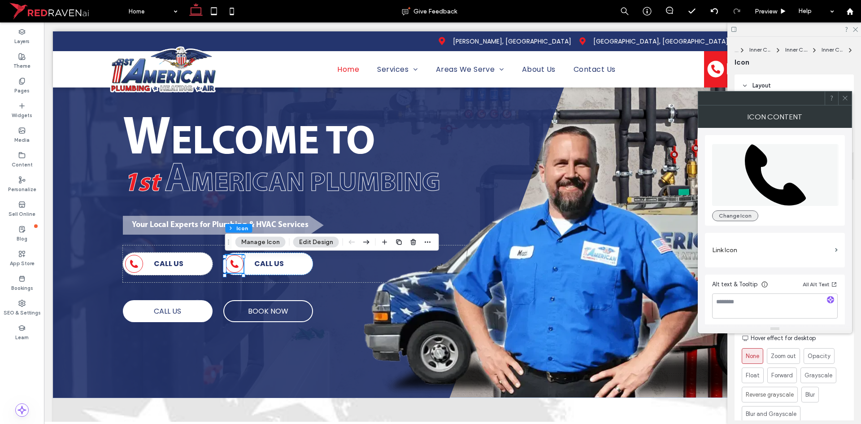
click at [728, 220] on button "Change Icon" at bounding box center [735, 215] width 46 height 11
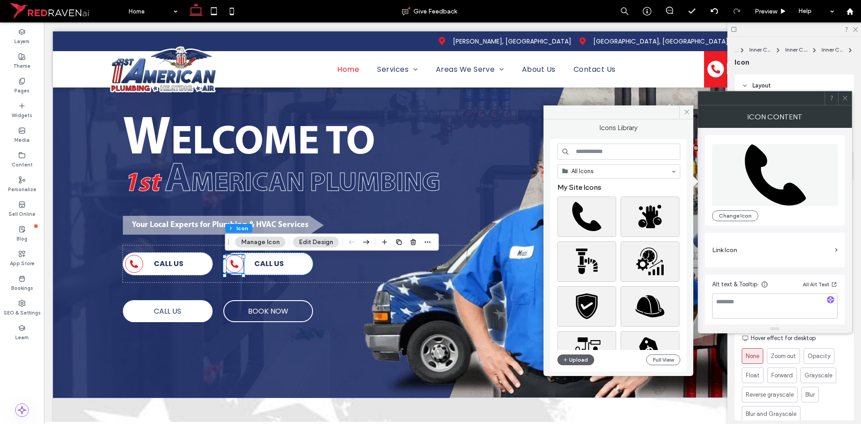
click at [590, 153] on input at bounding box center [619, 152] width 123 height 16
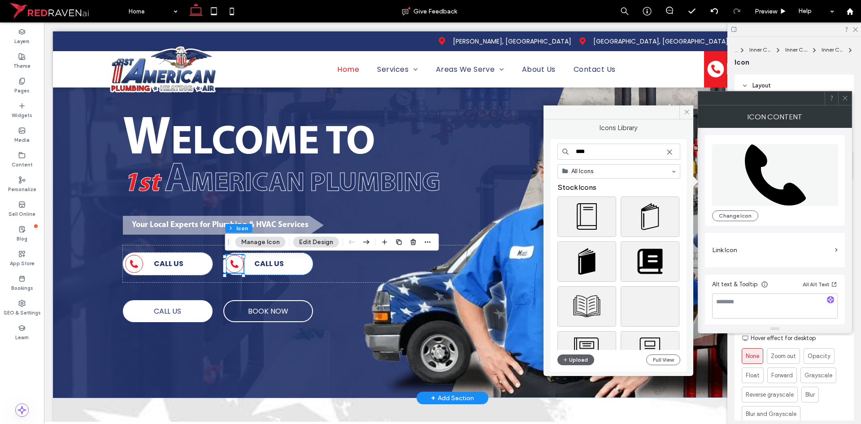
drag, startPoint x: 637, startPoint y: 175, endPoint x: 540, endPoint y: 197, distance: 99.6
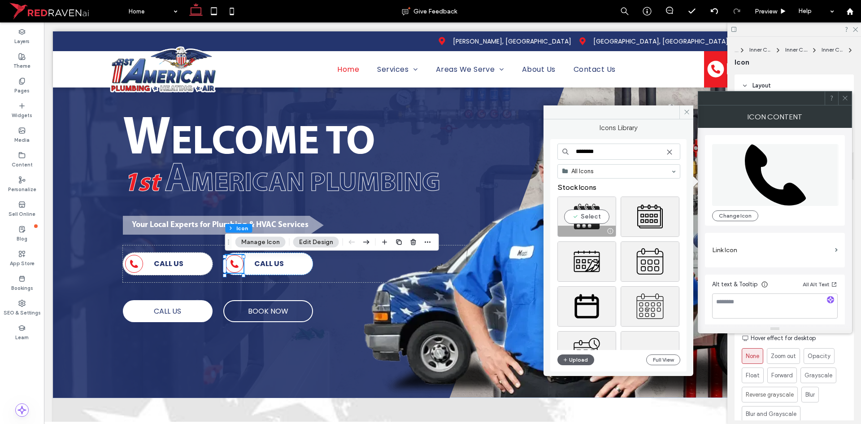
type input "********"
click at [599, 220] on div "Select" at bounding box center [587, 217] width 59 height 40
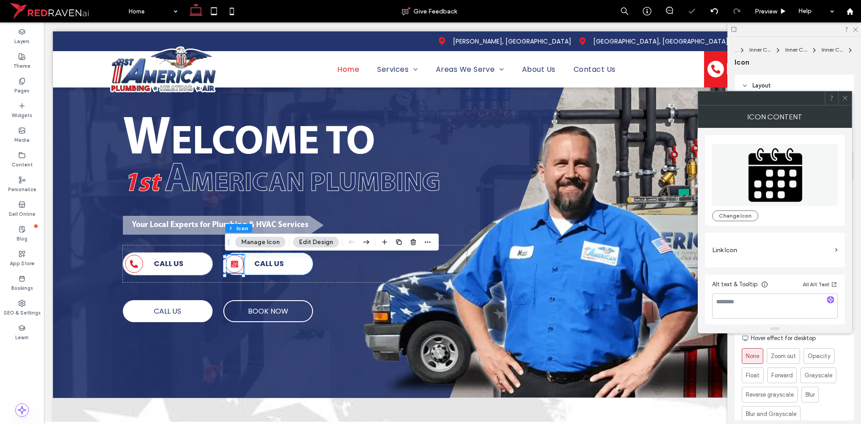
click at [845, 104] on span at bounding box center [845, 98] width 7 height 13
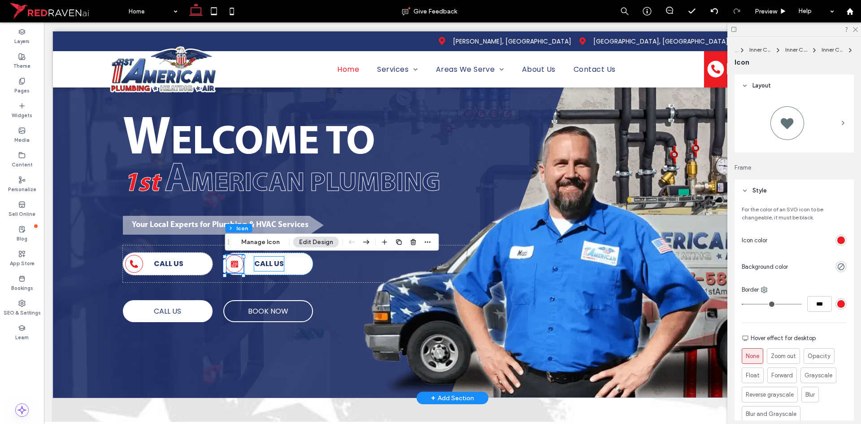
click at [275, 269] on strong "CALL US" at bounding box center [269, 263] width 30 height 10
click at [275, 269] on div "CALL US" at bounding box center [269, 264] width 30 height 14
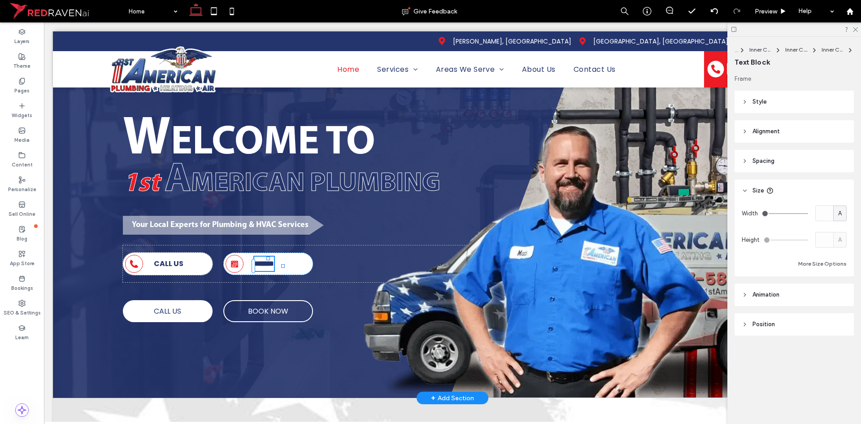
type input "*******"
type input "**"
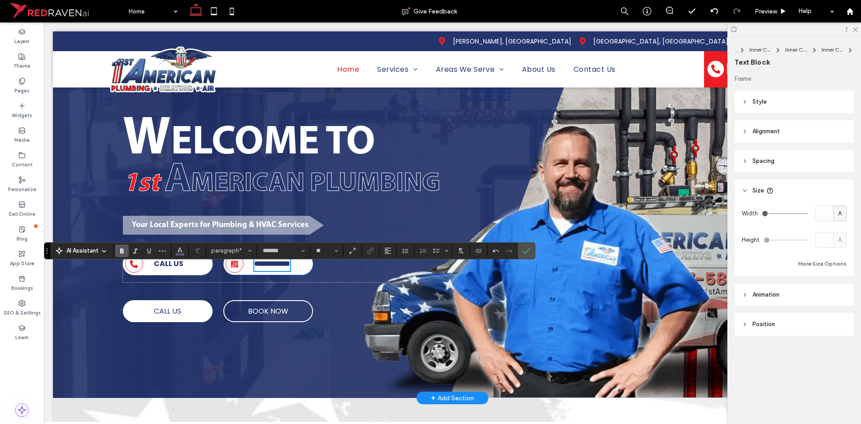
scroll to position [40, 0]
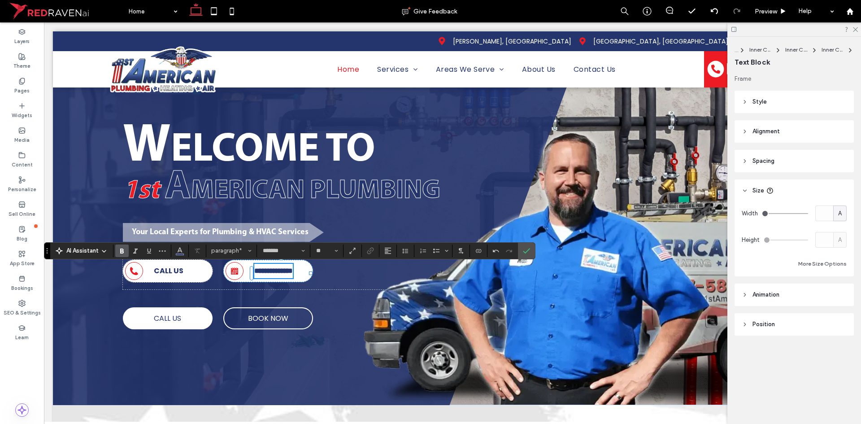
click at [270, 267] on strong "**********" at bounding box center [273, 270] width 39 height 7
click at [275, 267] on strong "**********" at bounding box center [273, 270] width 39 height 7
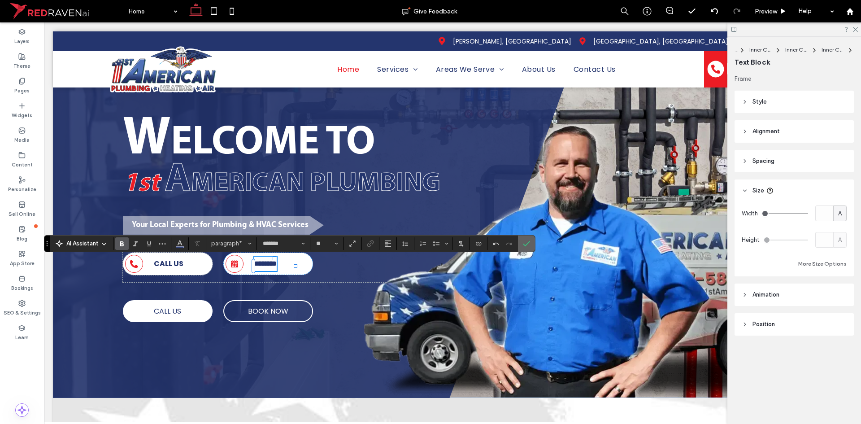
click at [528, 243] on icon "Confirm" at bounding box center [526, 243] width 7 height 7
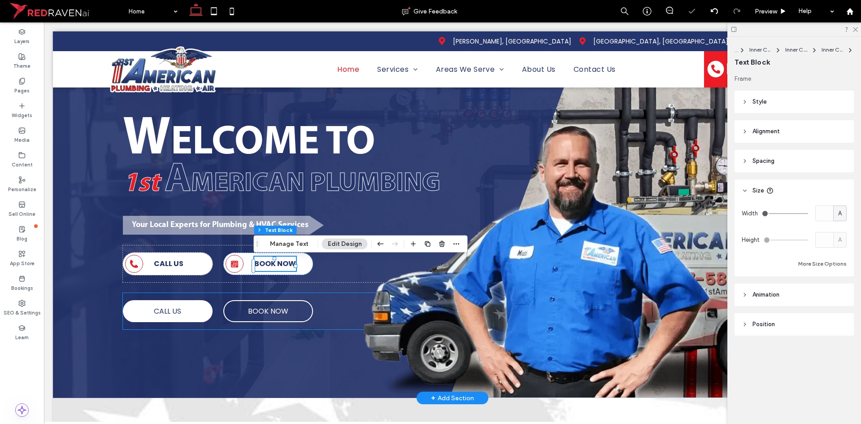
click at [333, 305] on div "CALL US BOOK NOW" at bounding box center [349, 311] width 452 height 36
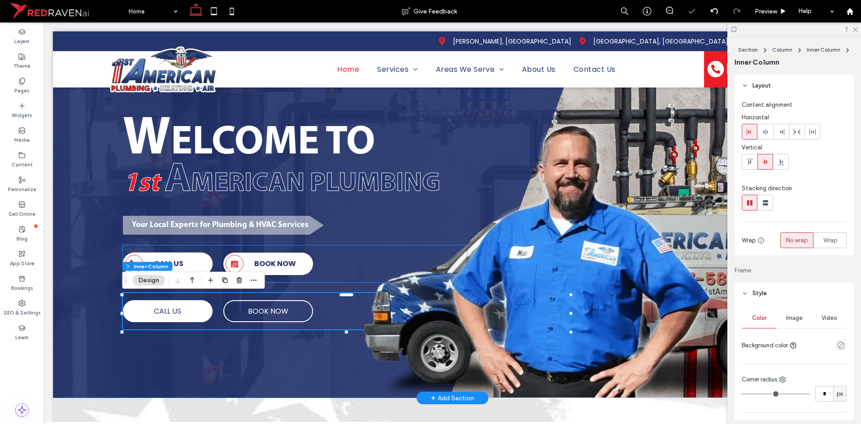
drag, startPoint x: 333, startPoint y: 264, endPoint x: 364, endPoint y: 30, distance: 235.8
click at [333, 264] on div "CALL US BOOK NOW" at bounding box center [349, 263] width 452 height 37
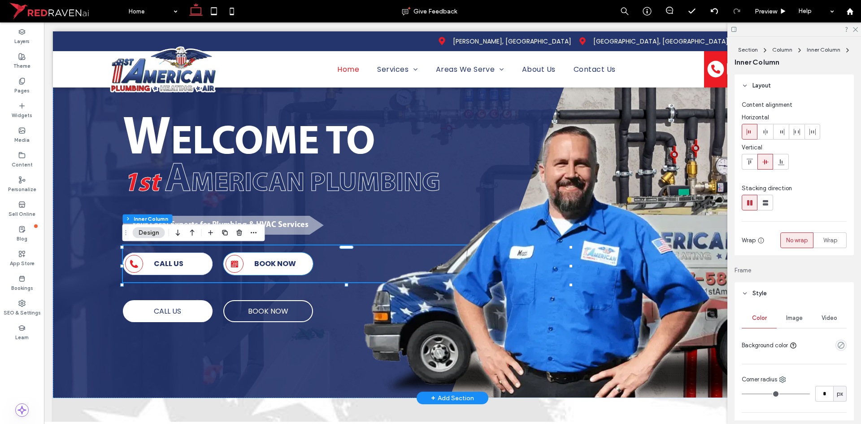
click at [249, 265] on div "BOOK NOW" at bounding box center [268, 264] width 90 height 22
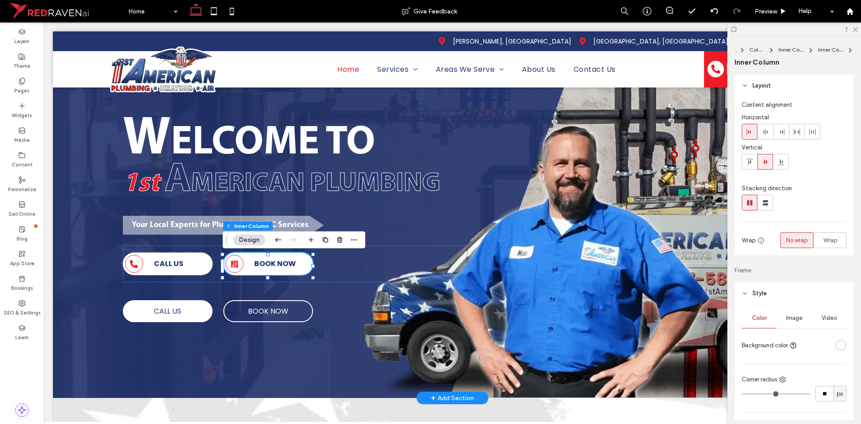
click at [250, 264] on div "BOOK NOW" at bounding box center [268, 264] width 90 height 22
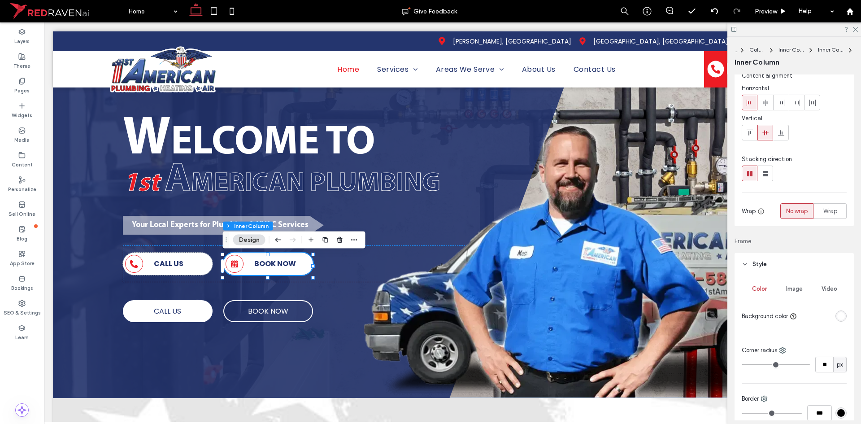
scroll to position [45, 0]
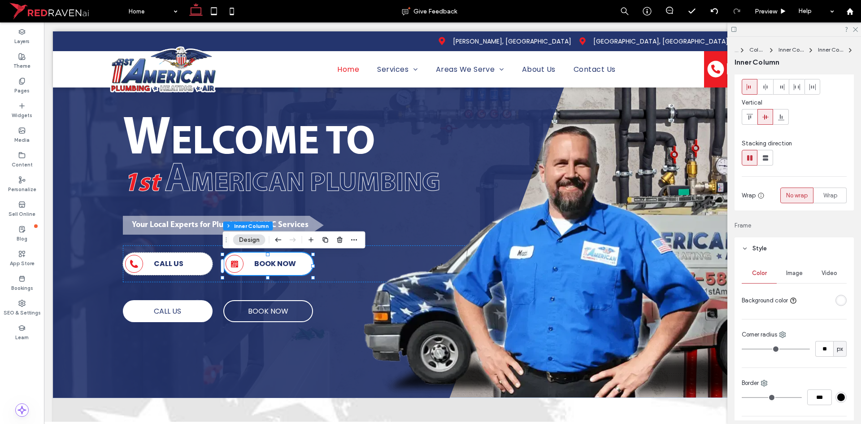
click at [838, 299] on div "rgba(255, 255, 255, 1)" at bounding box center [842, 301] width 8 height 8
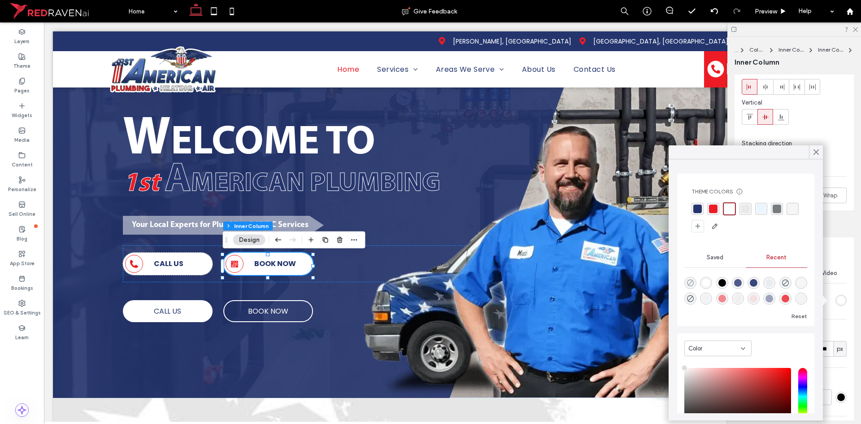
click at [692, 280] on use "rgba(0, 0, 0, 0)" at bounding box center [690, 283] width 7 height 7
type input "*******"
type input "*"
type input "**"
click at [815, 149] on icon at bounding box center [817, 152] width 8 height 8
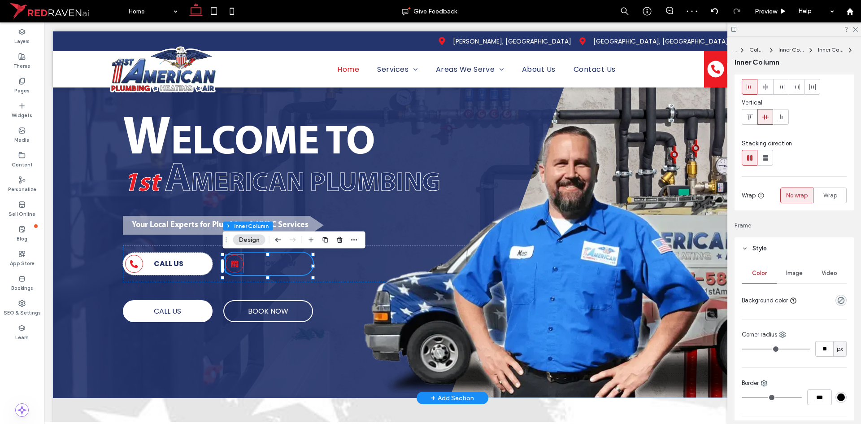
click at [236, 266] on icon at bounding box center [234, 263] width 7 height 7
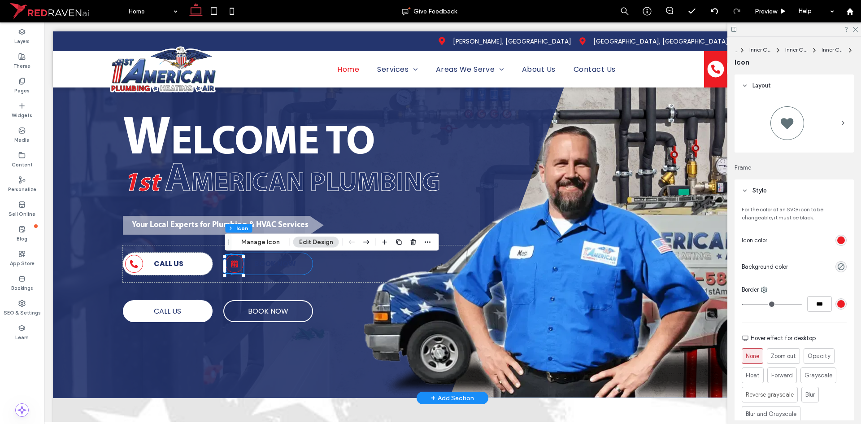
click at [303, 263] on div "BOOK NOW" at bounding box center [268, 264] width 90 height 22
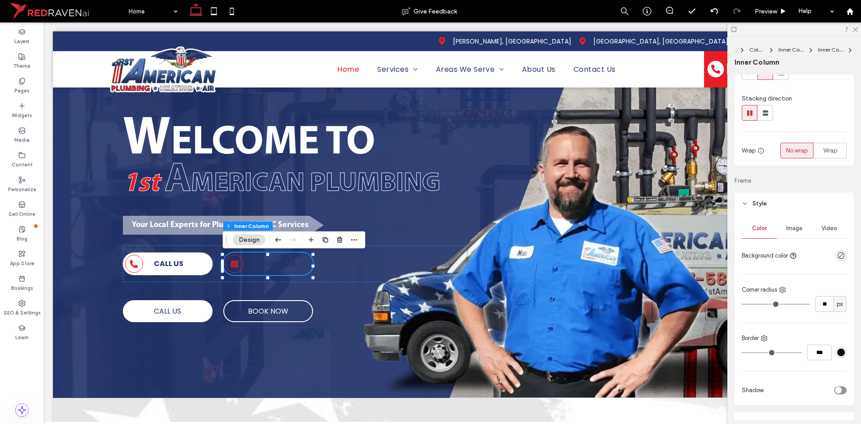
scroll to position [135, 0]
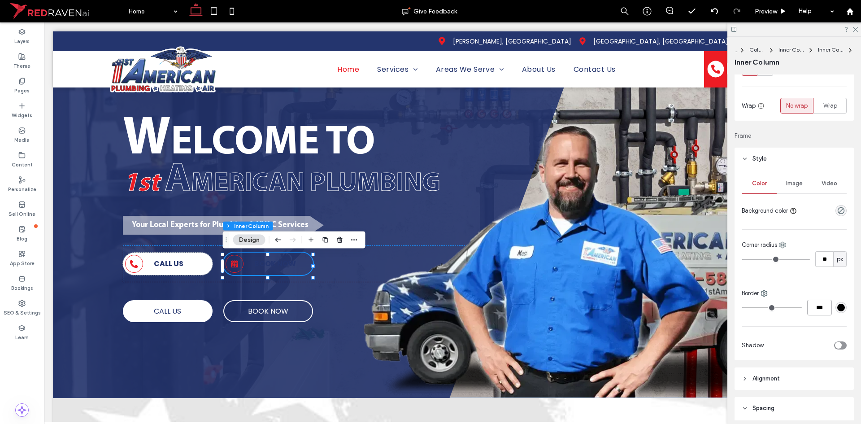
drag, startPoint x: 819, startPoint y: 307, endPoint x: 764, endPoint y: 315, distance: 55.3
click at [800, 311] on div "***" at bounding box center [794, 308] width 105 height 16
type input "*"
type input "***"
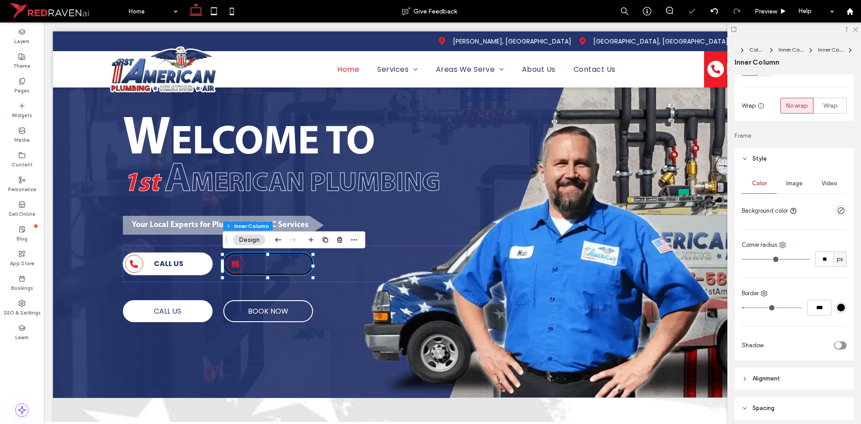
click at [838, 306] on div "#000000" at bounding box center [842, 308] width 8 height 8
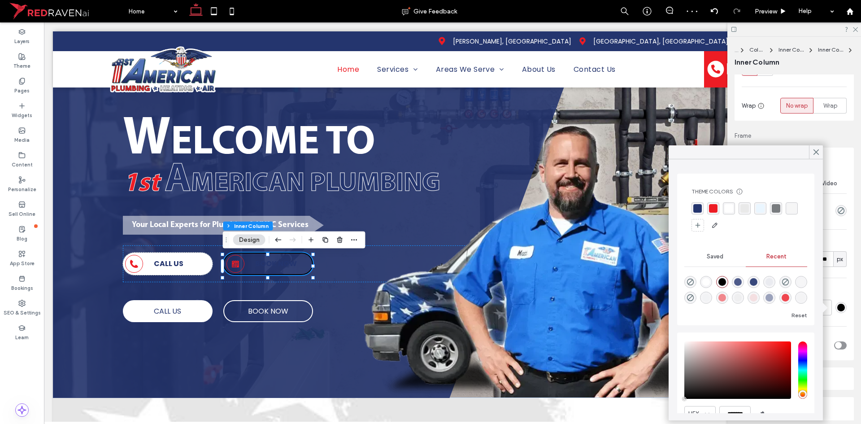
click at [732, 208] on div "rgba(255, 255, 255, 1)" at bounding box center [729, 208] width 9 height 9
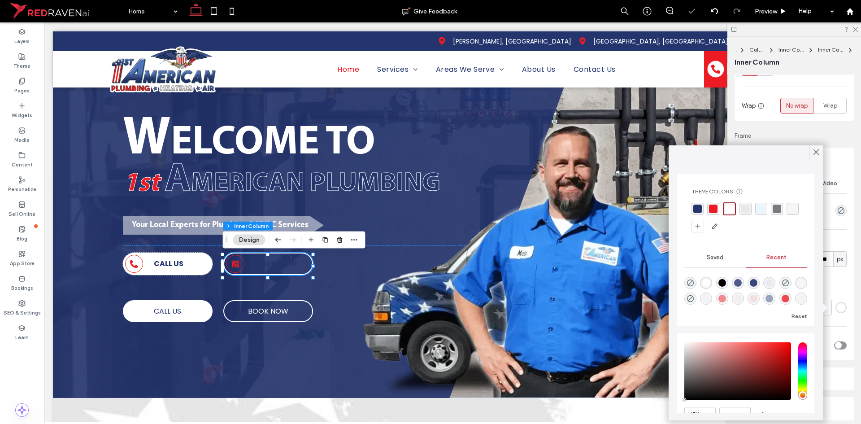
drag, startPoint x: 815, startPoint y: 153, endPoint x: 773, endPoint y: 161, distance: 42.6
click at [815, 152] on icon at bounding box center [817, 152] width 8 height 8
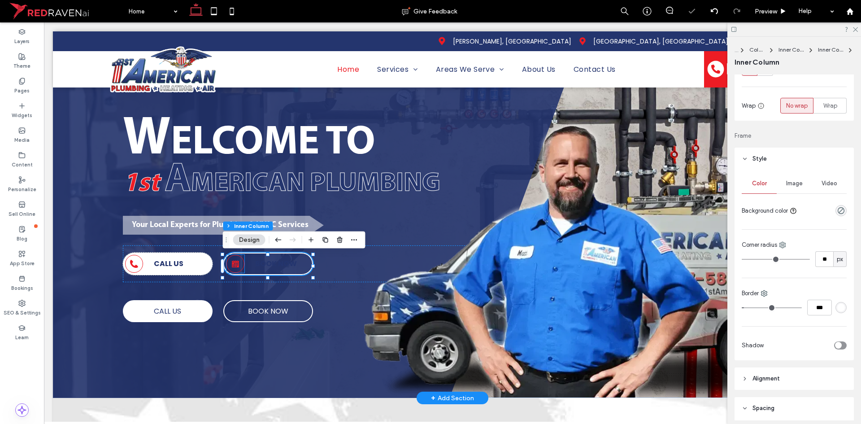
click at [236, 265] on icon at bounding box center [235, 263] width 7 height 7
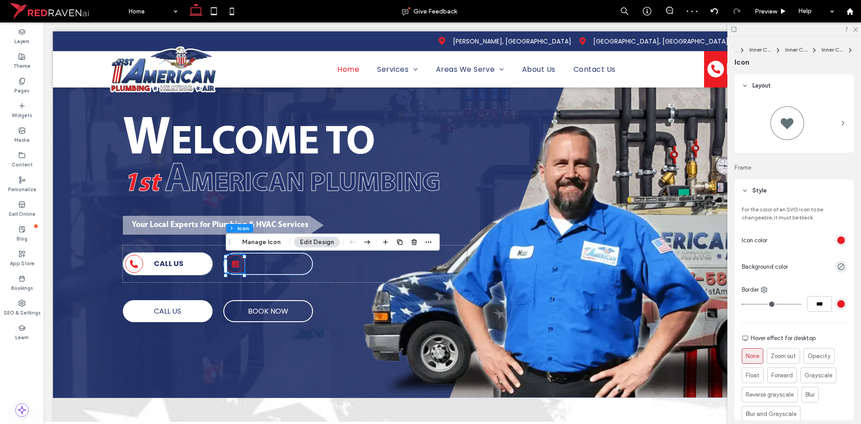
click at [841, 239] on div "rgb(237, 28, 36)" at bounding box center [841, 240] width 11 height 11
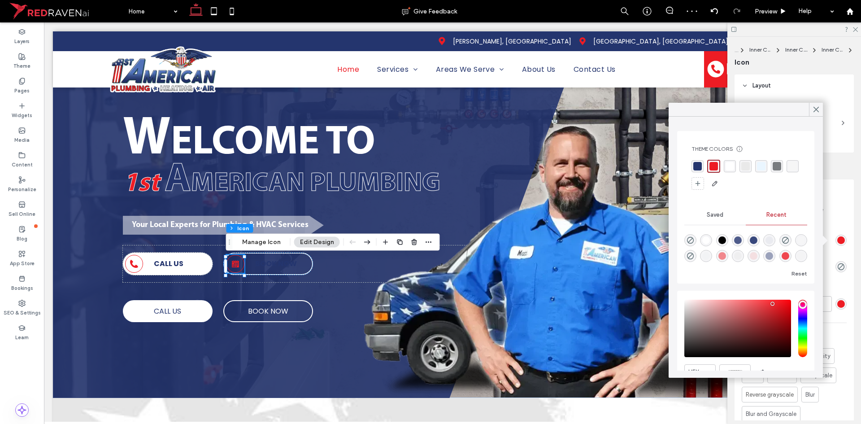
click at [735, 165] on div "rgba(255, 255, 255, 1)" at bounding box center [730, 166] width 12 height 12
click at [815, 109] on use at bounding box center [816, 109] width 4 height 5
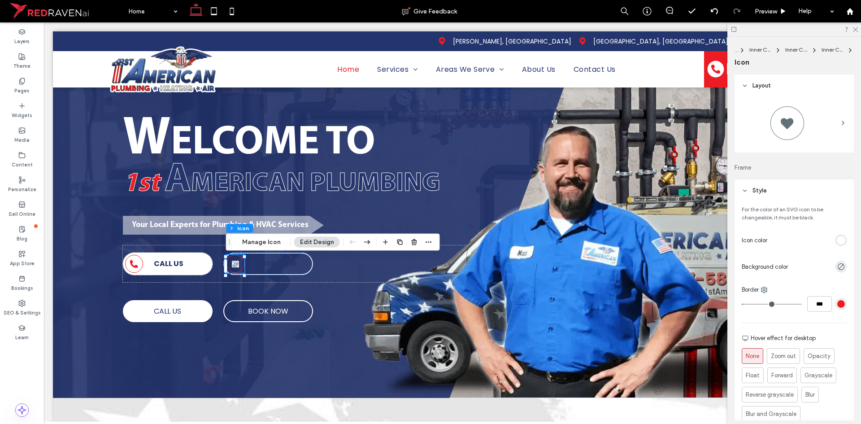
click at [838, 302] on div "rgb(237, 28, 36)" at bounding box center [842, 304] width 8 height 8
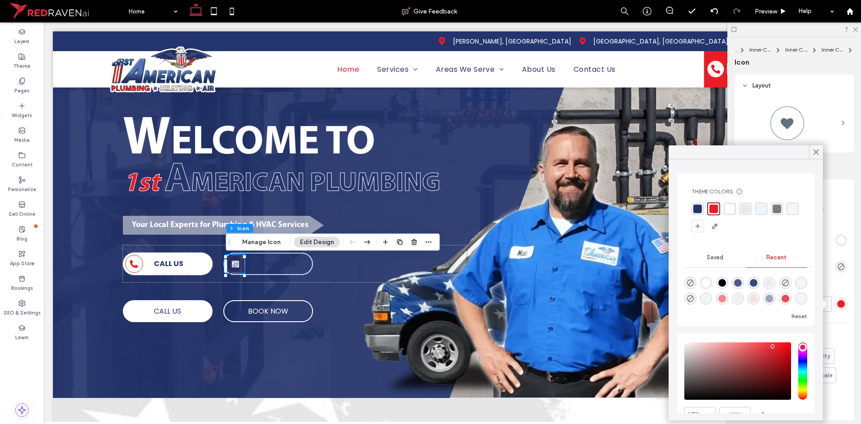
click at [734, 212] on div "rgba(255, 255, 255, 1)" at bounding box center [730, 209] width 12 height 12
click at [817, 151] on icon at bounding box center [817, 152] width 8 height 8
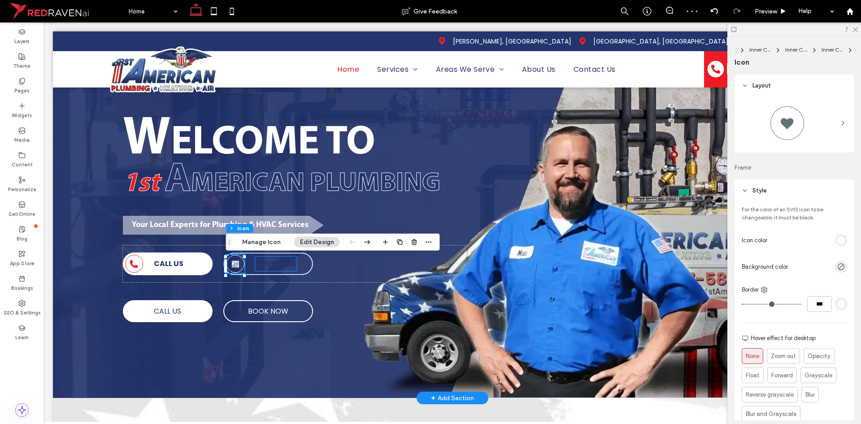
click at [277, 267] on strong "BOOK NOW" at bounding box center [276, 263] width 42 height 10
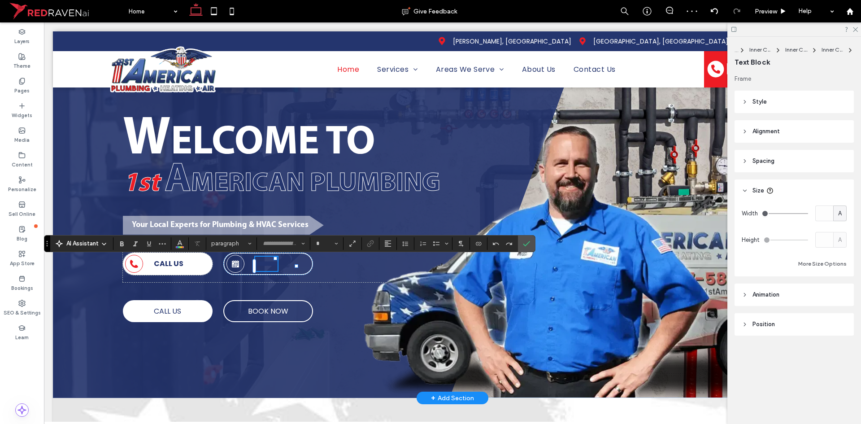
type input "*******"
type input "**"
click at [277, 266] on strong "********" at bounding box center [266, 263] width 22 height 7
click at [180, 243] on icon "Color" at bounding box center [179, 242] width 7 height 7
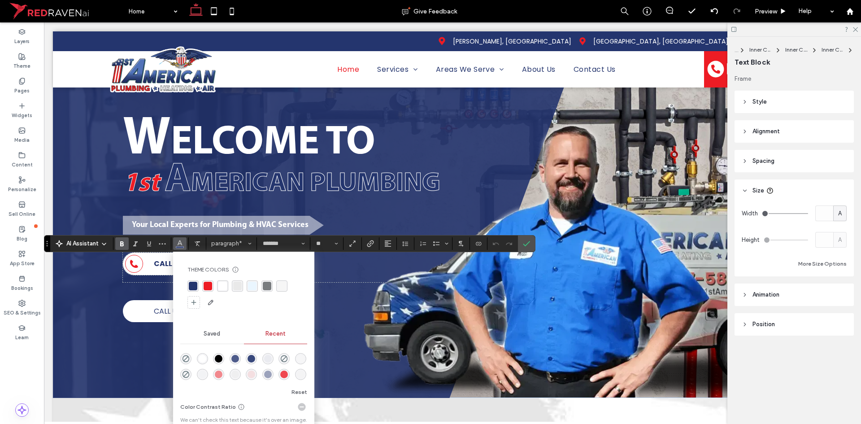
click at [223, 284] on div "rgba(255, 255, 255, 1)" at bounding box center [223, 286] width 9 height 9
click at [526, 242] on icon "Confirm" at bounding box center [526, 243] width 7 height 7
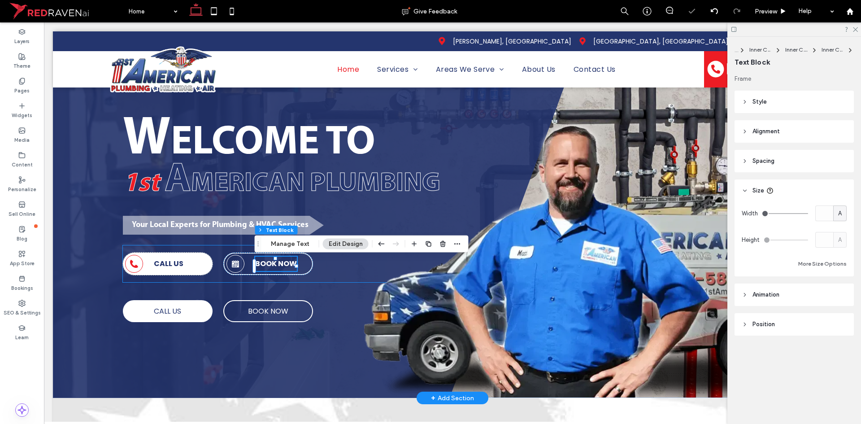
click at [331, 267] on div "CALL US BOOK NOW" at bounding box center [349, 263] width 452 height 37
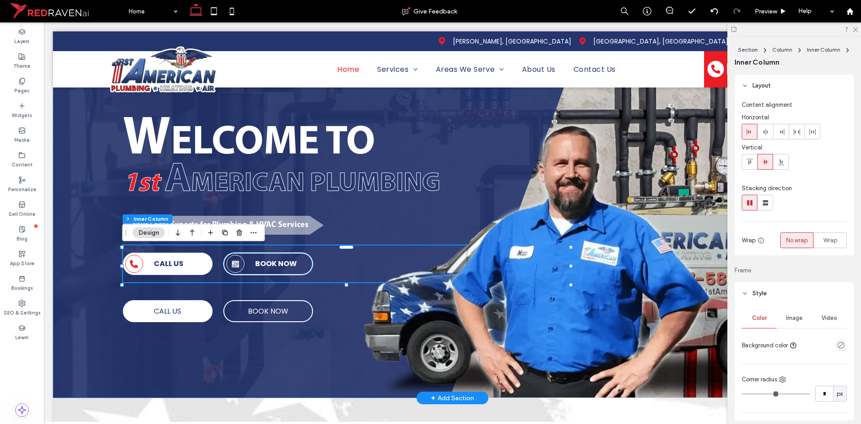
click at [240, 266] on div at bounding box center [236, 264] width 18 height 18
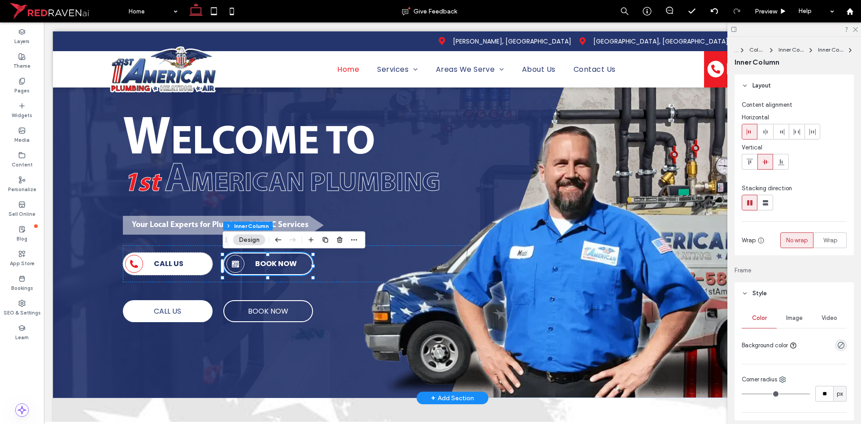
click at [241, 265] on div at bounding box center [236, 264] width 18 height 18
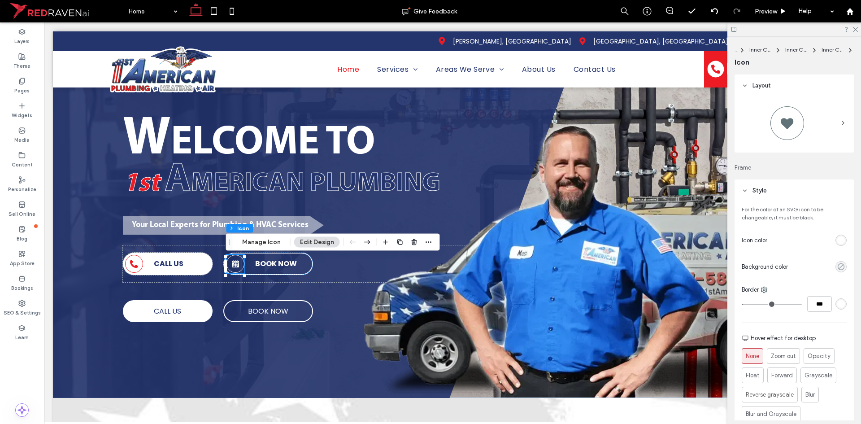
click at [839, 268] on icon "rgba(0, 0, 0, 0)" at bounding box center [842, 267] width 8 height 8
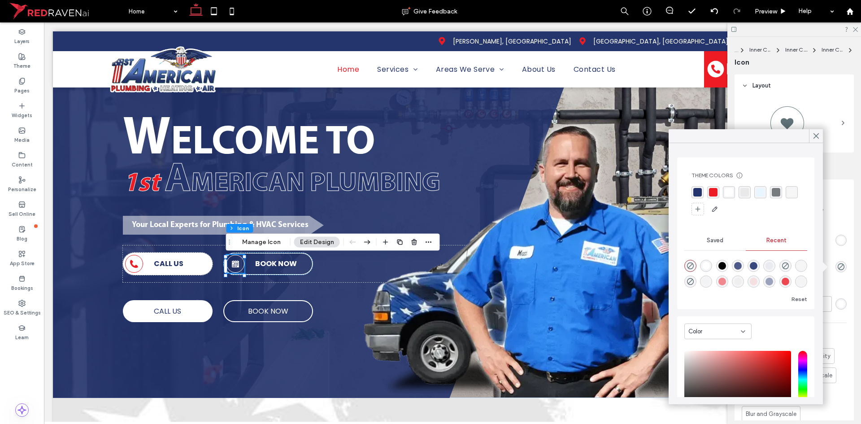
click at [713, 192] on div "rgba(237, 28, 36, 1)" at bounding box center [713, 192] width 9 height 9
click at [696, 190] on div "rgba(36, 53, 110, 1)" at bounding box center [698, 192] width 9 height 9
click at [713, 195] on div "rgba(237, 28, 36, 1)" at bounding box center [714, 192] width 9 height 9
click at [820, 136] on icon at bounding box center [817, 136] width 8 height 8
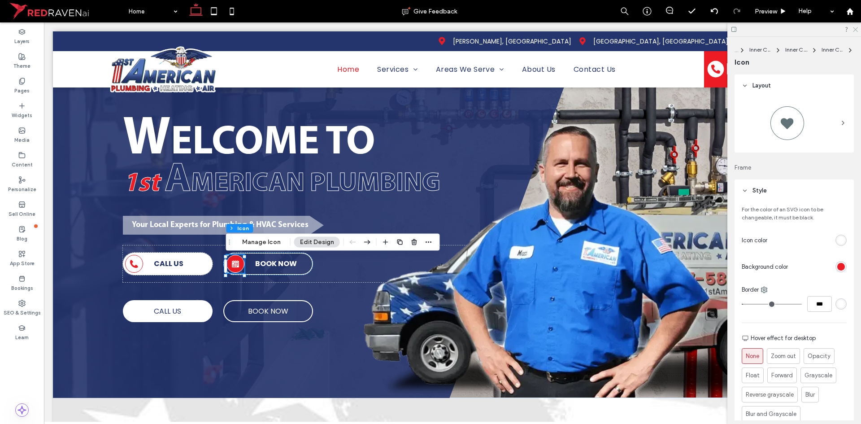
click at [855, 28] on icon at bounding box center [855, 29] width 6 height 6
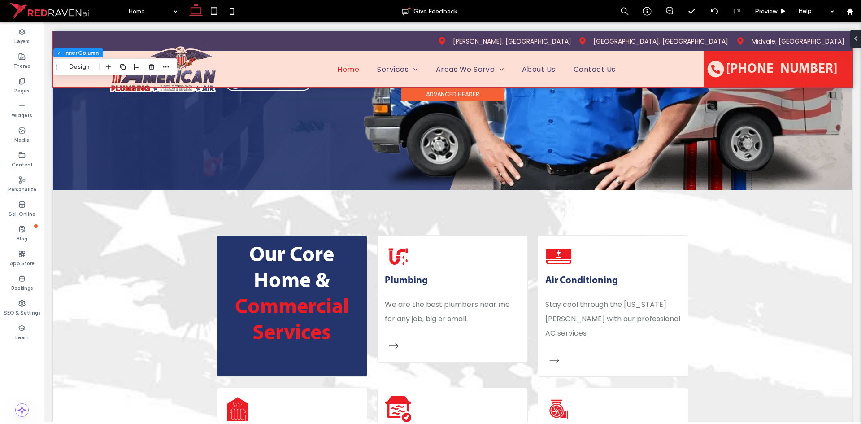
scroll to position [112, 0]
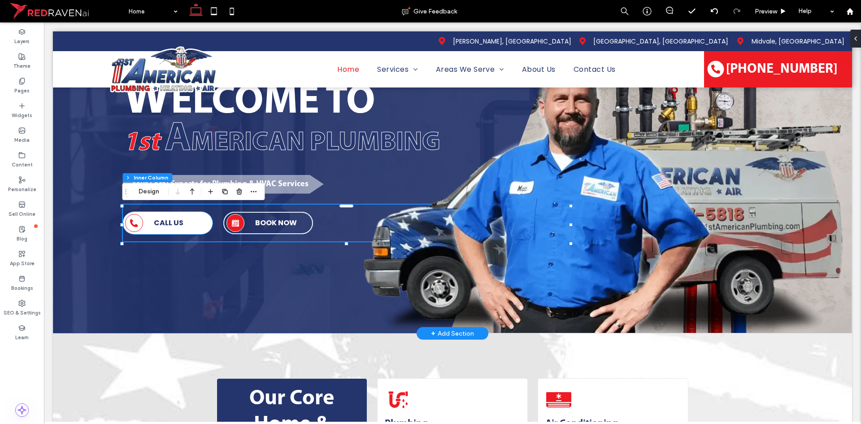
click at [205, 225] on div "CALL US" at bounding box center [168, 223] width 90 height 22
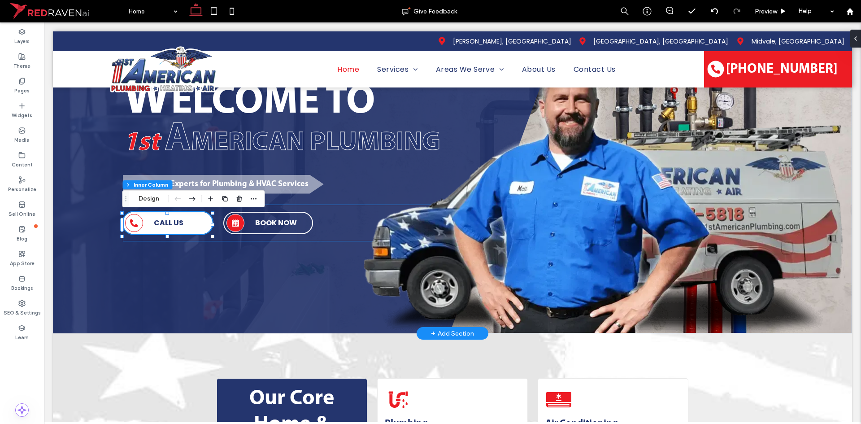
click at [233, 238] on div "CALL US BOOK NOW" at bounding box center [349, 223] width 452 height 37
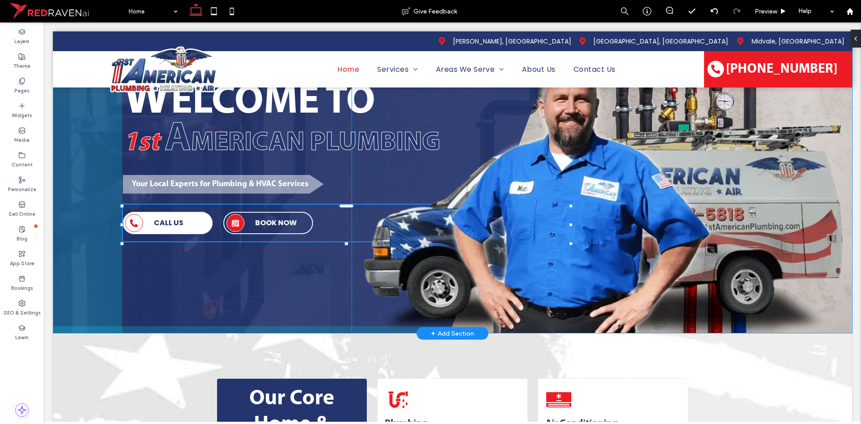
drag, startPoint x: 346, startPoint y: 243, endPoint x: 346, endPoint y: 236, distance: 7.6
click at [346, 236] on div "W ELCOME TO 1st A MERICAN PLUMBING Your Local Experts for Plumbing & HVAC Servi…" at bounding box center [453, 154] width 800 height 358
type input "**"
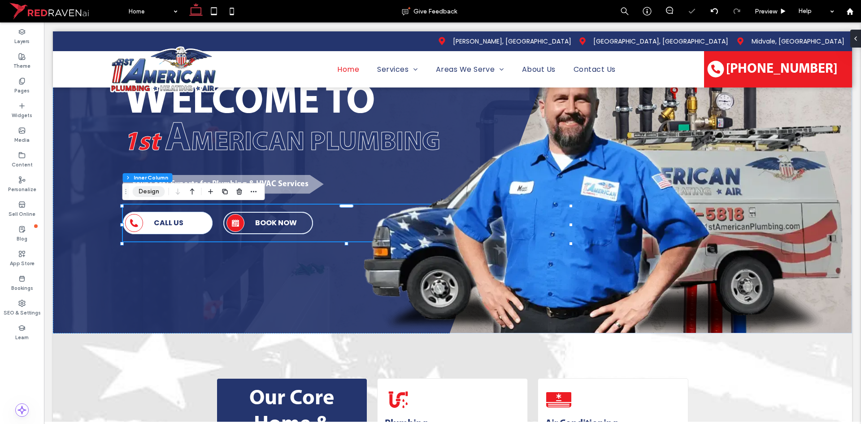
click at [149, 188] on button "Design" at bounding box center [149, 191] width 32 height 11
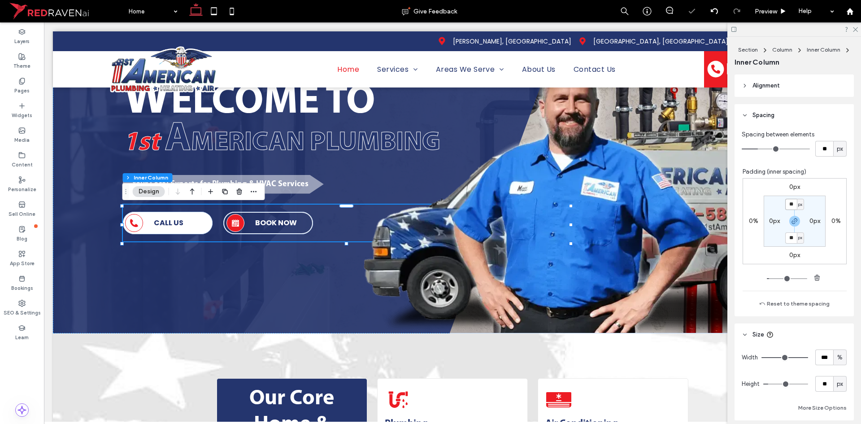
click at [790, 204] on input "**" at bounding box center [792, 204] width 12 height 11
type input "*"
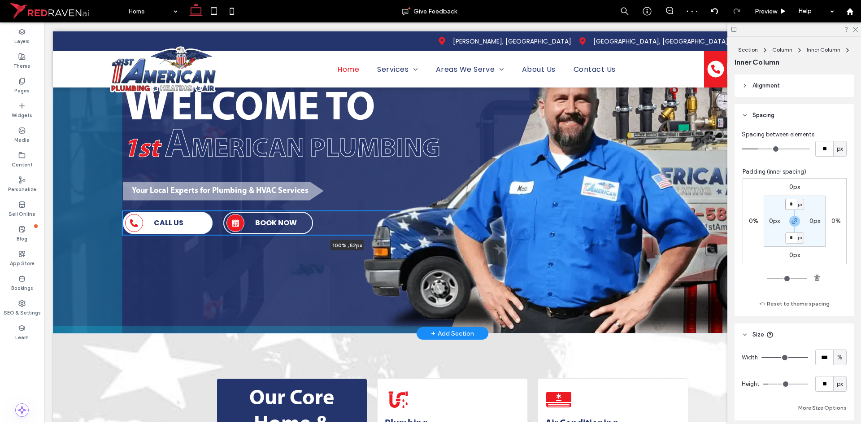
scroll to position [119, 0]
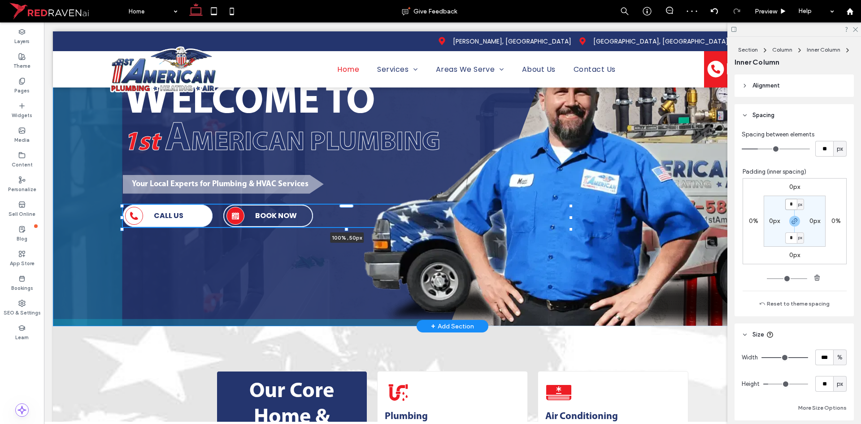
drag, startPoint x: 346, startPoint y: 243, endPoint x: 347, endPoint y: 233, distance: 9.9
click at [347, 233] on div "W ELCOME TO 1st A MERICAN PLUMBING Your Local Experts for Plumbing & HVAC Servi…" at bounding box center [453, 147] width 800 height 358
type input "**"
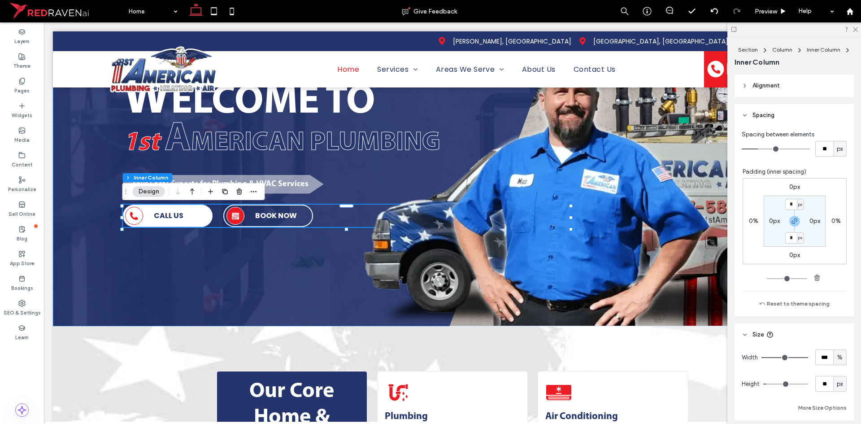
click at [790, 188] on label "0px" at bounding box center [795, 187] width 11 height 8
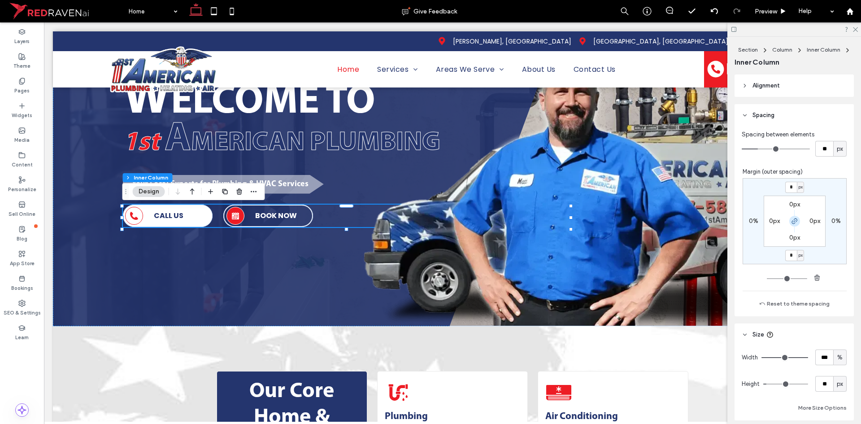
drag, startPoint x: 790, startPoint y: 223, endPoint x: 793, endPoint y: 219, distance: 5.5
click at [791, 223] on icon "button" at bounding box center [794, 221] width 7 height 7
click at [788, 186] on input "*" at bounding box center [792, 187] width 12 height 11
type input "**"
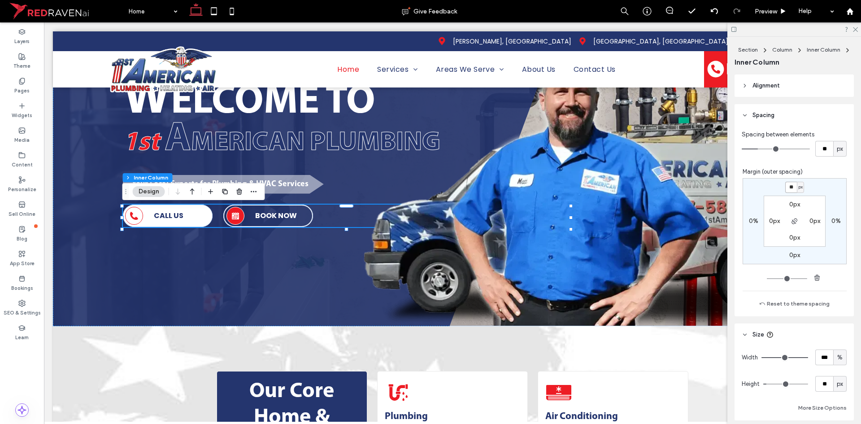
scroll to position [113, 0]
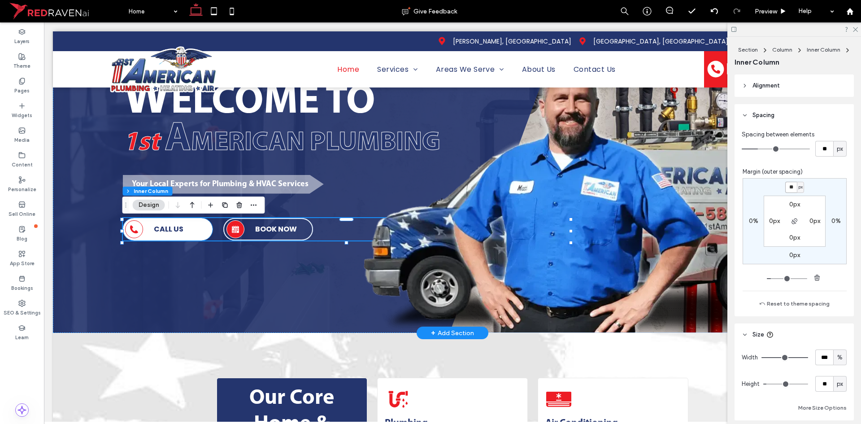
click at [203, 231] on div "CALL US" at bounding box center [168, 229] width 90 height 22
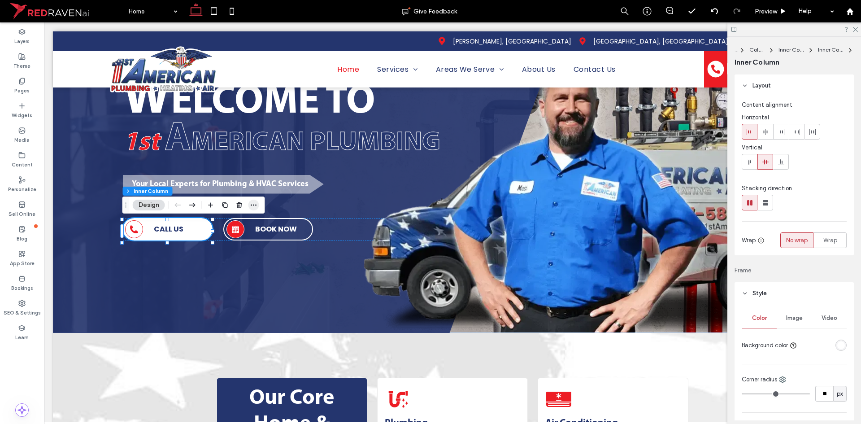
click at [256, 204] on icon "button" at bounding box center [253, 204] width 7 height 7
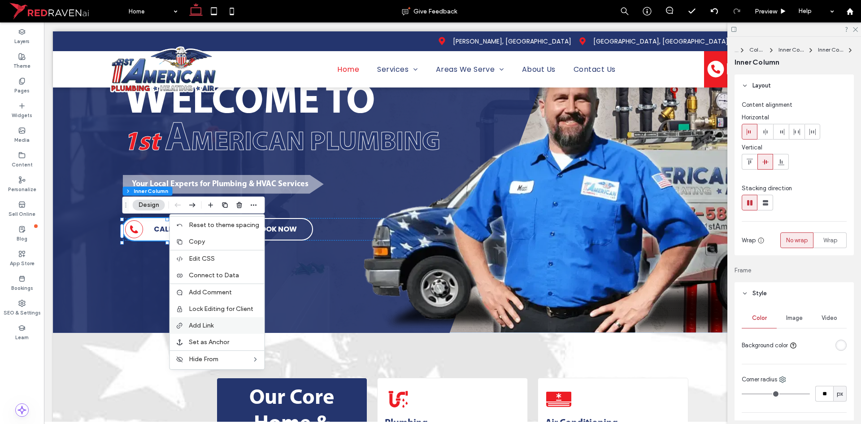
click at [210, 324] on span "Add Link" at bounding box center [201, 326] width 25 height 8
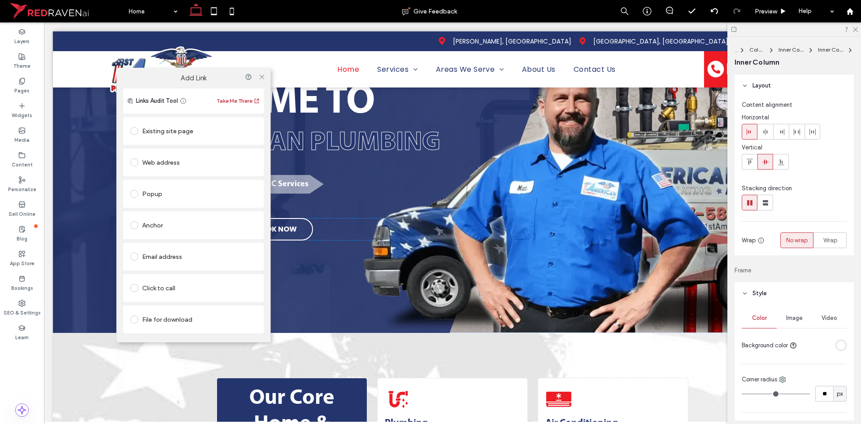
click at [201, 283] on div "Click to call" at bounding box center [194, 288] width 127 height 14
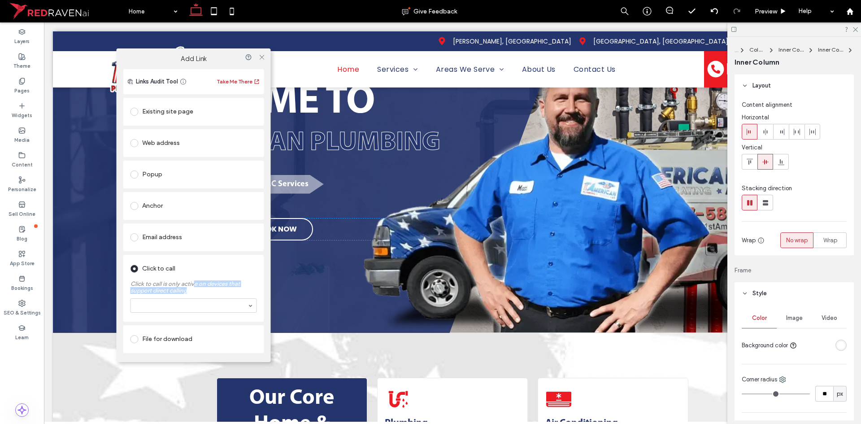
drag, startPoint x: 193, startPoint y: 287, endPoint x: 184, endPoint y: 304, distance: 19.5
click at [189, 293] on label "Click to call is only active on devices that support direct calling" at bounding box center [194, 285] width 127 height 18
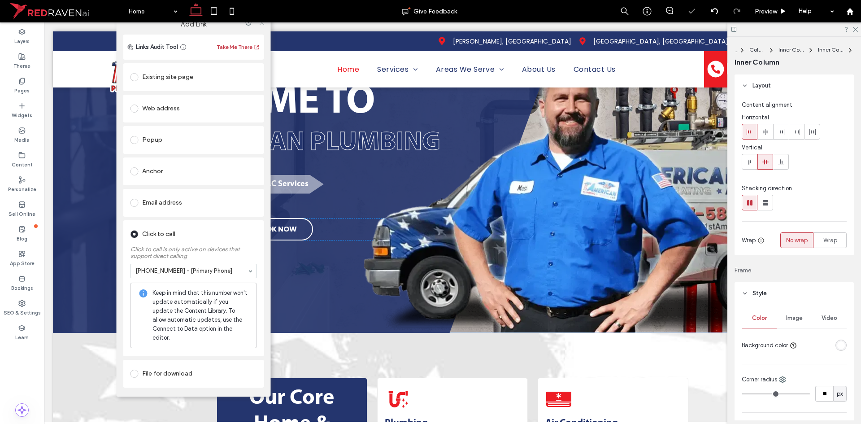
click at [261, 30] on span at bounding box center [261, 22] width 7 height 13
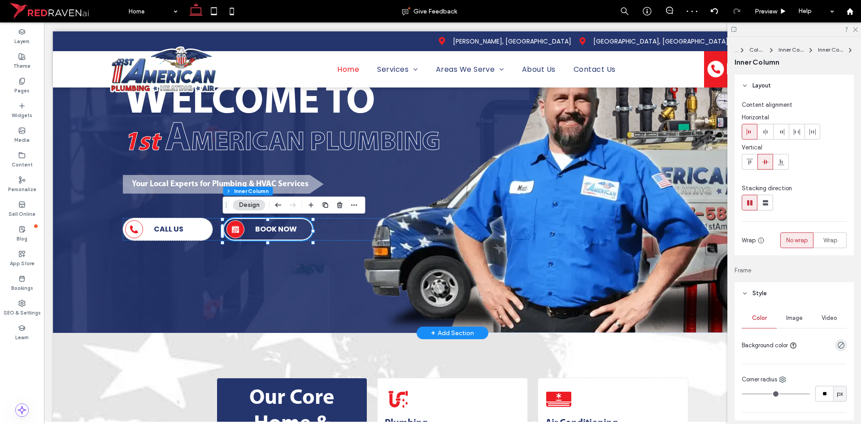
click at [304, 229] on div "BOOK NOW" at bounding box center [268, 229] width 90 height 22
click at [353, 205] on icon "button" at bounding box center [354, 204] width 7 height 7
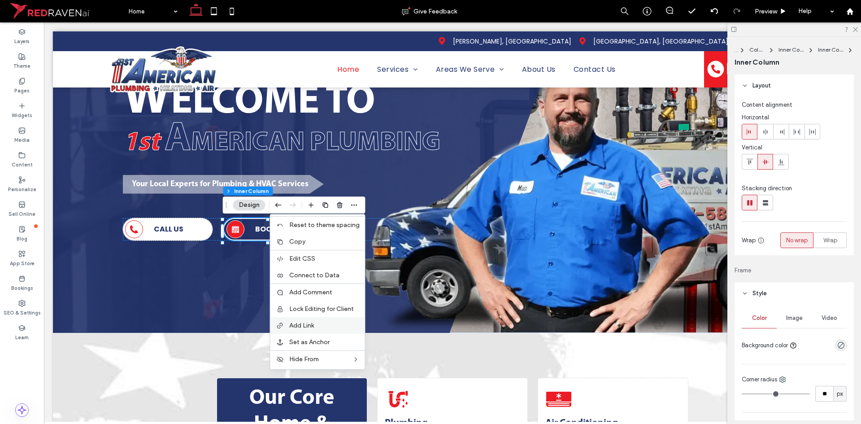
click at [314, 322] on span "Add Link" at bounding box center [301, 326] width 25 height 8
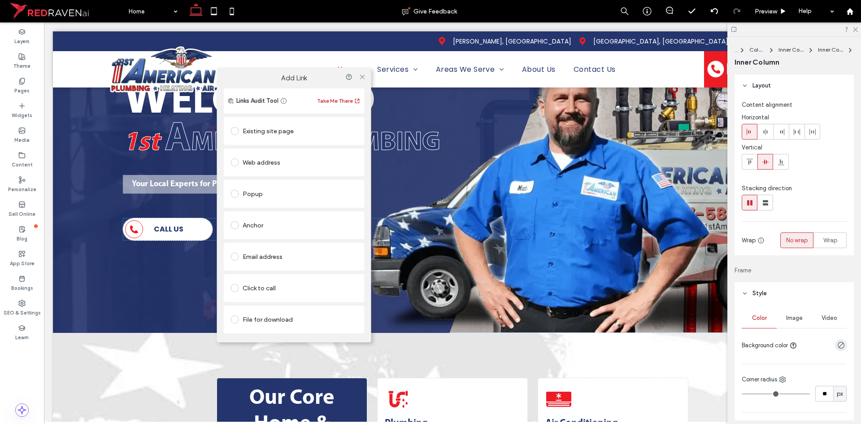
click at [290, 128] on div "Existing site page" at bounding box center [294, 131] width 127 height 14
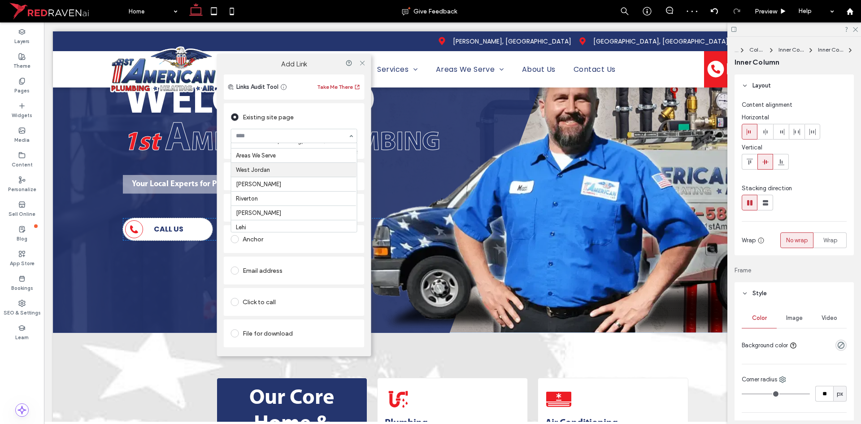
scroll to position [686, 0]
drag, startPoint x: 361, startPoint y: 64, endPoint x: 258, endPoint y: 4, distance: 118.4
click at [361, 64] on icon at bounding box center [362, 63] width 7 height 7
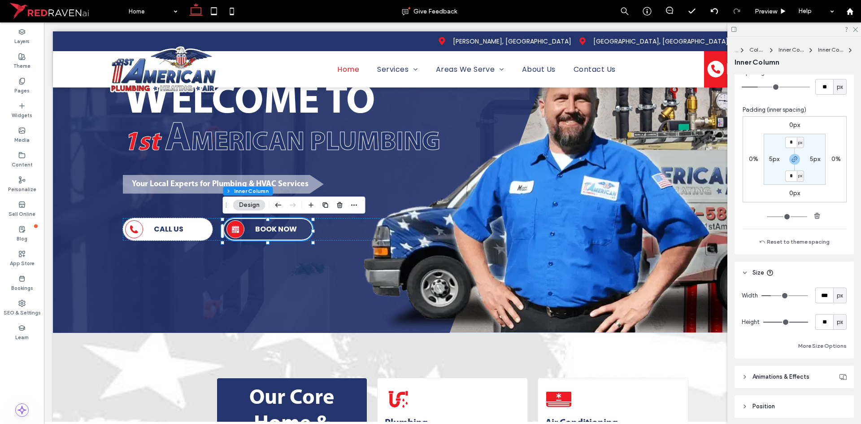
scroll to position [523, 0]
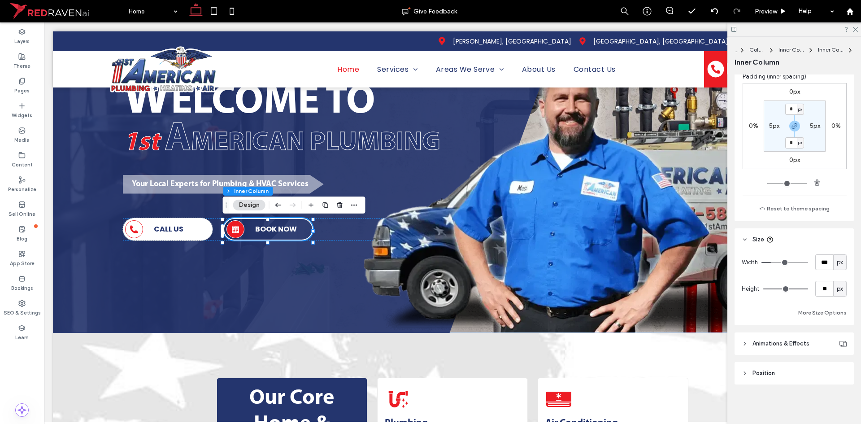
click at [806, 349] on header "Animations & Effects" at bounding box center [794, 343] width 119 height 22
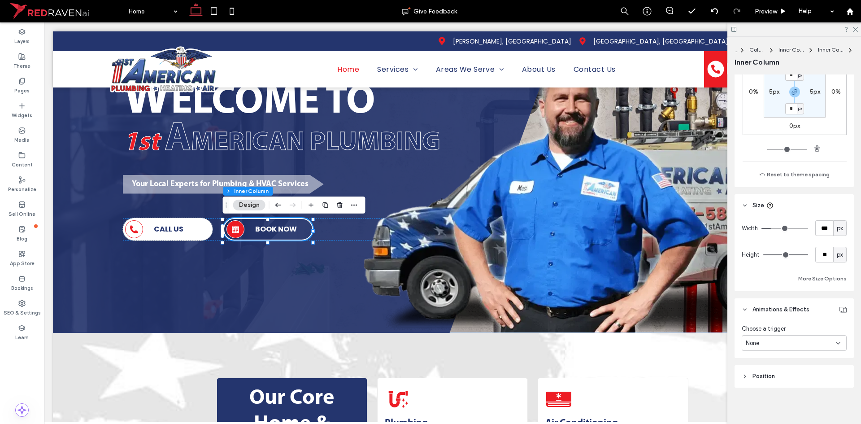
scroll to position [558, 0]
click at [781, 341] on div "None" at bounding box center [791, 342] width 90 height 9
click at [849, 331] on div "Choose a trigger None" at bounding box center [794, 336] width 119 height 37
click at [778, 340] on div "None" at bounding box center [791, 340] width 90 height 9
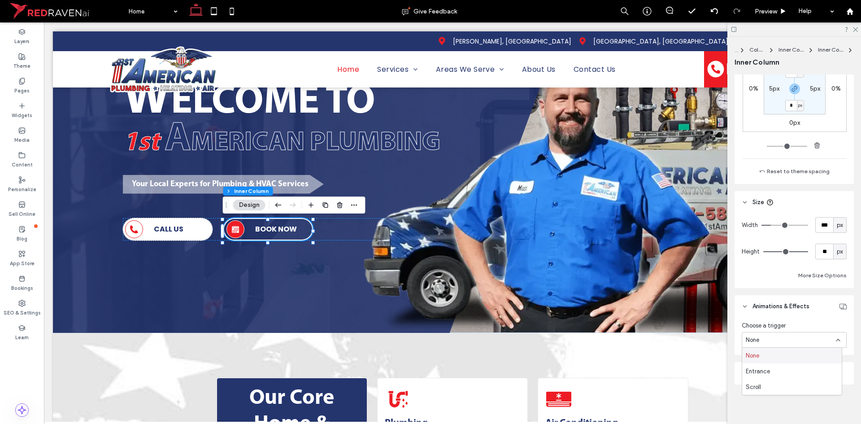
click at [848, 325] on div "Choose a trigger None" at bounding box center [794, 336] width 119 height 37
click at [255, 266] on div "W ELCOME TO 1st A MERICAN PLUMBING Your Local Experts for Plumbing & HVAC Servi…" at bounding box center [317, 153] width 529 height 359
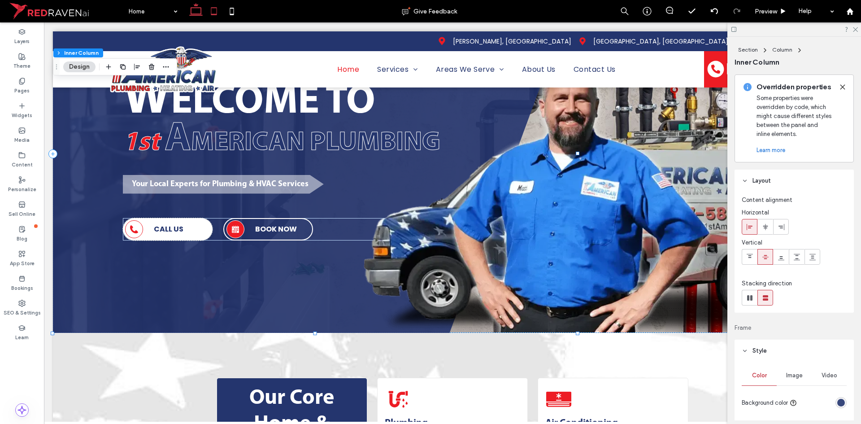
click at [215, 11] on icon at bounding box center [214, 11] width 18 height 18
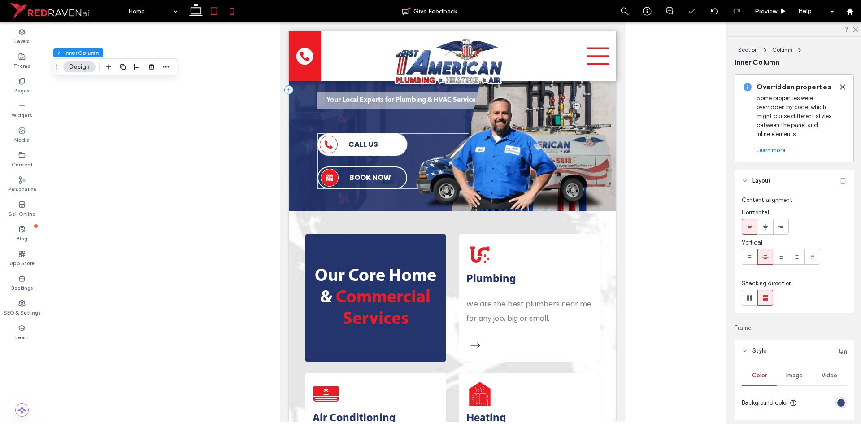
type input "**"
type input "***"
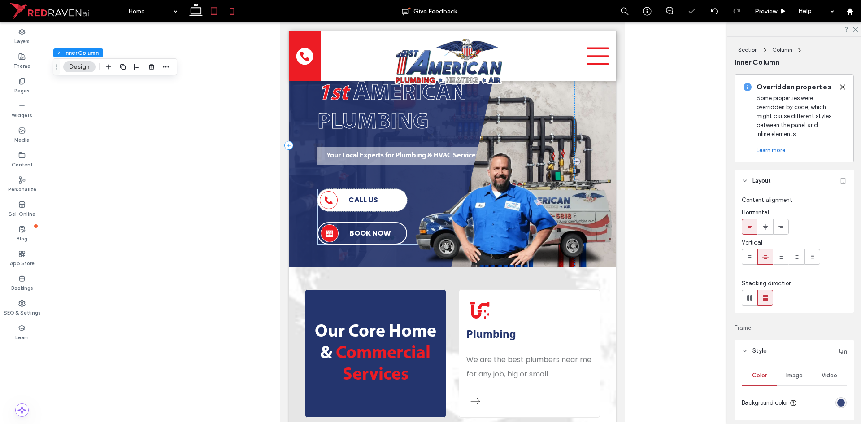
scroll to position [58, 0]
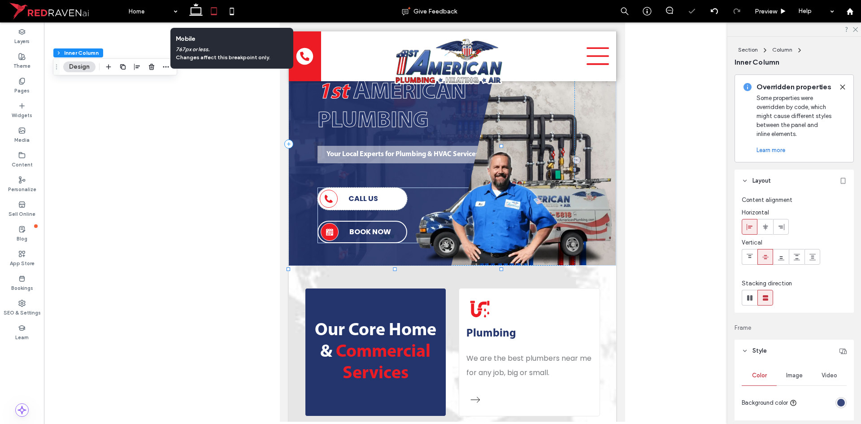
drag, startPoint x: 230, startPoint y: 10, endPoint x: 269, endPoint y: 44, distance: 51.8
click at [231, 10] on icon at bounding box center [232, 11] width 18 height 18
type input "***"
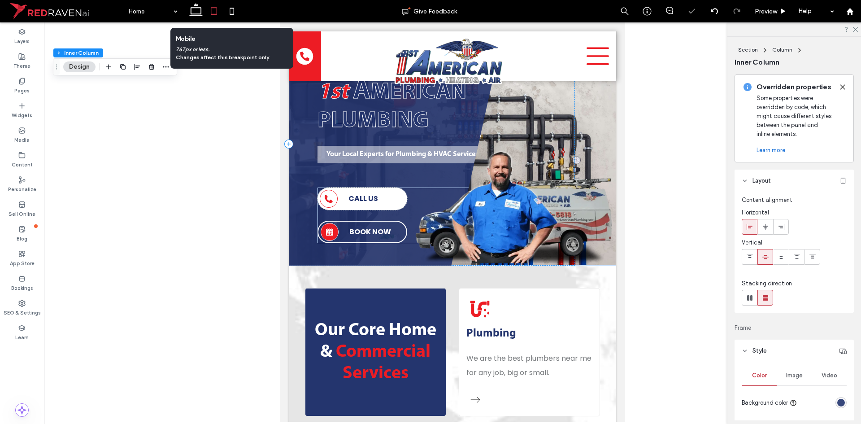
type input "**"
type input "***"
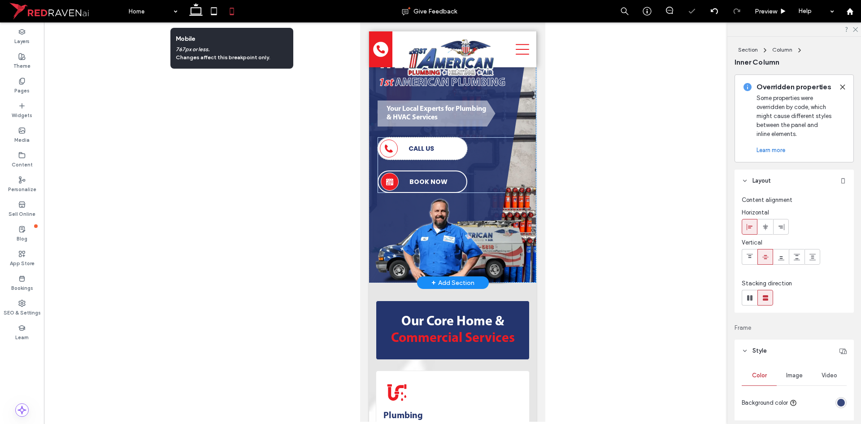
scroll to position [0, 0]
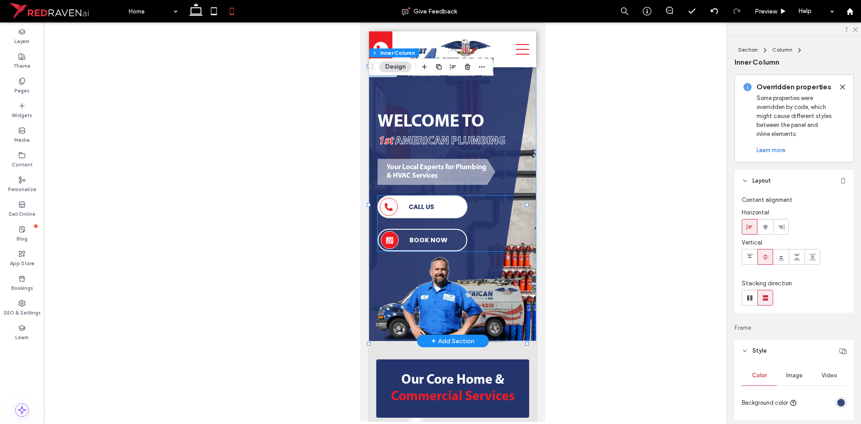
click at [418, 211] on strong "CALL US" at bounding box center [421, 206] width 26 height 9
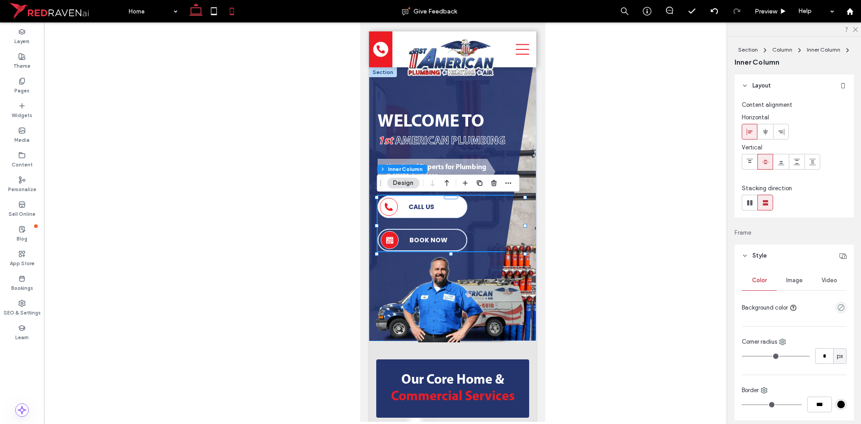
drag, startPoint x: 191, startPoint y: 9, endPoint x: 206, endPoint y: 158, distance: 150.2
click at [191, 9] on icon at bounding box center [196, 11] width 18 height 18
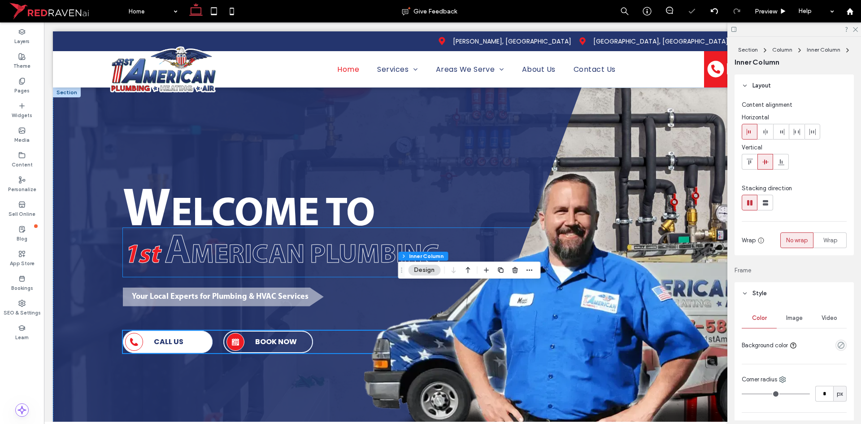
scroll to position [48, 0]
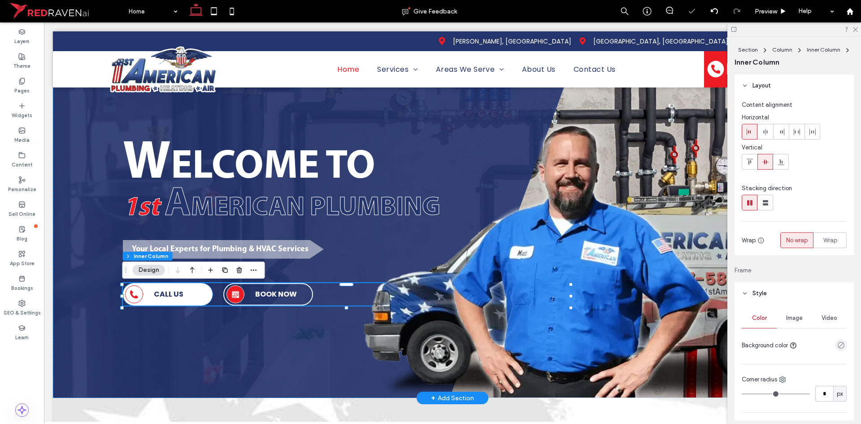
click at [171, 295] on strong "CALL US" at bounding box center [169, 294] width 30 height 10
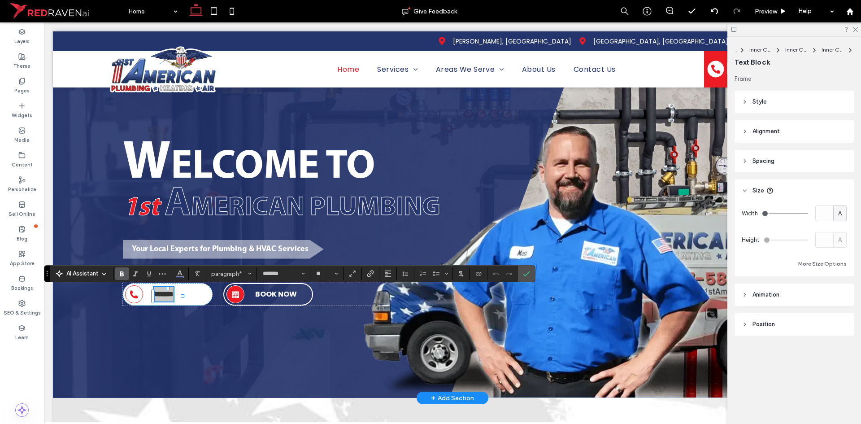
drag, startPoint x: 785, startPoint y: 162, endPoint x: 794, endPoint y: 168, distance: 10.9
click at [786, 161] on header "Spacing" at bounding box center [794, 161] width 119 height 22
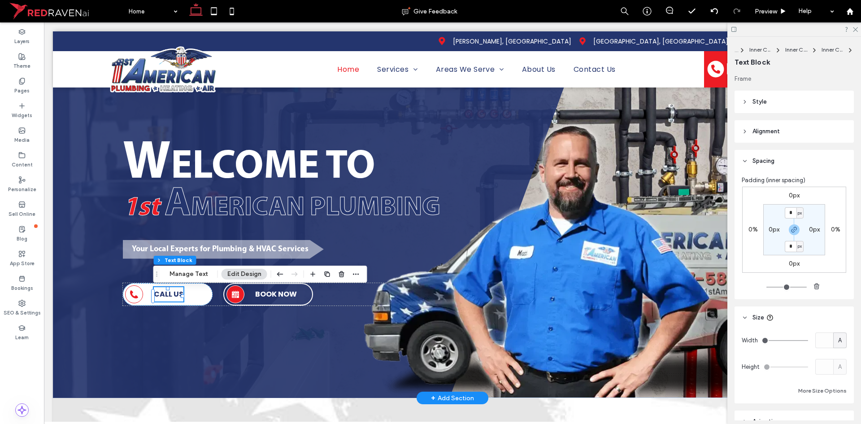
click at [751, 233] on label "0%" at bounding box center [753, 230] width 9 height 8
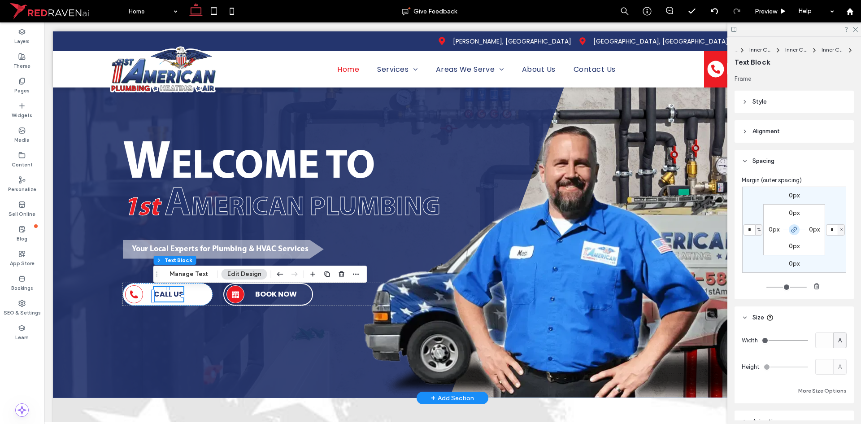
click at [792, 227] on icon "button" at bounding box center [794, 229] width 7 height 7
click at [749, 231] on input "*" at bounding box center [750, 229] width 12 height 11
drag, startPoint x: 756, startPoint y: 229, endPoint x: 763, endPoint y: 244, distance: 15.9
click at [758, 230] on span "%" at bounding box center [759, 229] width 3 height 9
click at [756, 245] on span "px" at bounding box center [754, 243] width 6 height 9
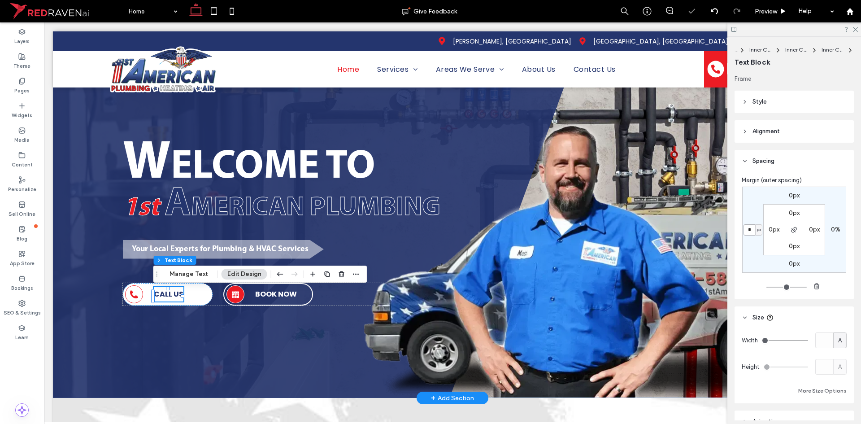
drag, startPoint x: 748, startPoint y: 231, endPoint x: 756, endPoint y: 243, distance: 13.7
click at [748, 231] on input "*" at bounding box center [750, 229] width 12 height 11
type input "**"
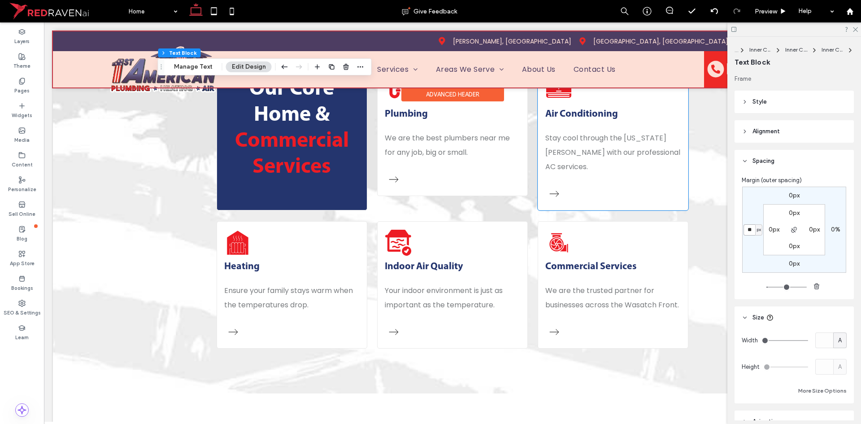
scroll to position [496, 0]
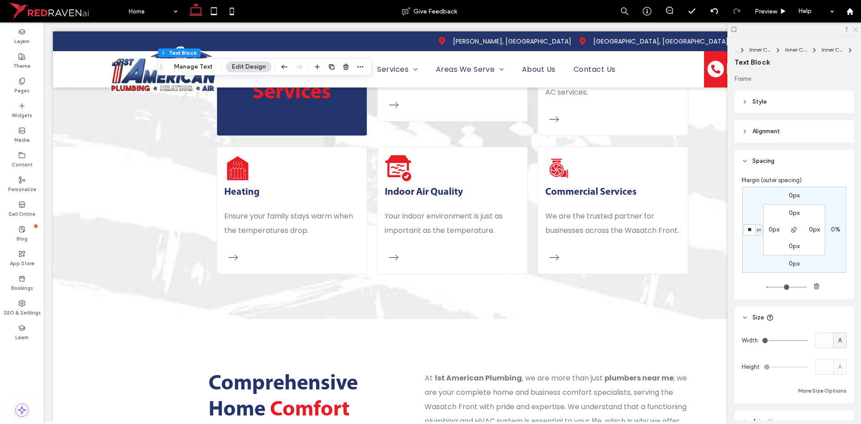
click at [857, 30] on icon at bounding box center [855, 29] width 6 height 6
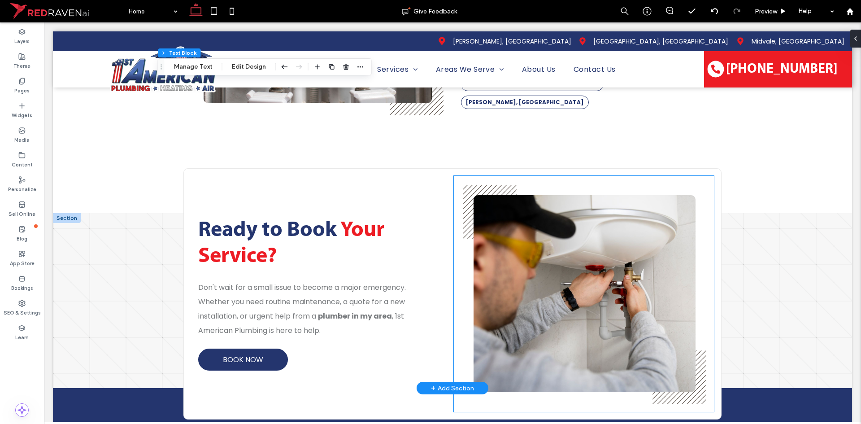
scroll to position [3143, 0]
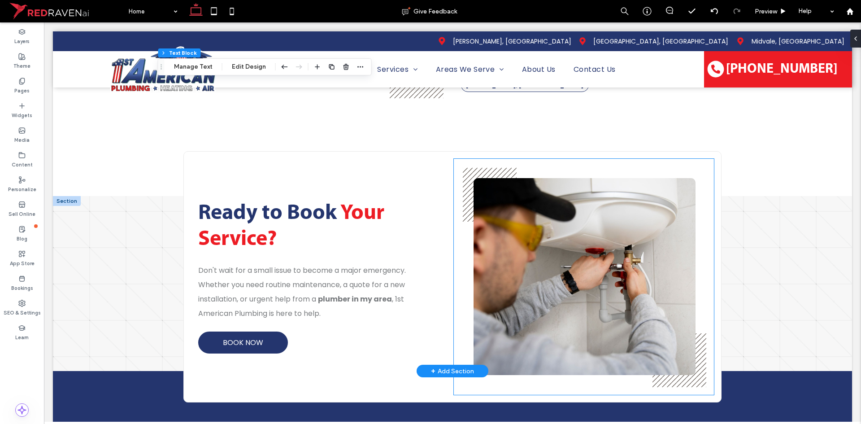
click at [573, 203] on img at bounding box center [585, 276] width 222 height 197
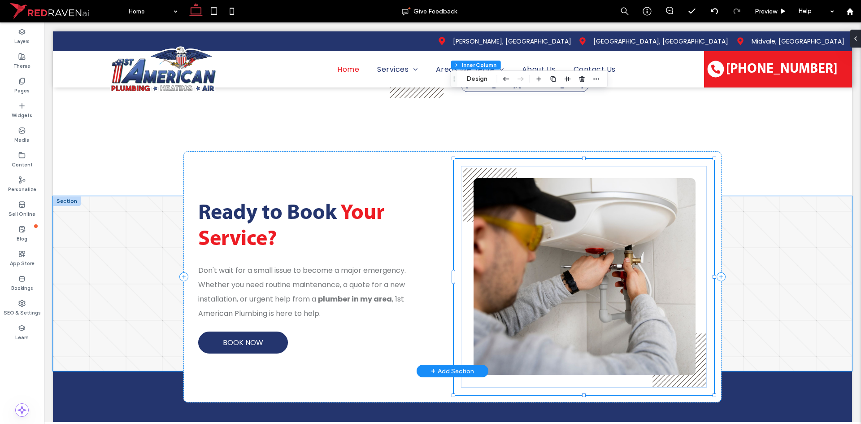
click at [574, 200] on img at bounding box center [585, 276] width 222 height 197
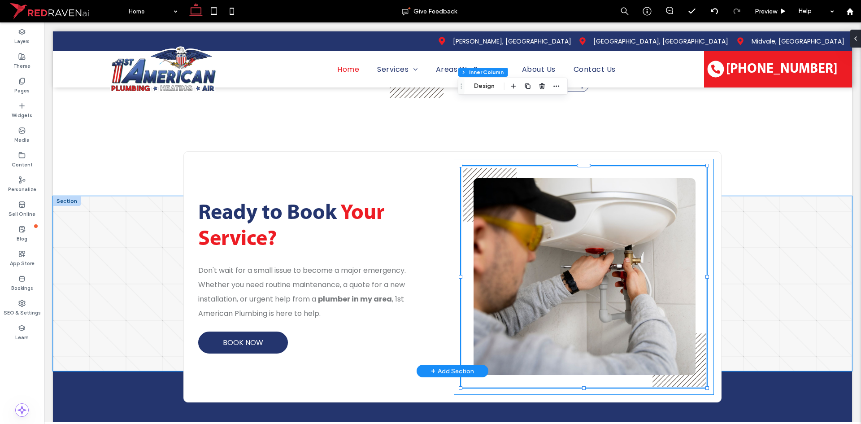
click at [532, 178] on img at bounding box center [585, 276] width 222 height 197
click at [523, 178] on img at bounding box center [585, 276] width 222 height 197
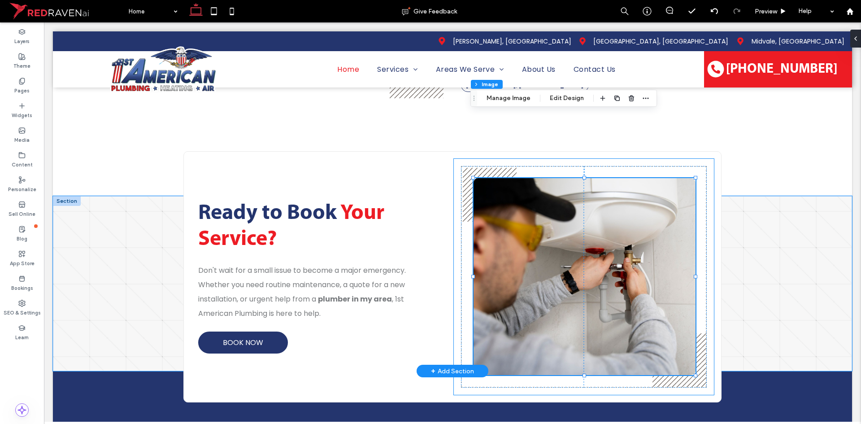
type input "**"
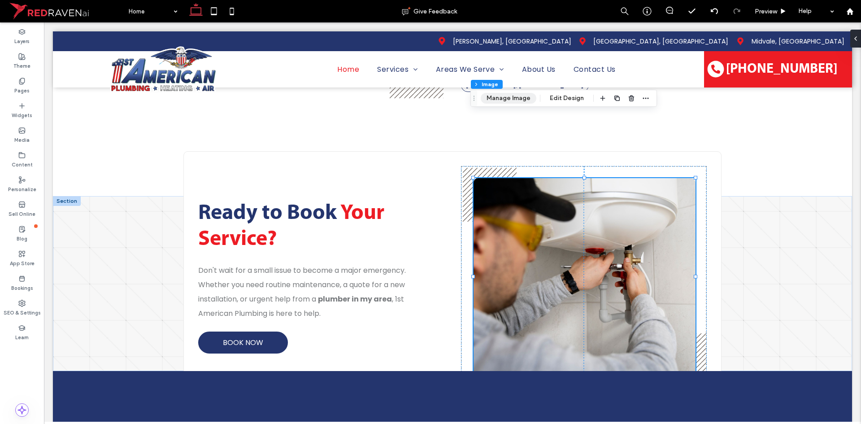
click at [505, 99] on button "Manage Image" at bounding box center [509, 98] width 56 height 11
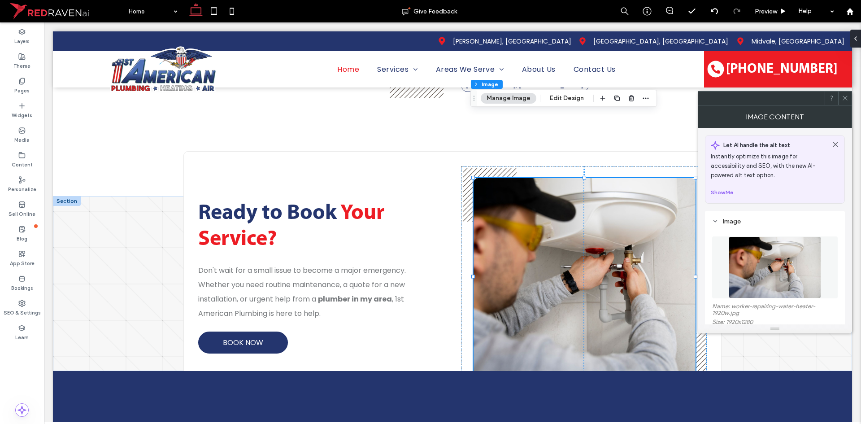
click at [758, 263] on img at bounding box center [775, 267] width 92 height 62
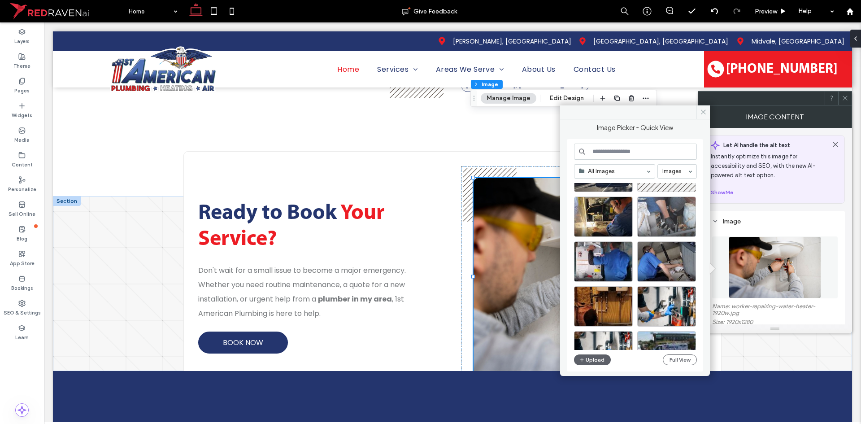
scroll to position [385, 0]
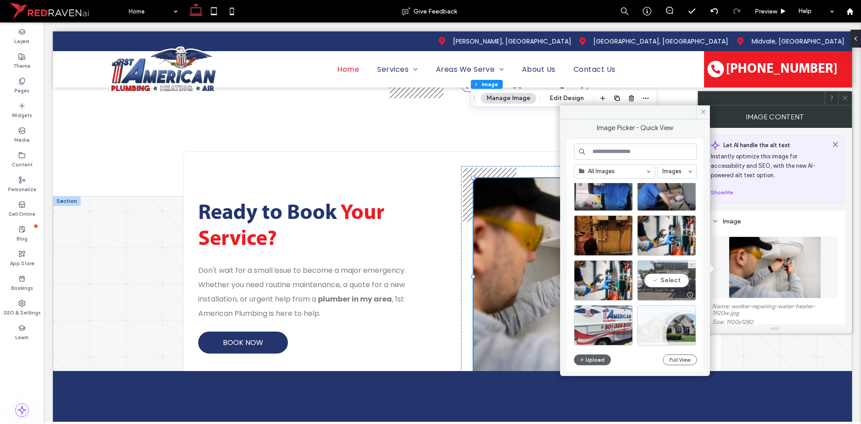
click at [676, 276] on div "Select" at bounding box center [667, 280] width 59 height 40
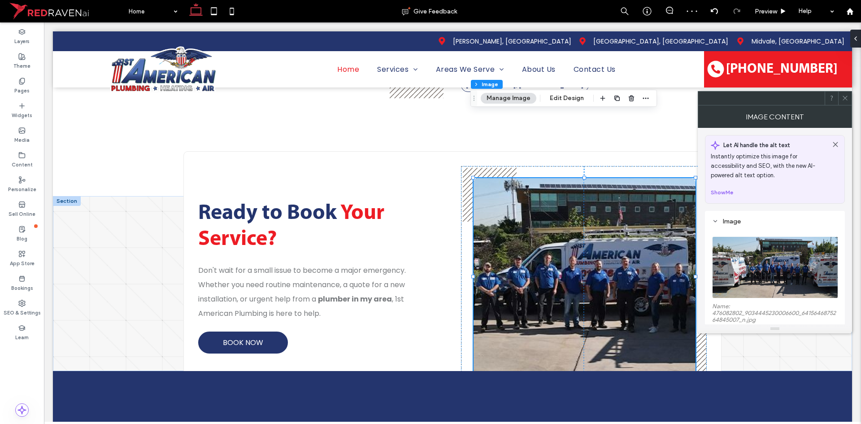
click at [845, 101] on icon at bounding box center [845, 98] width 7 height 7
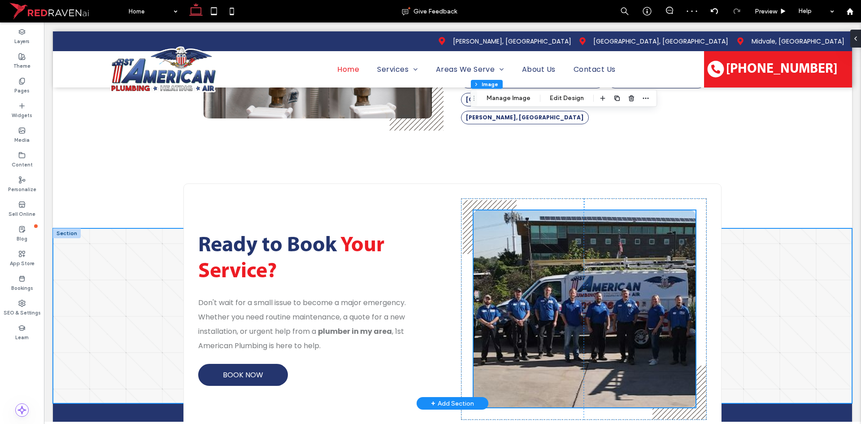
scroll to position [3099, 0]
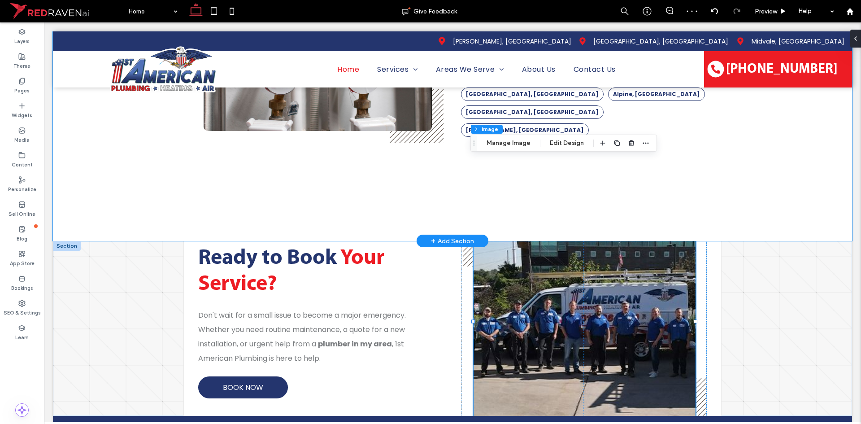
drag, startPoint x: 774, startPoint y: 166, endPoint x: 739, endPoint y: 127, distance: 52.7
click at [775, 166] on div "Other Areas We Serve 1st American Plumbing is proud to extend its quality plumb…" at bounding box center [453, 55] width 800 height 372
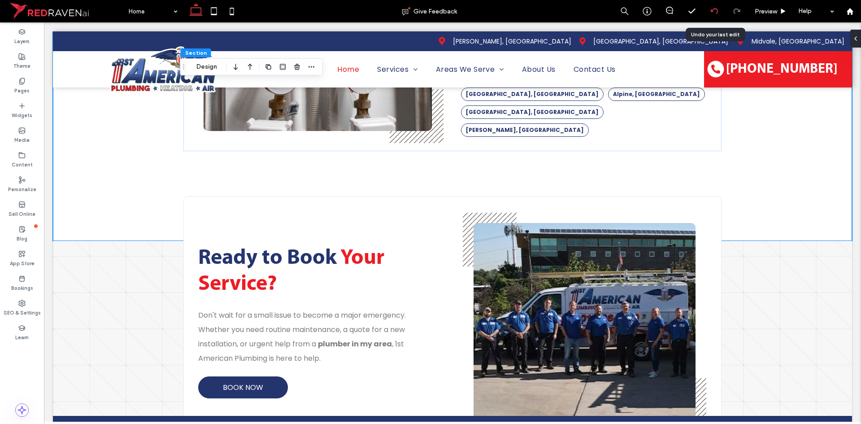
click at [719, 8] on div at bounding box center [715, 11] width 22 height 7
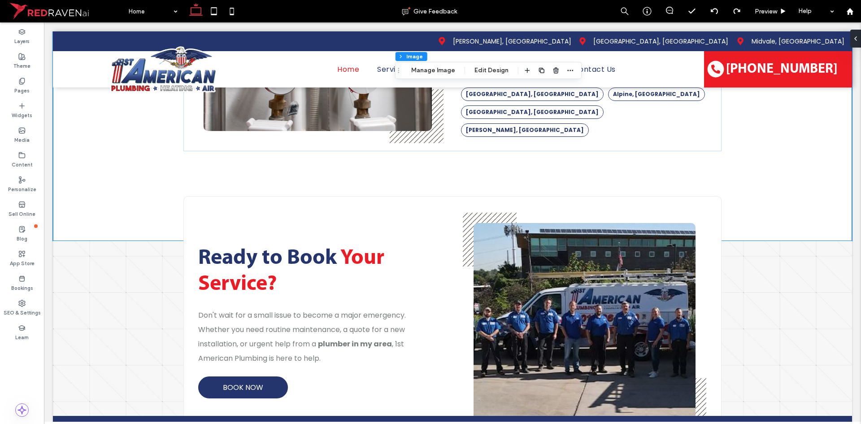
type input "**"
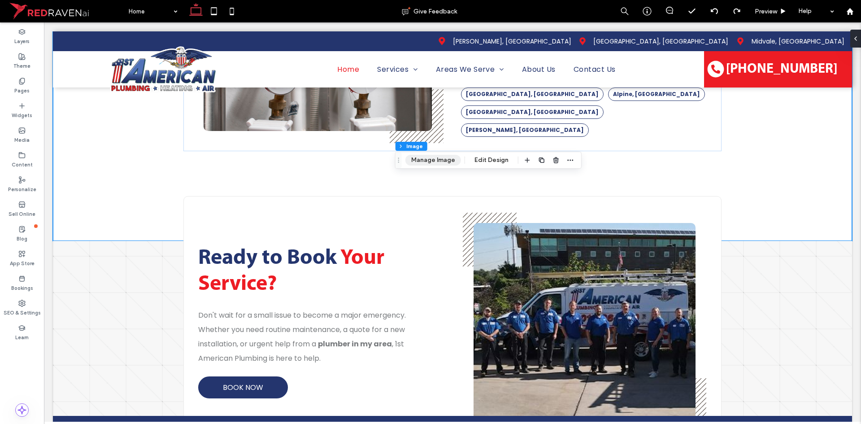
drag, startPoint x: 435, startPoint y: 162, endPoint x: 441, endPoint y: 165, distance: 6.0
click at [435, 163] on button "Manage Image" at bounding box center [434, 160] width 56 height 11
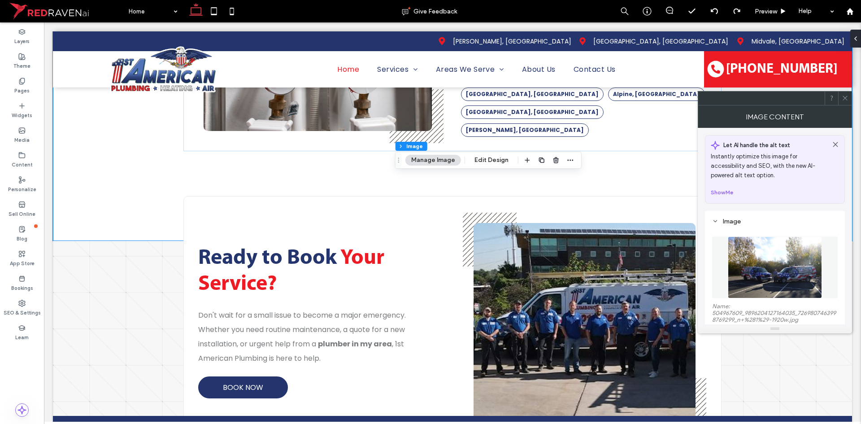
click at [776, 256] on img at bounding box center [775, 267] width 94 height 62
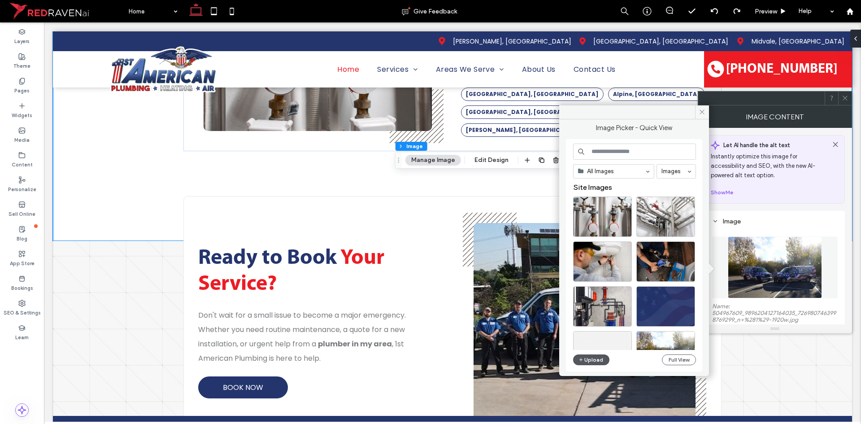
click at [590, 359] on button "Upload" at bounding box center [591, 359] width 37 height 11
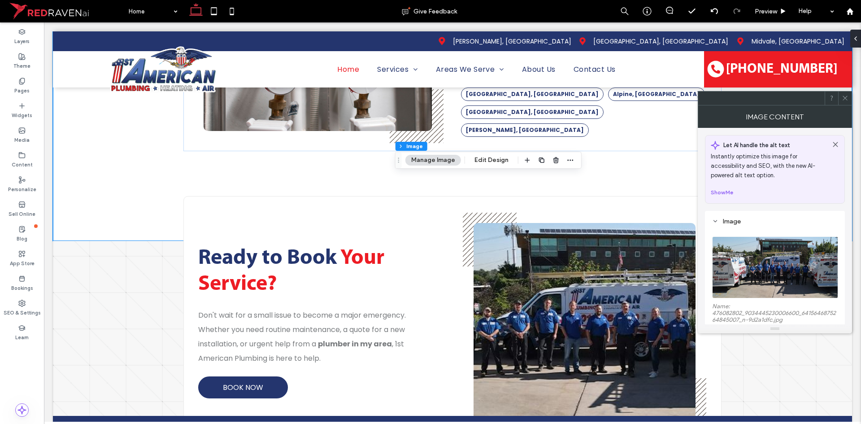
scroll to position [45, 0]
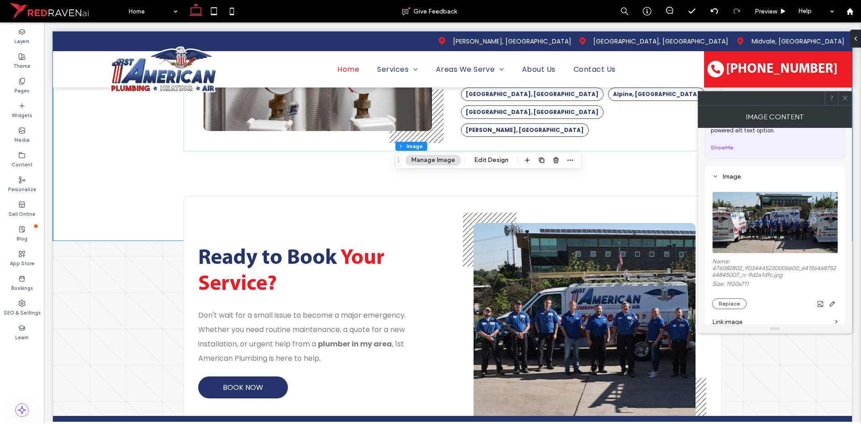
click at [846, 95] on icon at bounding box center [845, 98] width 7 height 7
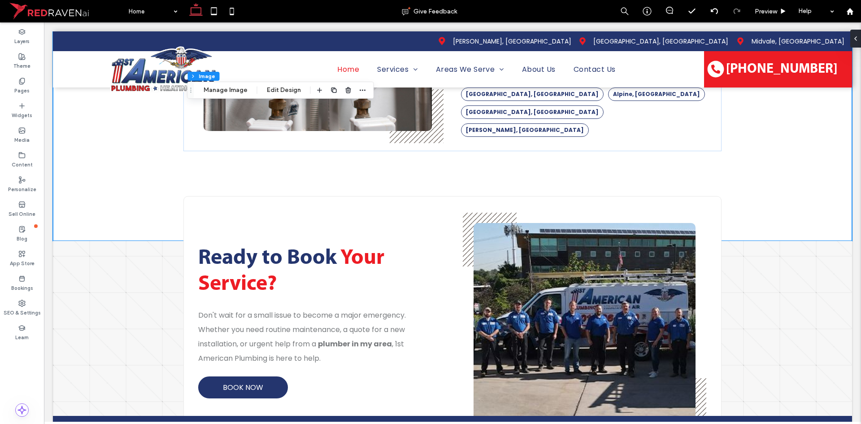
type input "**"
click at [227, 93] on button "Manage Image" at bounding box center [226, 90] width 56 height 11
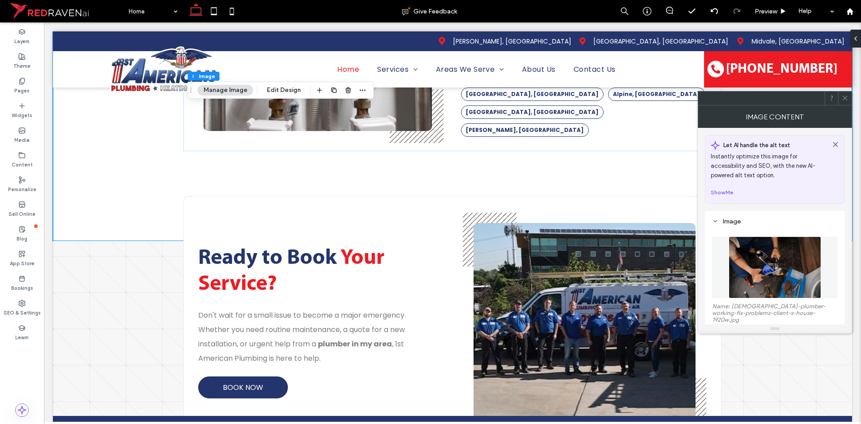
click at [787, 265] on img at bounding box center [775, 267] width 92 height 62
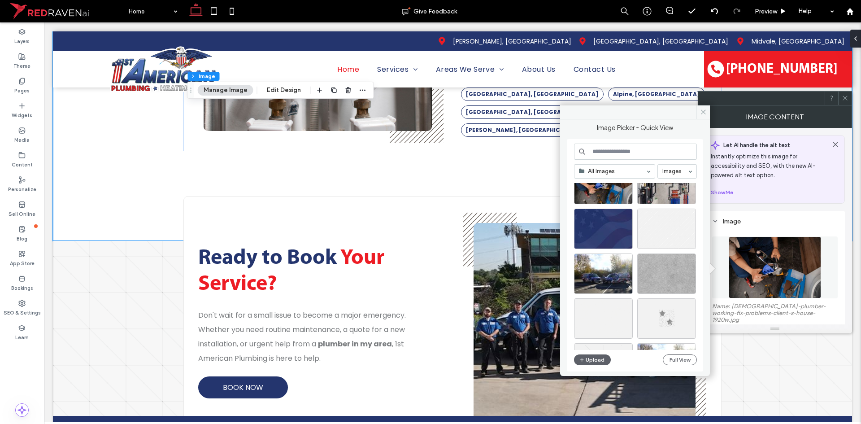
scroll to position [179, 0]
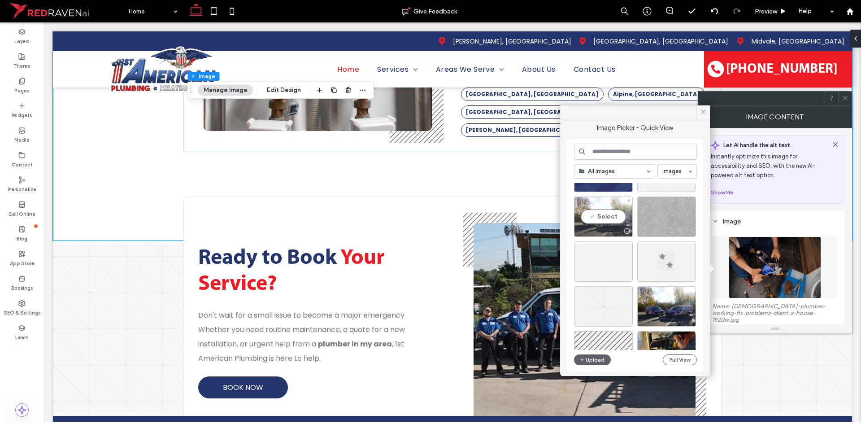
click at [612, 228] on div at bounding box center [604, 231] width 58 height 11
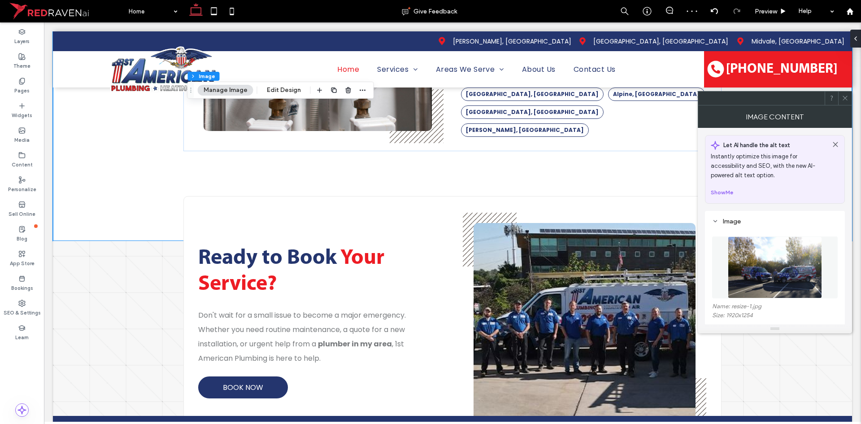
click at [844, 98] on icon at bounding box center [845, 98] width 7 height 7
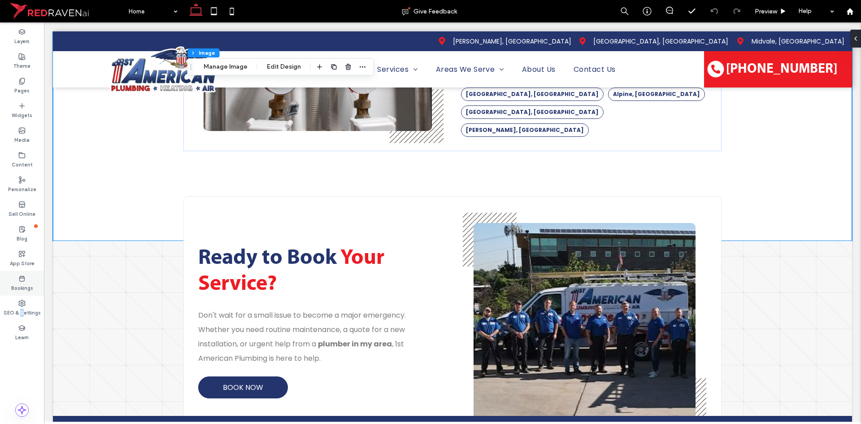
drag, startPoint x: 22, startPoint y: 312, endPoint x: 25, endPoint y: 292, distance: 20.8
click at [22, 313] on label "SEO & Settings" at bounding box center [22, 312] width 37 height 10
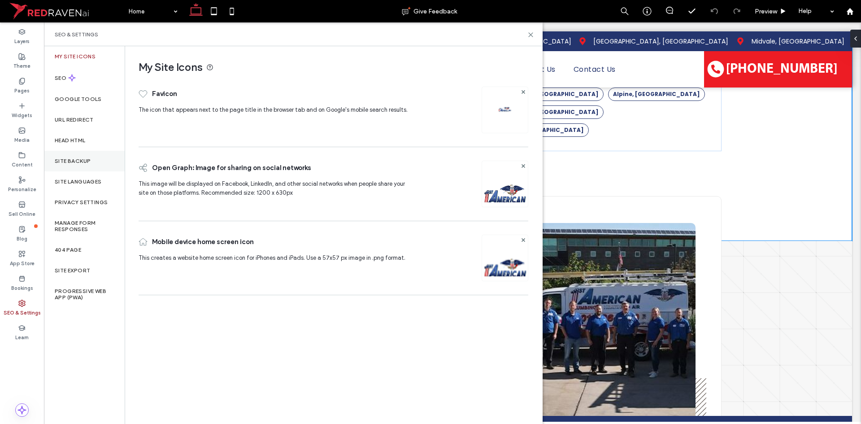
drag, startPoint x: 76, startPoint y: 165, endPoint x: 108, endPoint y: 155, distance: 32.8
click at [77, 165] on div "Site Backup" at bounding box center [84, 161] width 81 height 21
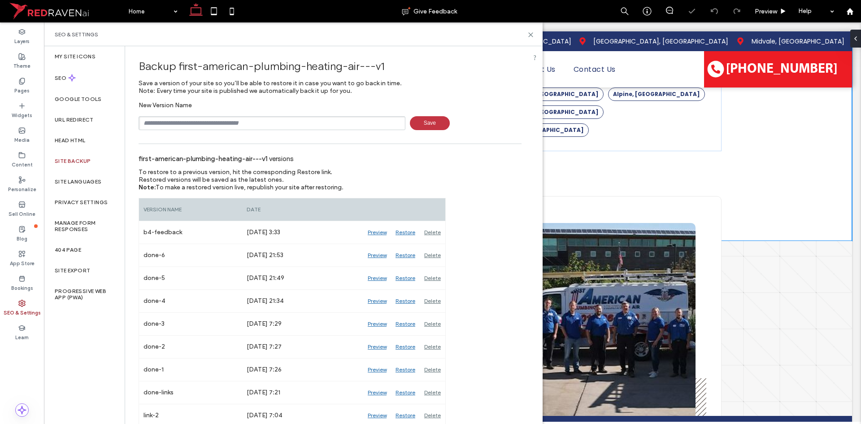
click at [166, 123] on input "text" at bounding box center [272, 123] width 267 height 14
type input "**********"
